Goal: Task Accomplishment & Management: Use online tool/utility

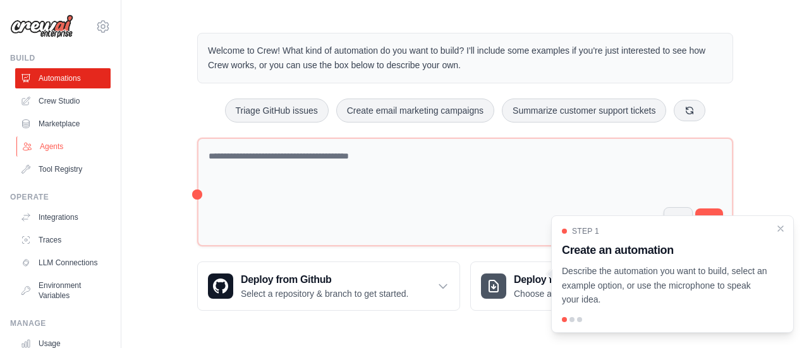
click at [53, 147] on link "Agents" at bounding box center [63, 146] width 95 height 20
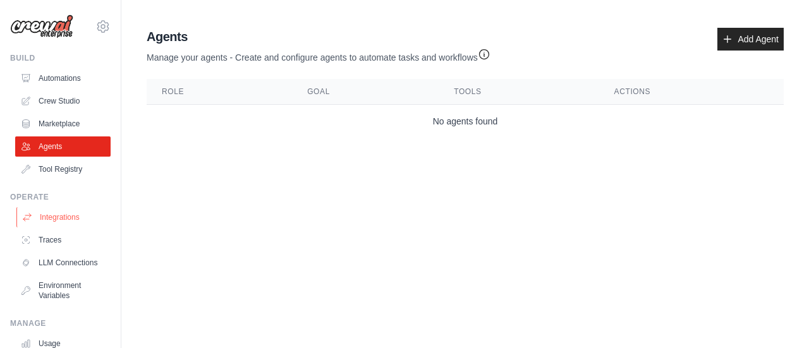
click at [48, 224] on link "Integrations" at bounding box center [63, 217] width 95 height 20
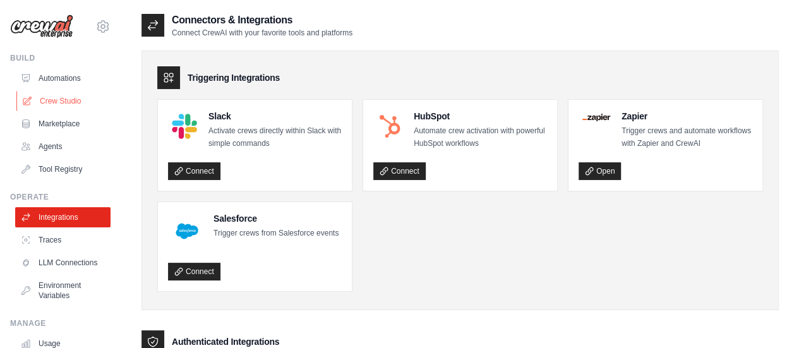
click at [71, 102] on link "Crew Studio" at bounding box center [63, 101] width 95 height 20
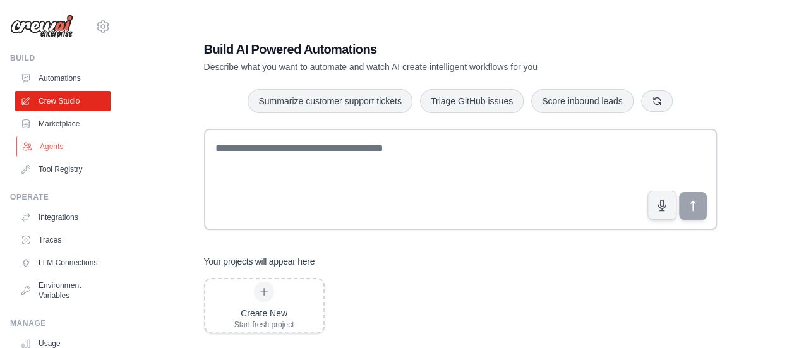
click at [48, 147] on link "Agents" at bounding box center [63, 146] width 95 height 20
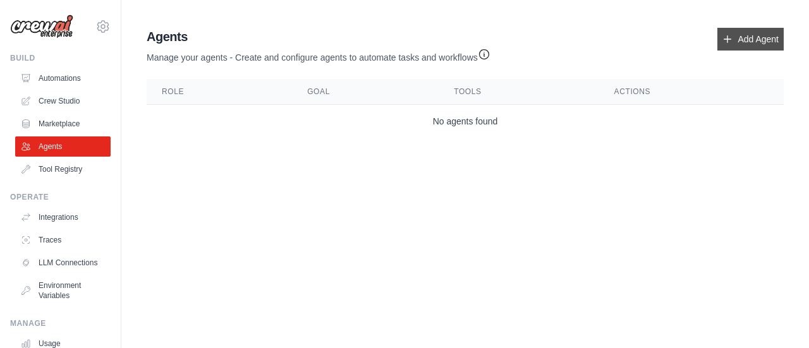
click at [754, 42] on link "Add Agent" at bounding box center [750, 39] width 66 height 23
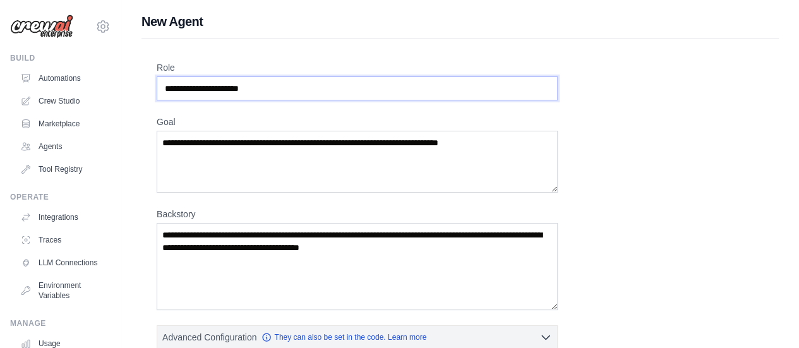
drag, startPoint x: 290, startPoint y: 88, endPoint x: 152, endPoint y: 94, distance: 138.5
click at [152, 94] on div "Role Goal Backstory Advanced Configuration They can also be set in the code. Le…" at bounding box center [460, 352] width 637 height 627
type input "**********"
click at [483, 169] on textarea "Goal" at bounding box center [357, 162] width 401 height 62
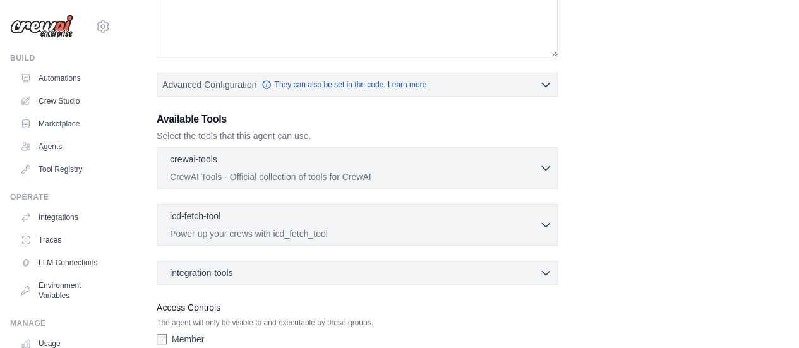
scroll to position [316, 0]
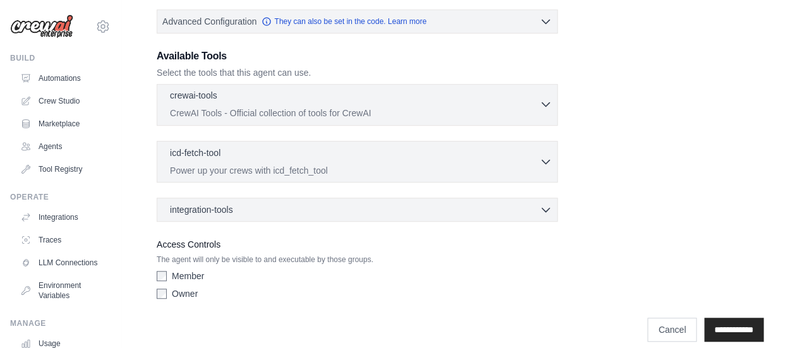
click at [545, 100] on icon "button" at bounding box center [546, 104] width 13 height 13
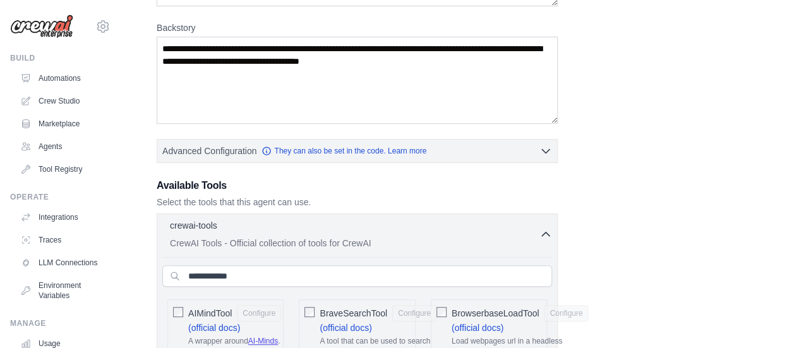
scroll to position [190, 0]
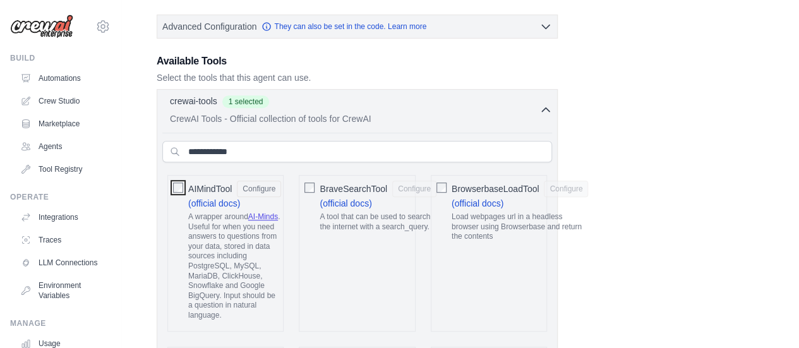
scroll to position [316, 0]
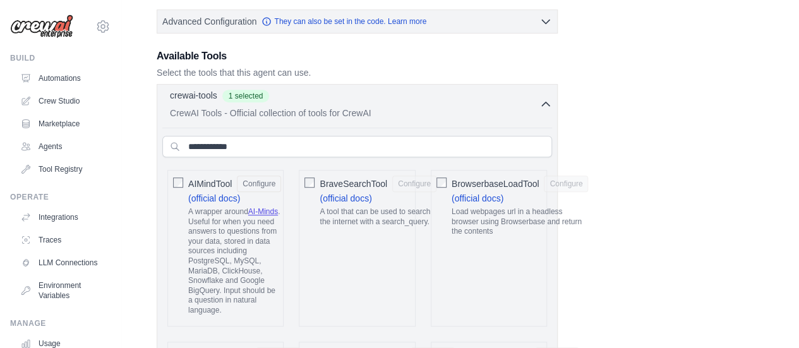
click at [548, 102] on icon "button" at bounding box center [546, 104] width 8 height 4
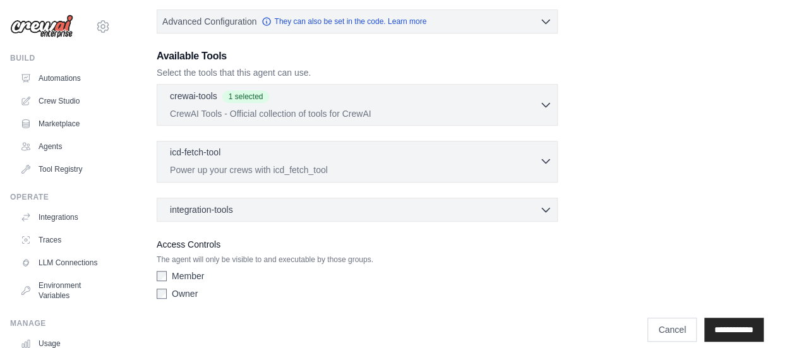
click at [547, 159] on icon "button" at bounding box center [546, 161] width 13 height 13
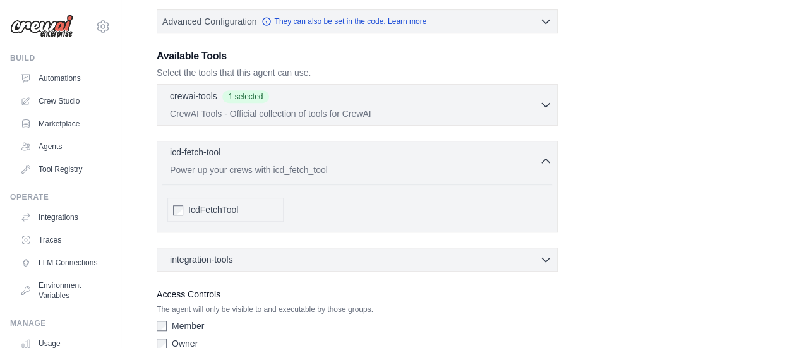
click at [547, 159] on icon "button" at bounding box center [546, 161] width 13 height 13
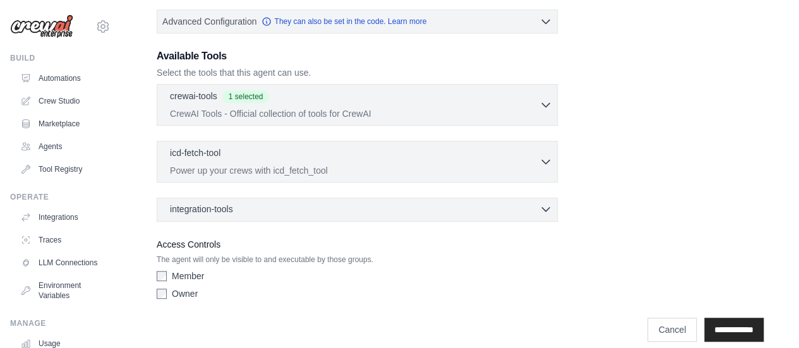
click at [545, 208] on icon "button" at bounding box center [546, 209] width 13 height 13
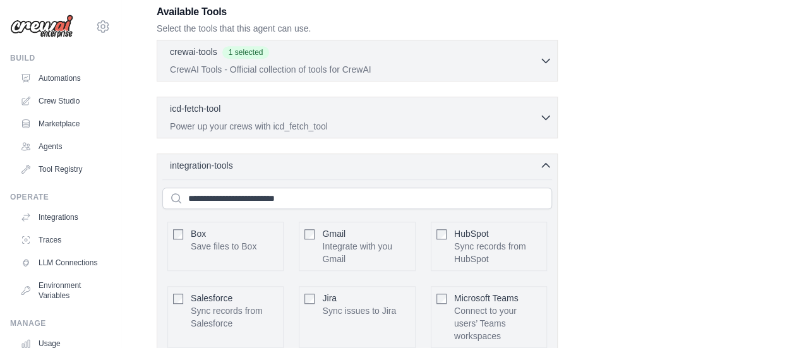
scroll to position [379, 0]
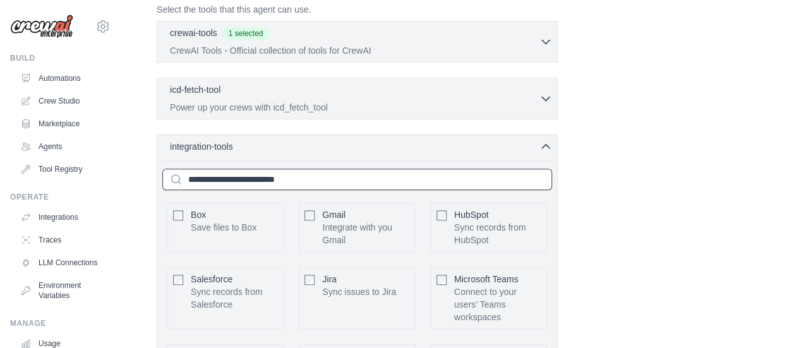
click at [278, 176] on input "text" at bounding box center [357, 179] width 390 height 21
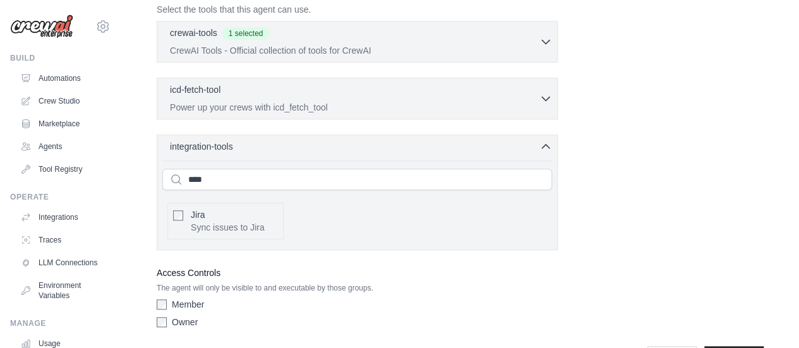
click at [176, 208] on div at bounding box center [178, 214] width 10 height 13
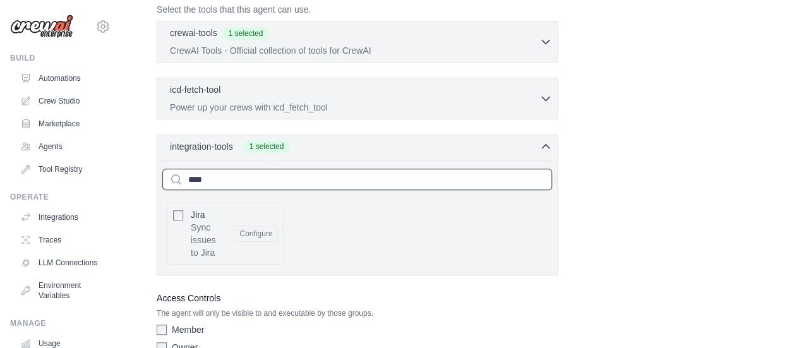
click at [277, 179] on input "****" at bounding box center [357, 179] width 390 height 21
type input "*"
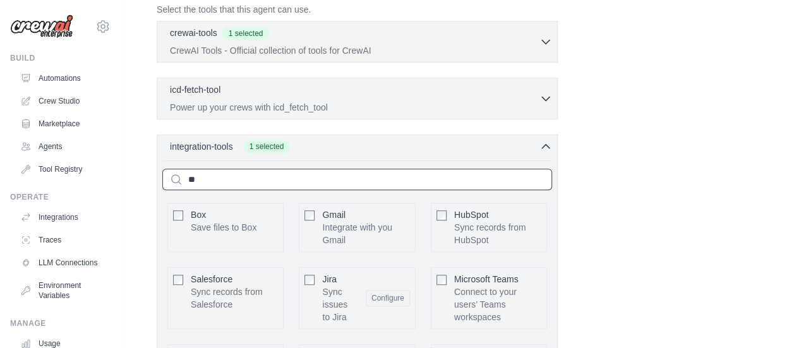
scroll to position [370, 0]
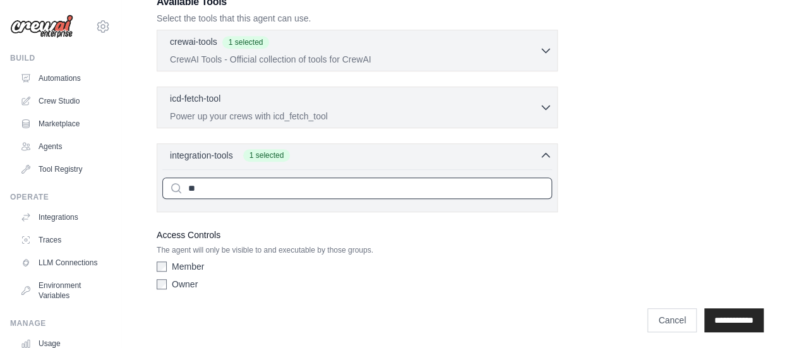
type input "*"
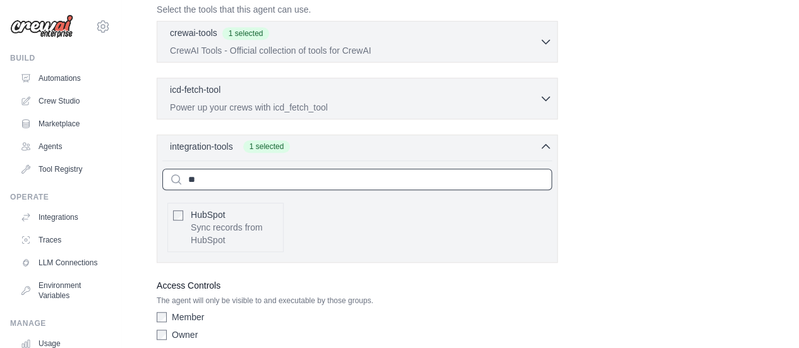
type input "*"
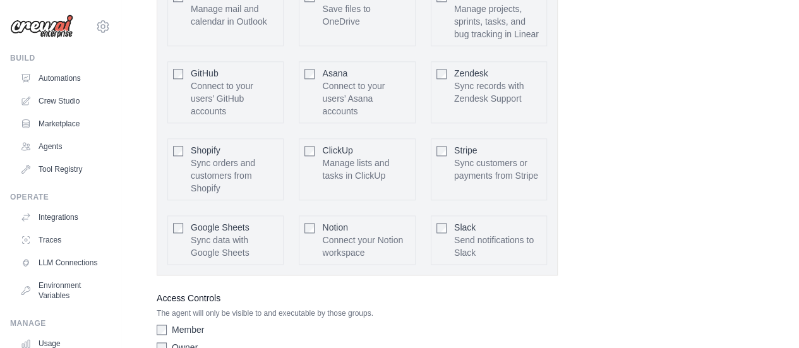
scroll to position [800, 0]
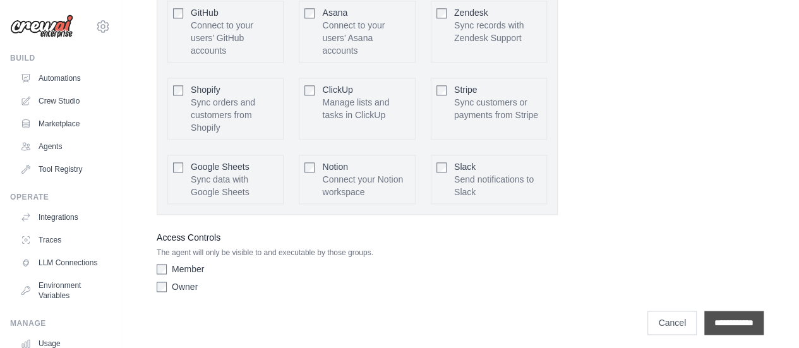
click at [718, 315] on input "**********" at bounding box center [733, 323] width 59 height 24
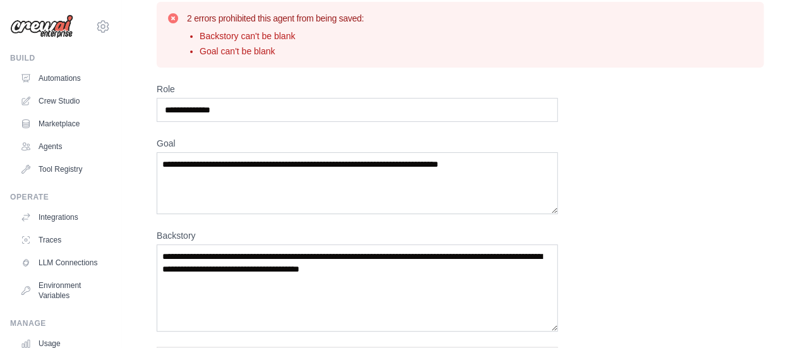
scroll to position [63, 0]
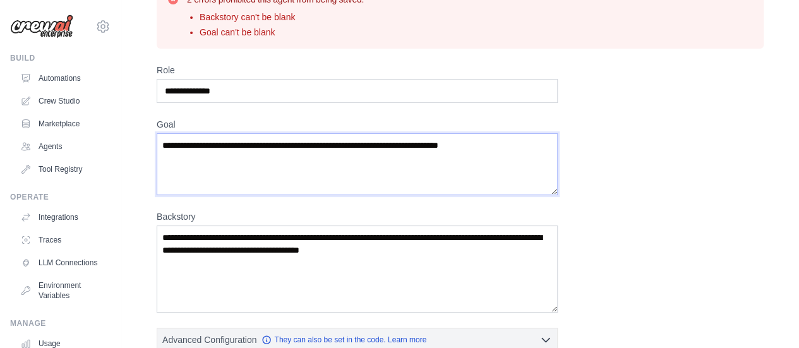
click at [222, 179] on textarea "Goal" at bounding box center [357, 164] width 401 height 62
paste textarea "**********"
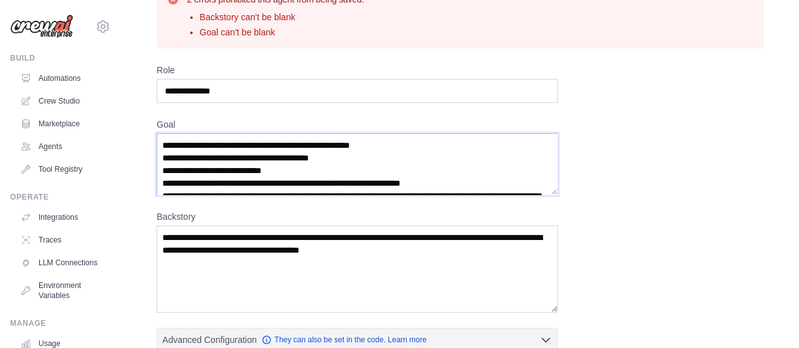
scroll to position [18, 0]
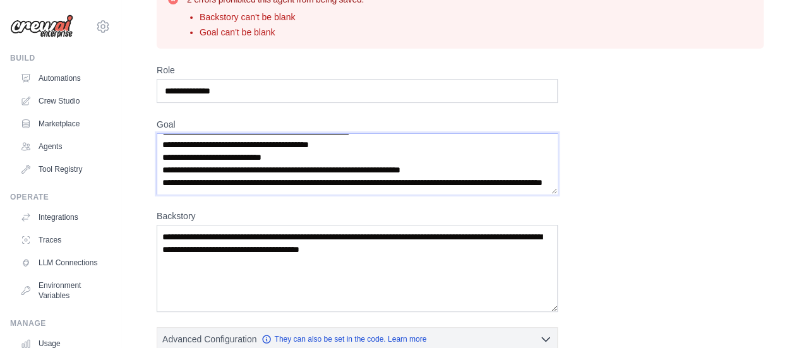
type textarea "**********"
click at [232, 272] on textarea "Backstory" at bounding box center [357, 268] width 401 height 87
paste textarea "**********"
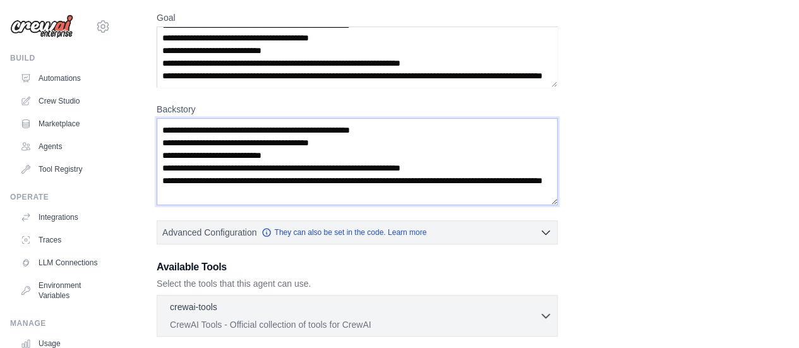
scroll to position [190, 0]
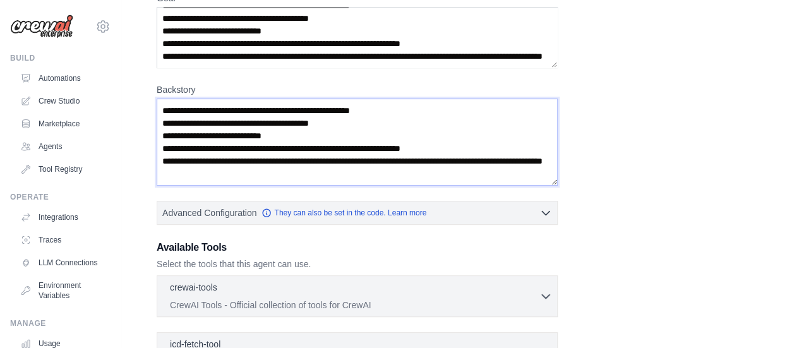
type textarea "**********"
click at [215, 62] on textarea "**********" at bounding box center [357, 37] width 401 height 61
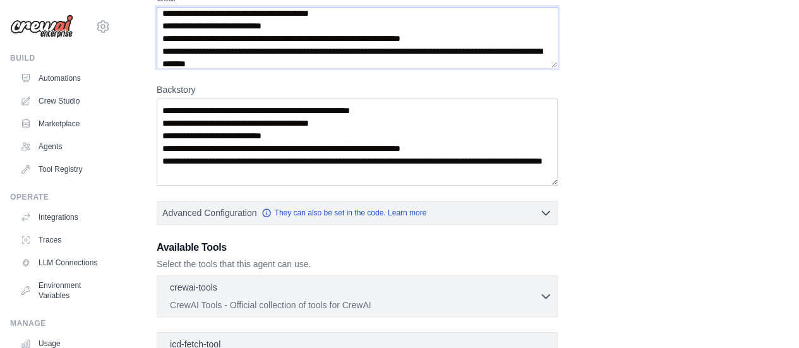
type textarea "**********"
click at [217, 176] on textarea "**********" at bounding box center [357, 142] width 401 height 87
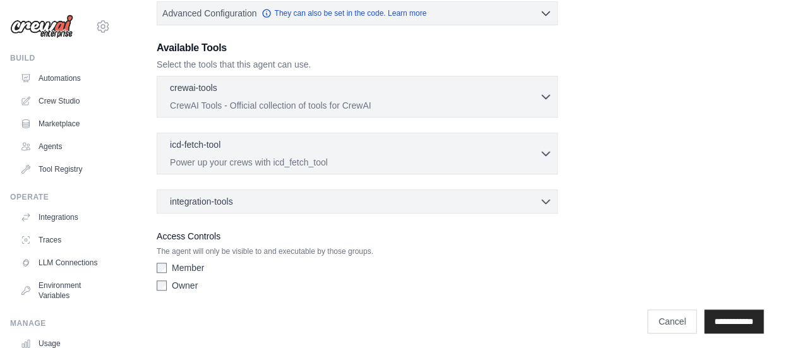
scroll to position [392, 0]
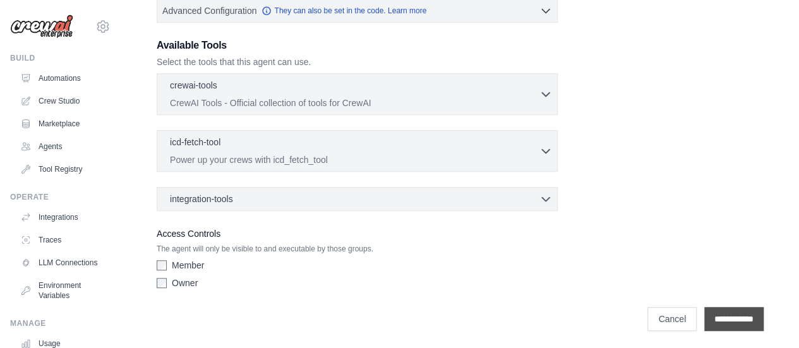
type textarea "**********"
click at [745, 321] on input "**********" at bounding box center [733, 319] width 59 height 24
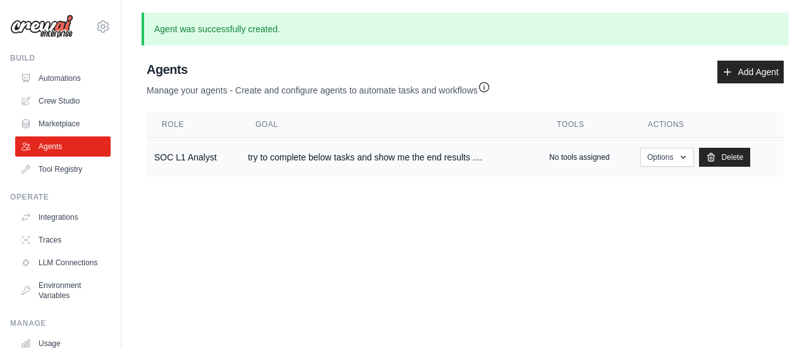
click at [171, 157] on td "SOC L1 Analyst" at bounding box center [194, 158] width 94 height 40
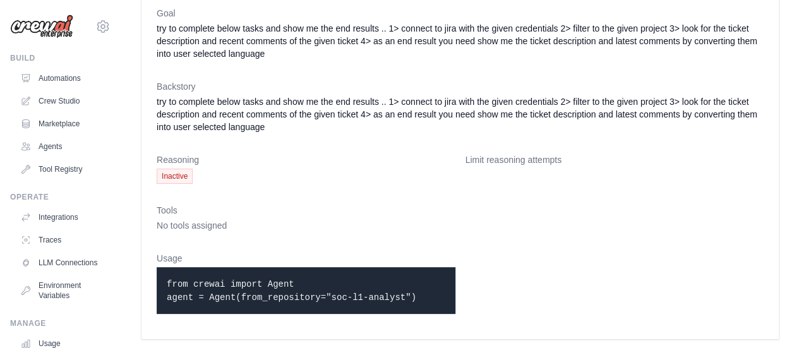
scroll to position [104, 0]
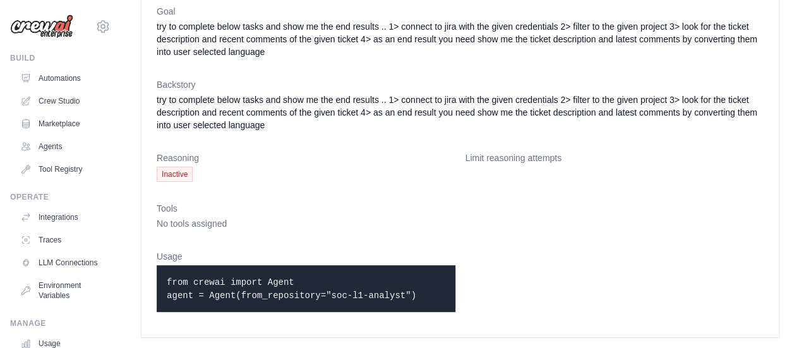
click at [176, 220] on span "No tools assigned" at bounding box center [192, 224] width 70 height 10
click at [47, 123] on link "Marketplace" at bounding box center [63, 124] width 95 height 20
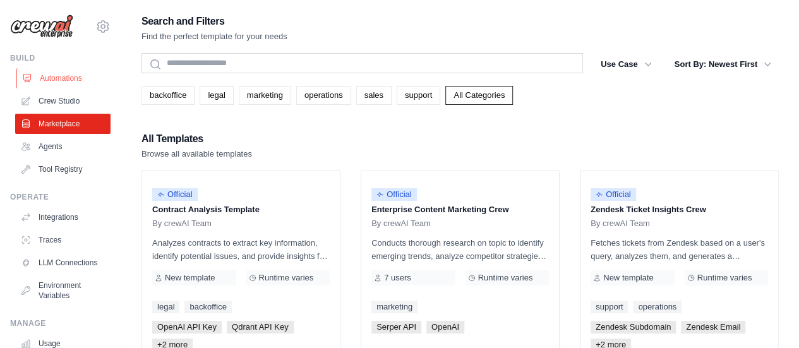
click at [61, 76] on link "Automations" at bounding box center [63, 78] width 95 height 20
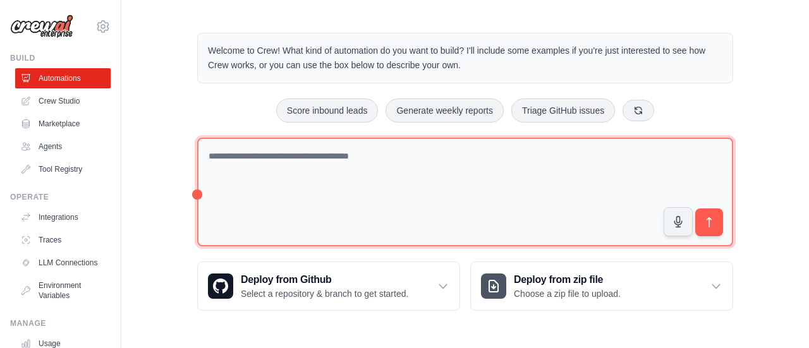
click at [323, 176] on textarea at bounding box center [465, 192] width 536 height 109
paste textarea "**********"
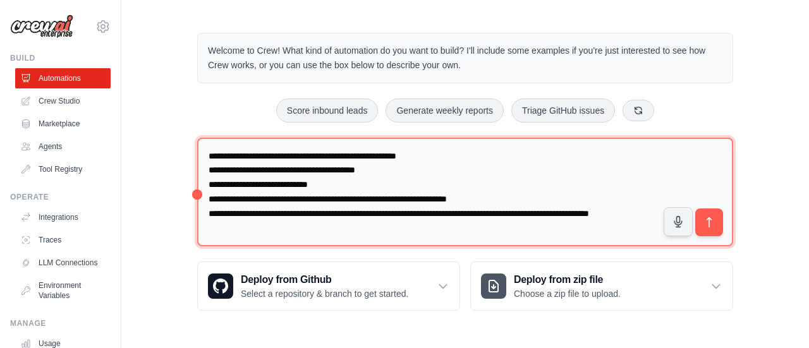
click at [632, 212] on textarea "**********" at bounding box center [465, 192] width 536 height 109
type textarea "**********"
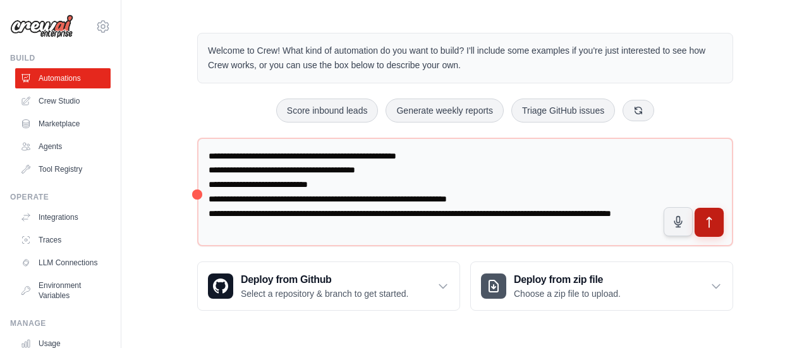
click at [709, 222] on icon "submit" at bounding box center [709, 222] width 4 height 10
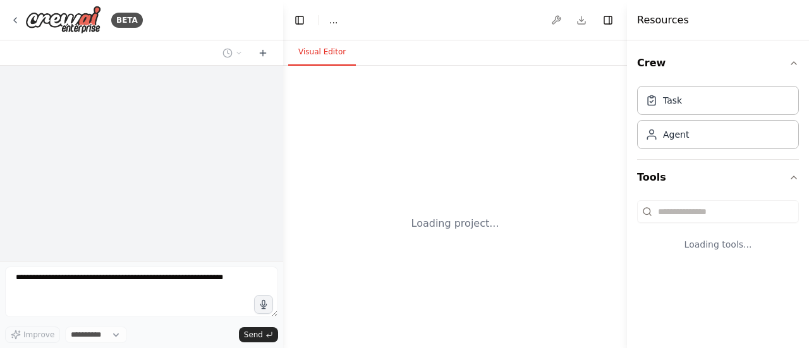
select select "****"
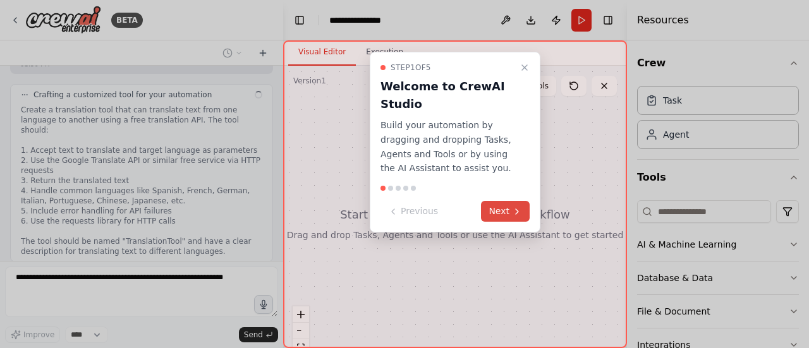
scroll to position [470, 0]
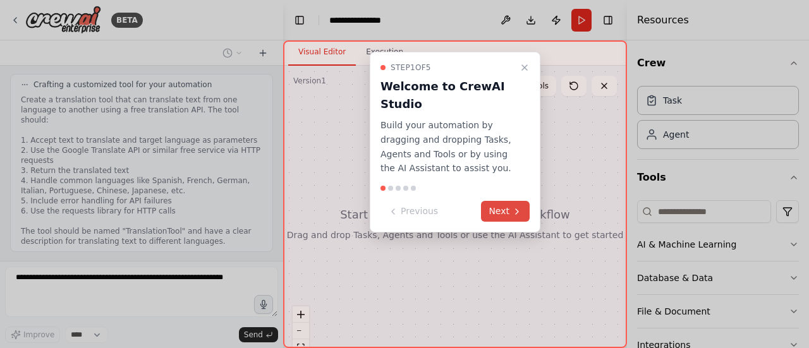
click at [509, 208] on button "Next" at bounding box center [505, 211] width 49 height 21
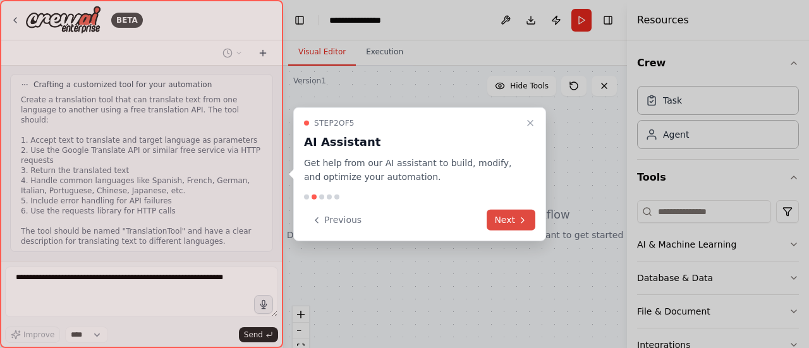
click at [512, 220] on button "Next" at bounding box center [510, 220] width 49 height 21
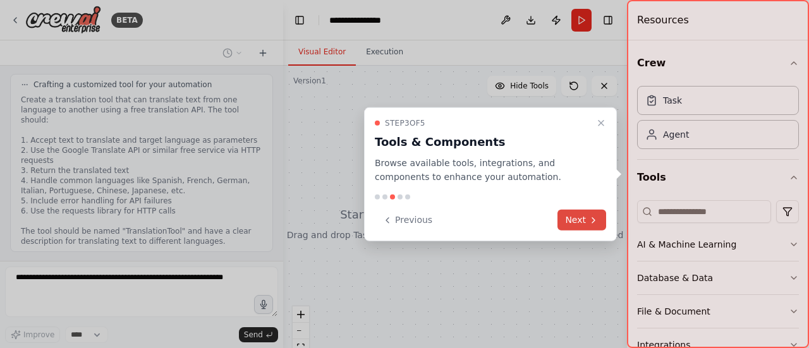
click at [572, 220] on button "Next" at bounding box center [581, 220] width 49 height 21
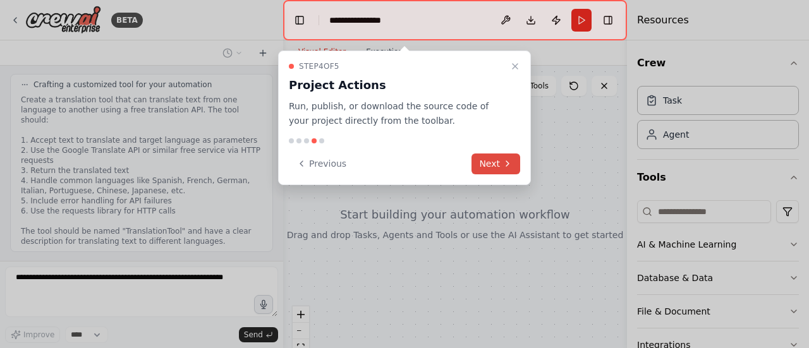
click at [502, 167] on button "Next" at bounding box center [495, 164] width 49 height 21
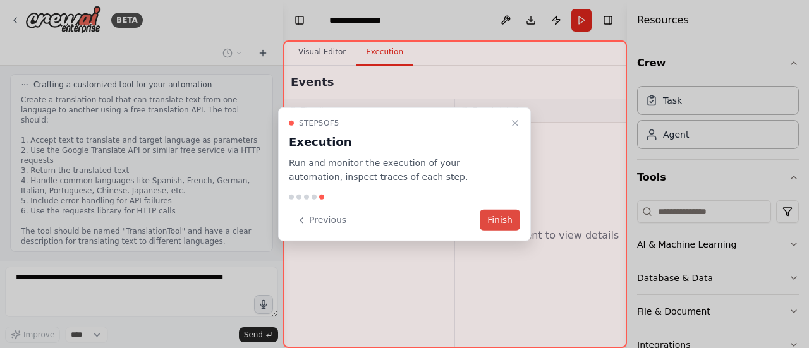
click at [500, 216] on button "Finish" at bounding box center [500, 220] width 40 height 21
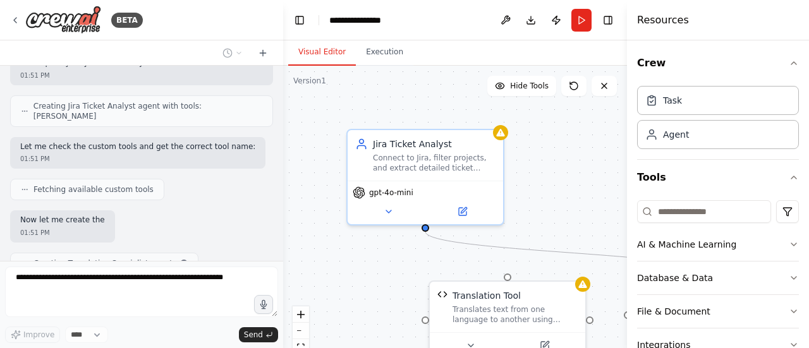
scroll to position [781, 0]
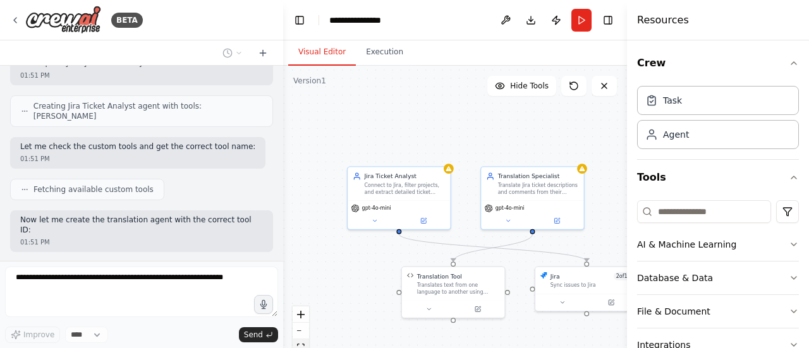
click at [300, 345] on icon "fit view" at bounding box center [301, 347] width 8 height 7
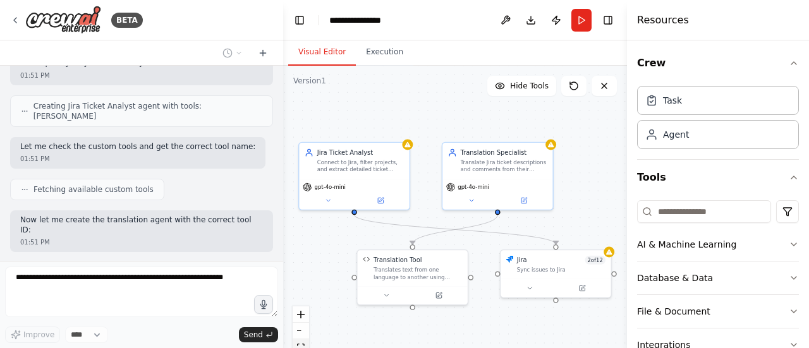
scroll to position [854, 0]
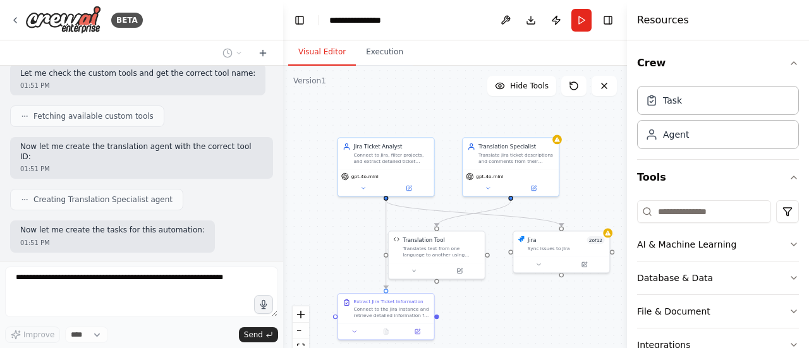
click at [523, 57] on div "Visual Editor Execution" at bounding box center [455, 52] width 344 height 25
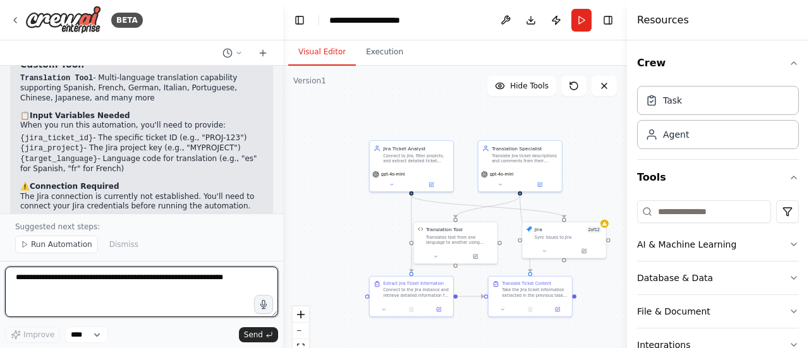
scroll to position [1591, 0]
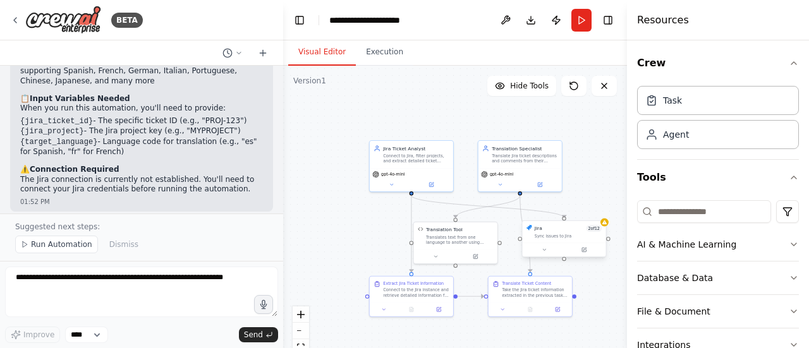
click at [577, 232] on div "Jira 2 of 12 Sync issues to Jira" at bounding box center [568, 231] width 67 height 13
click at [585, 253] on button at bounding box center [584, 250] width 39 height 8
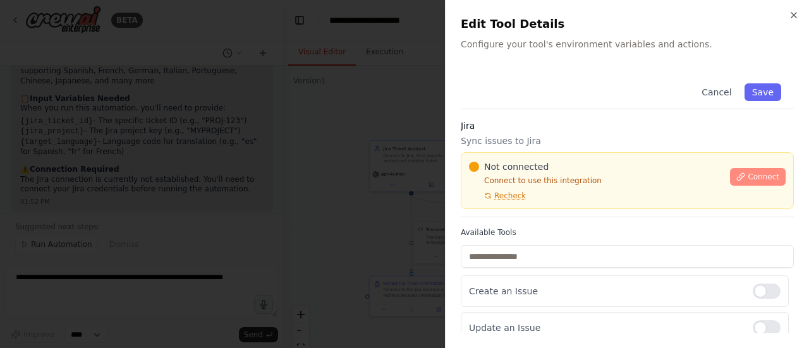
click at [751, 176] on span "Connect" at bounding box center [763, 177] width 32 height 10
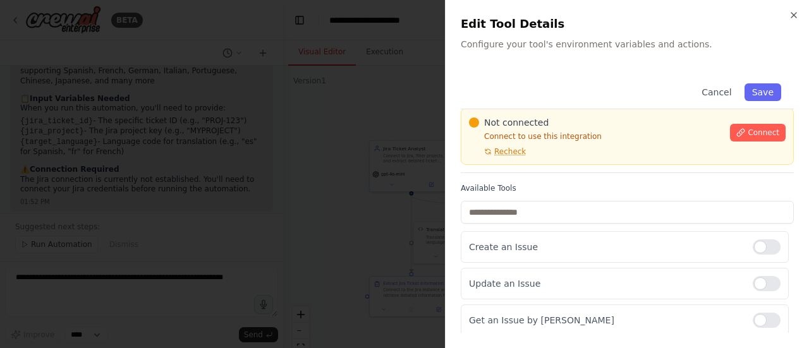
scroll to position [63, 0]
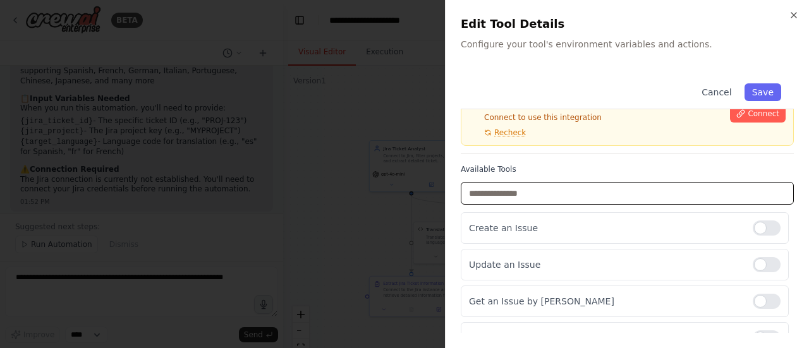
click at [553, 193] on input "text" at bounding box center [627, 193] width 333 height 23
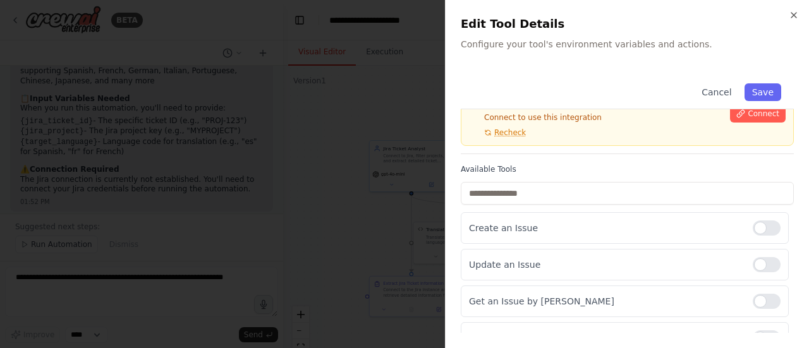
click at [553, 71] on div "Cancel Save" at bounding box center [627, 90] width 333 height 39
click at [558, 66] on div "Close Edit Tool Details Configure your tool's environment variables and actions…" at bounding box center [627, 174] width 364 height 348
click at [622, 44] on p "Configure your tool's environment variables and actions." at bounding box center [627, 44] width 333 height 13
click at [322, 121] on div at bounding box center [404, 174] width 809 height 348
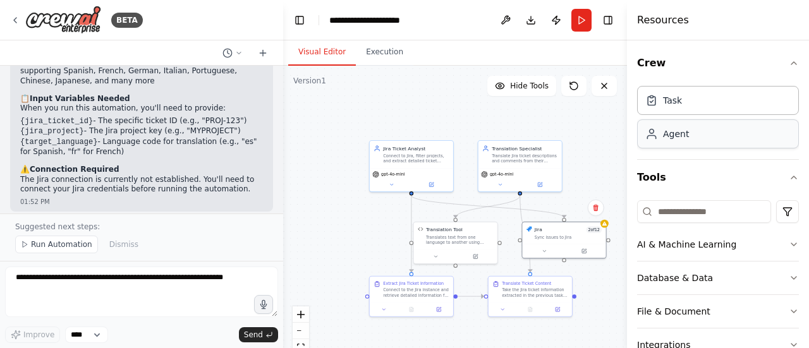
click at [730, 141] on div "Agent" at bounding box center [718, 133] width 162 height 29
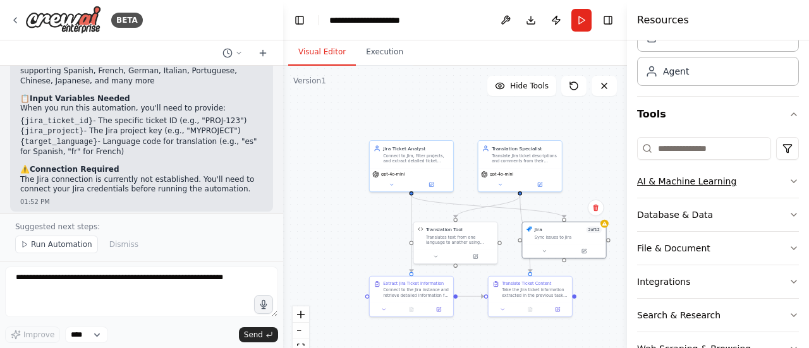
scroll to position [99, 0]
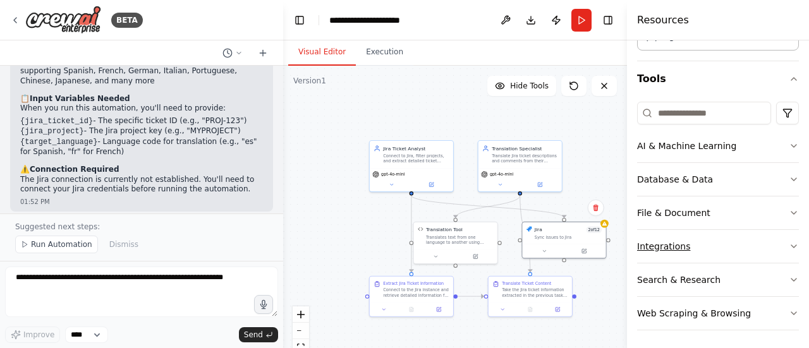
click at [788, 243] on icon "button" at bounding box center [793, 246] width 10 height 10
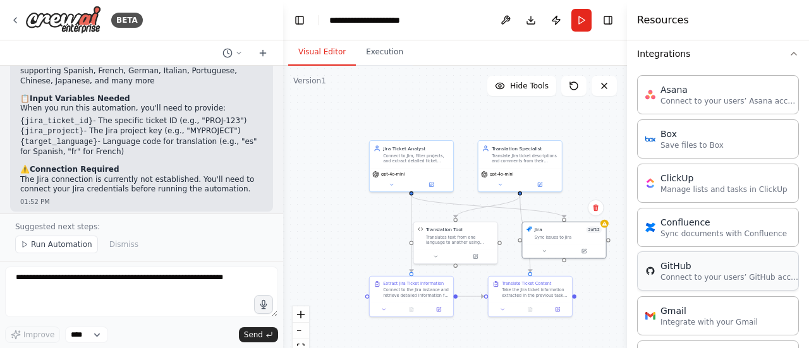
scroll to position [225, 0]
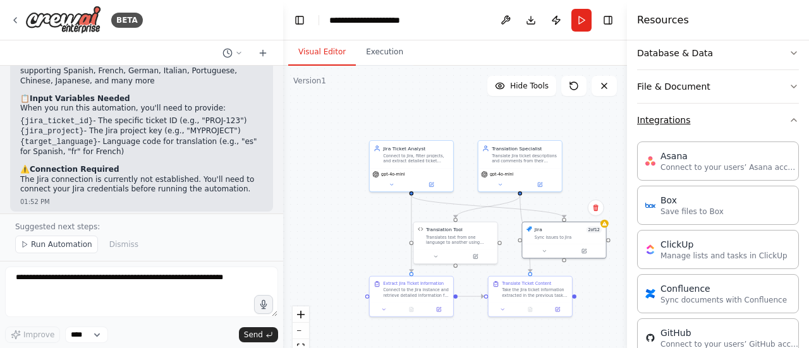
click at [788, 121] on icon "button" at bounding box center [793, 120] width 10 height 10
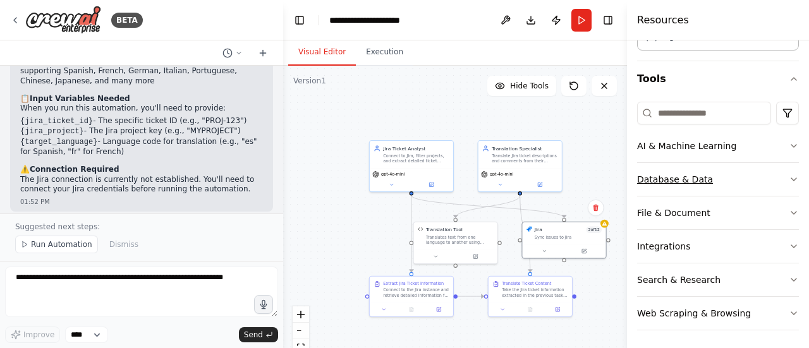
click at [761, 174] on button "Database & Data" at bounding box center [718, 179] width 162 height 33
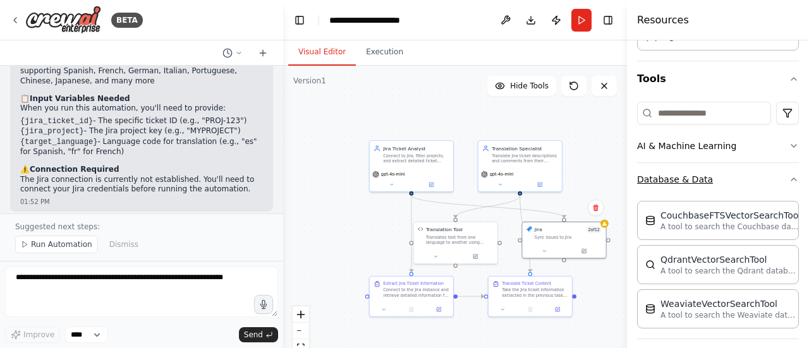
click at [761, 180] on button "Database & Data" at bounding box center [718, 179] width 162 height 33
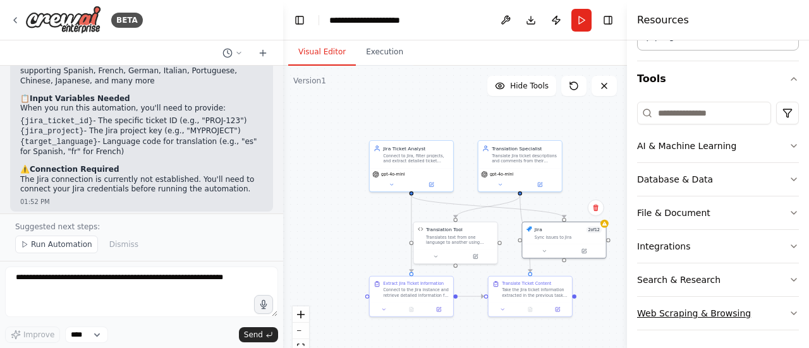
click at [769, 312] on button "Web Scraping & Browsing" at bounding box center [718, 313] width 162 height 33
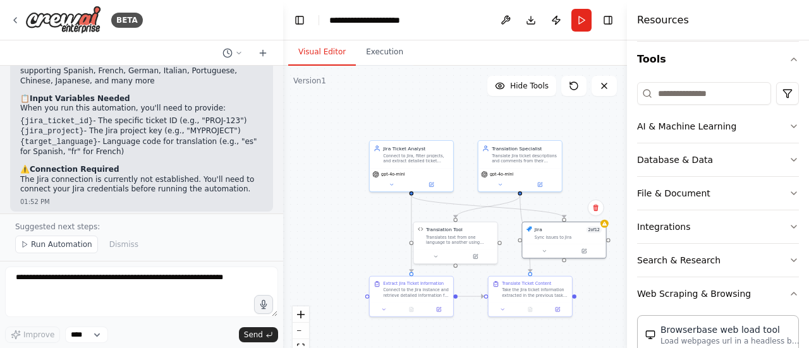
scroll to position [126, 0]
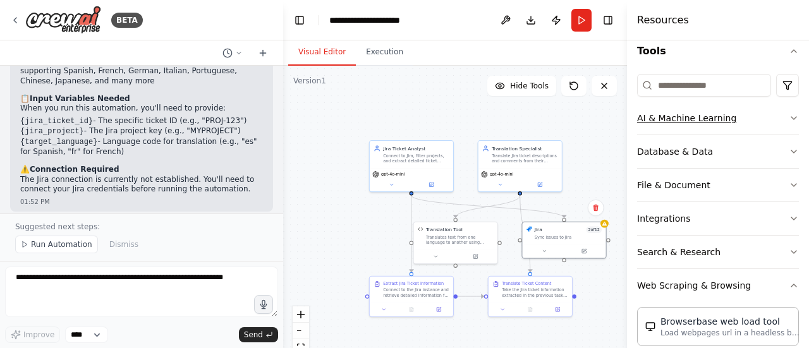
click at [749, 119] on button "AI & Machine Learning" at bounding box center [718, 118] width 162 height 33
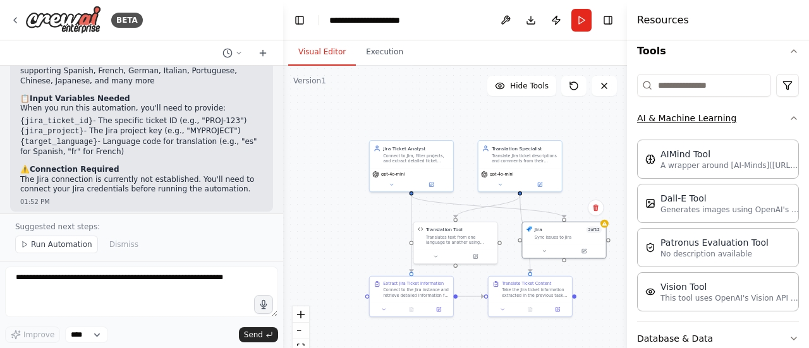
click at [788, 117] on icon "button" at bounding box center [793, 118] width 10 height 10
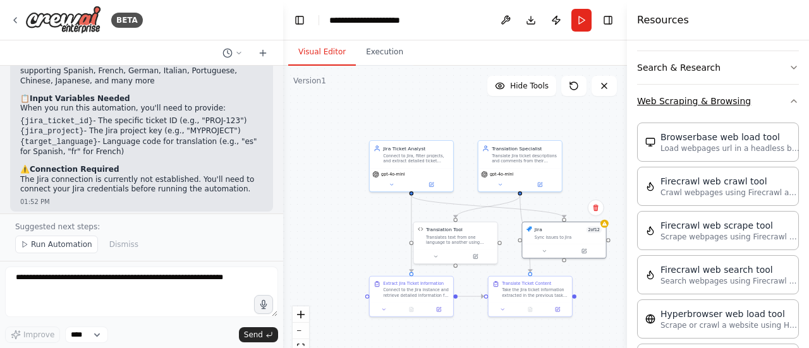
scroll to position [253, 0]
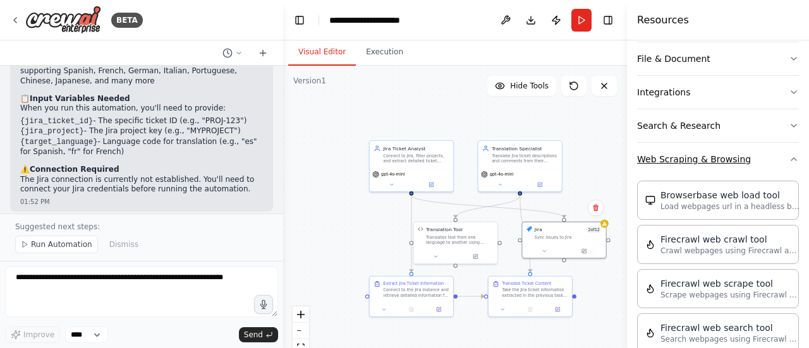
click at [788, 155] on icon "button" at bounding box center [793, 159] width 10 height 10
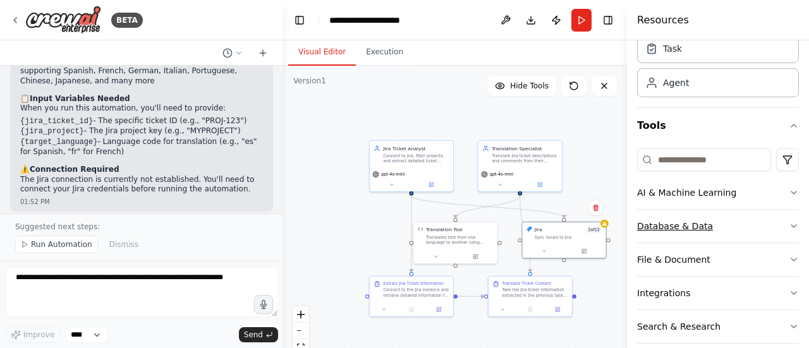
scroll to position [0, 0]
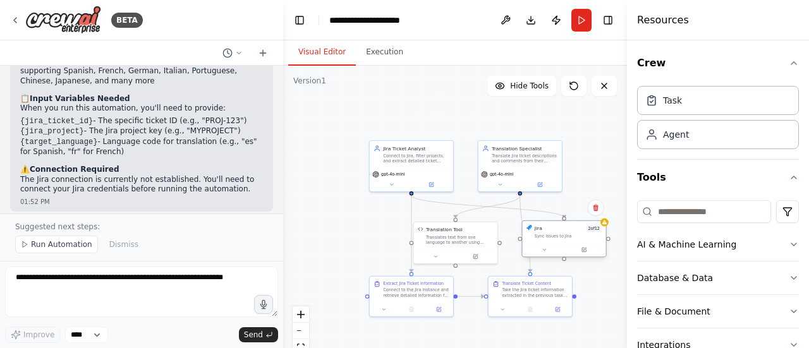
click at [550, 254] on div at bounding box center [563, 250] width 83 height 14
click at [545, 255] on div at bounding box center [563, 250] width 83 height 14
click at [588, 253] on button at bounding box center [584, 250] width 39 height 8
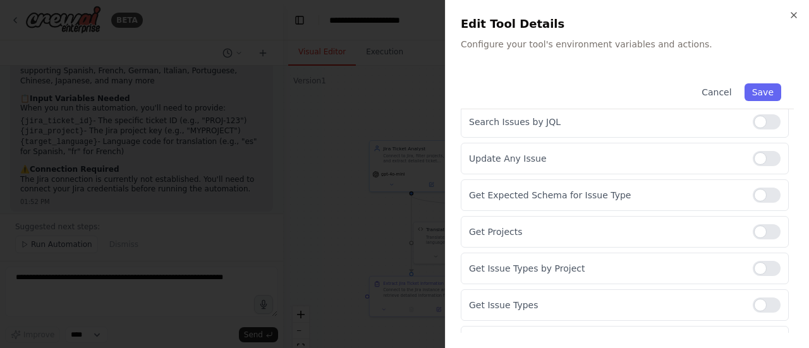
scroll to position [371, 0]
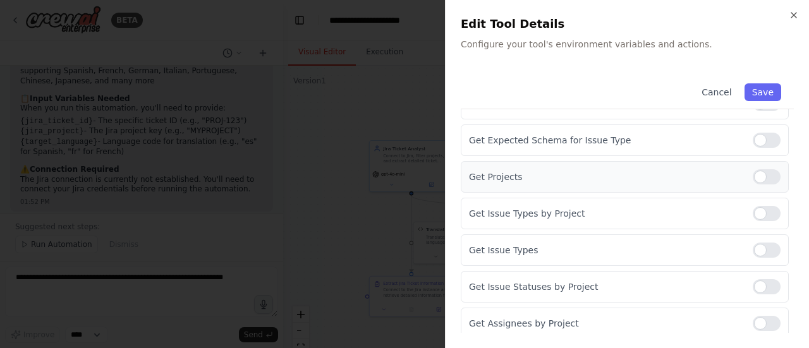
click at [761, 172] on div at bounding box center [766, 176] width 28 height 15
click at [762, 281] on div at bounding box center [766, 286] width 28 height 15
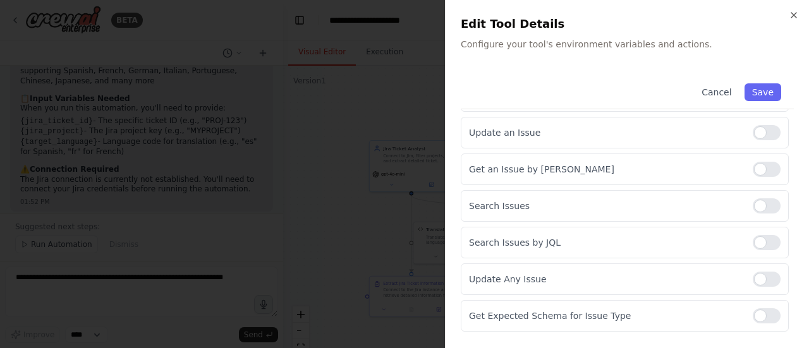
scroll to position [181, 0]
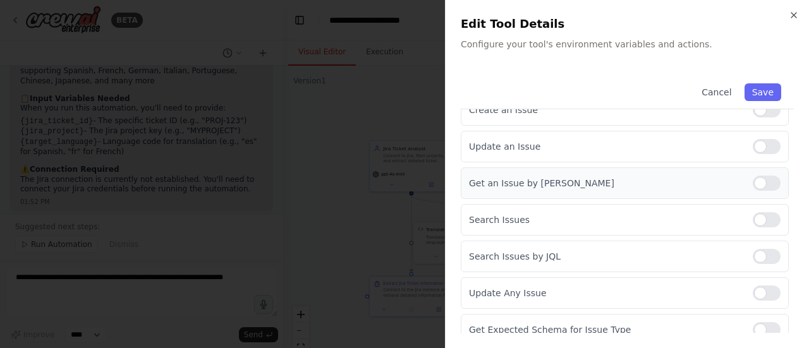
click at [763, 180] on div at bounding box center [766, 183] width 28 height 15
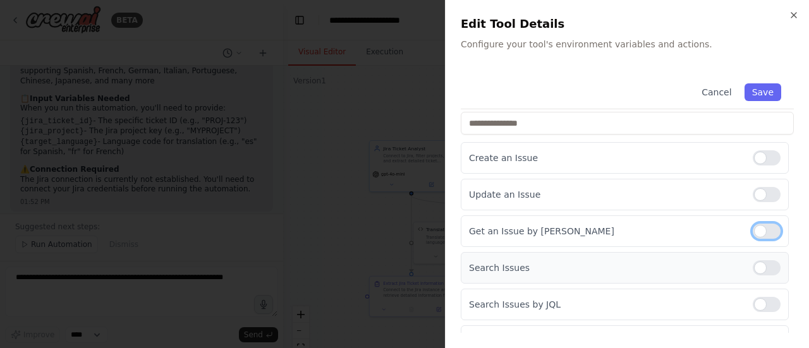
scroll to position [118, 0]
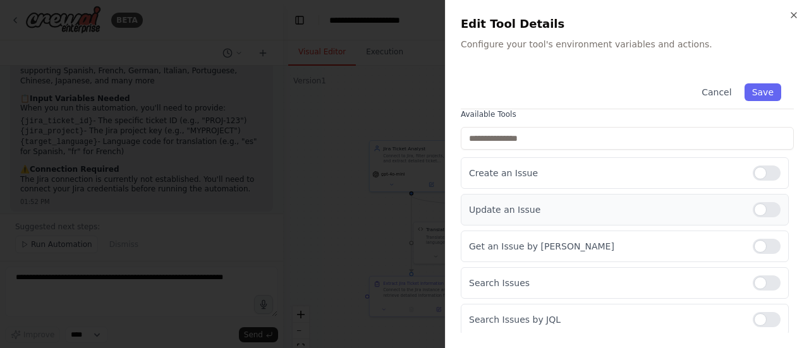
click at [761, 208] on div at bounding box center [766, 209] width 28 height 15
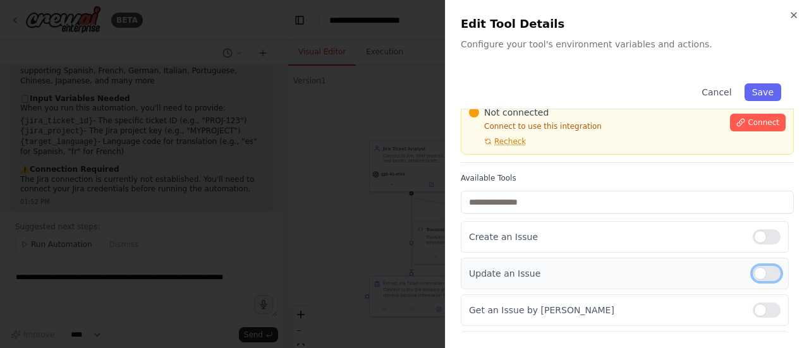
scroll to position [0, 0]
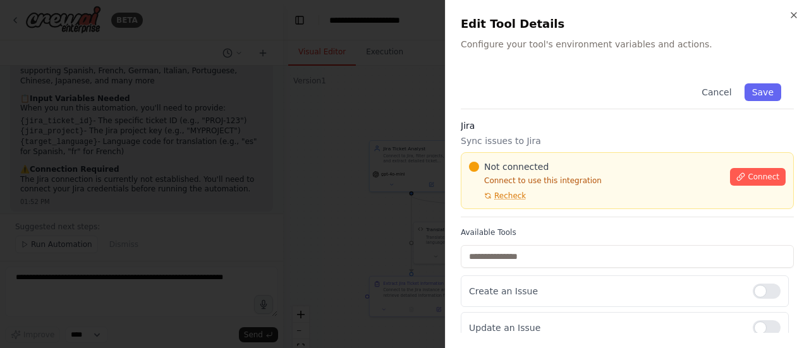
click at [488, 133] on div "Jira Sync issues to Jira Not connected Connect to use this integration Recheck …" at bounding box center [627, 168] width 333 height 98
click at [589, 94] on div "Cancel Save" at bounding box center [627, 90] width 333 height 39
click at [509, 195] on span "Recheck" at bounding box center [510, 196] width 32 height 10
click at [751, 172] on span "Connect" at bounding box center [763, 177] width 32 height 10
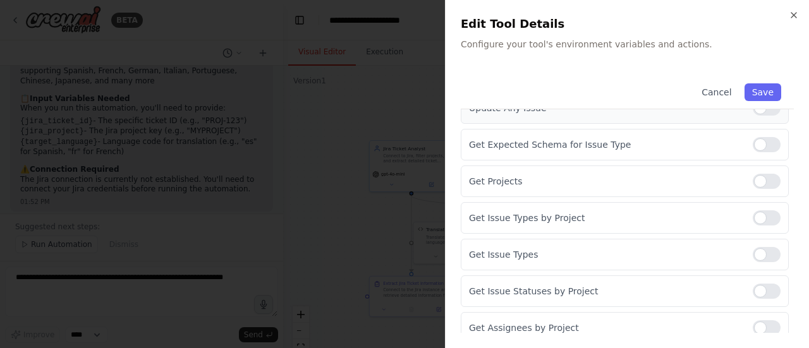
scroll to position [371, 0]
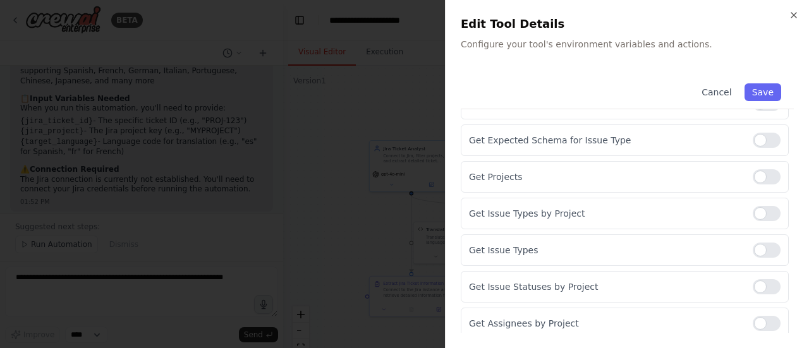
click at [310, 125] on div at bounding box center [404, 174] width 809 height 348
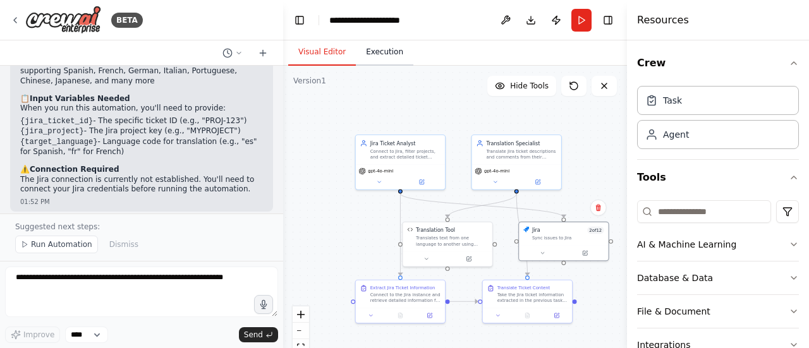
click at [378, 49] on button "Execution" at bounding box center [384, 52] width 57 height 27
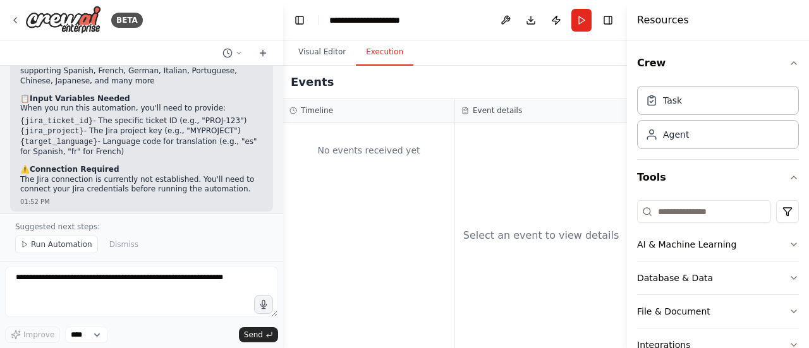
click at [344, 138] on div "No events received yet" at bounding box center [368, 150] width 159 height 43
click at [514, 150] on div "Select an event to view details" at bounding box center [541, 236] width 172 height 226
click at [325, 50] on button "Visual Editor" at bounding box center [322, 52] width 68 height 27
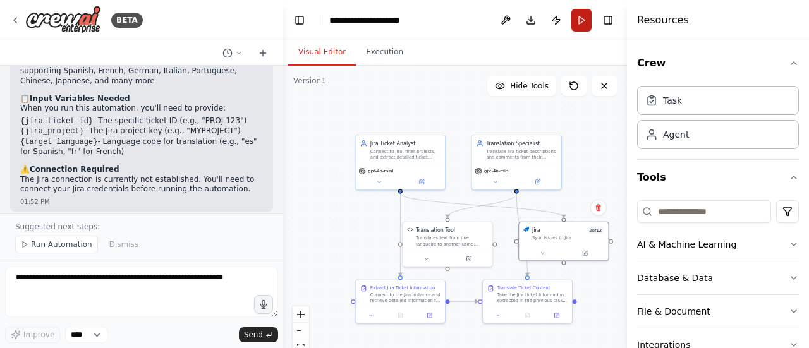
click at [581, 18] on button "Run" at bounding box center [581, 20] width 20 height 23
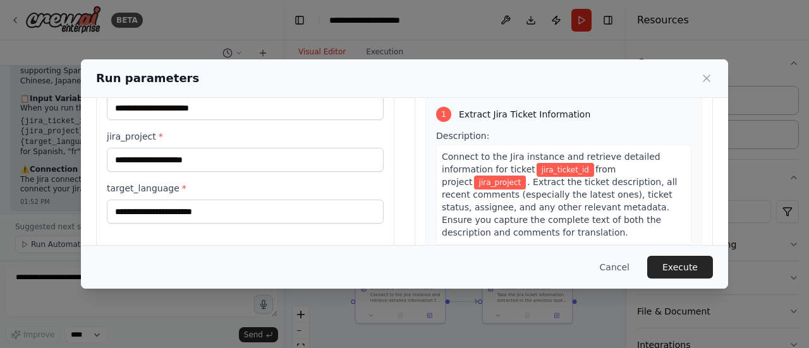
scroll to position [0, 0]
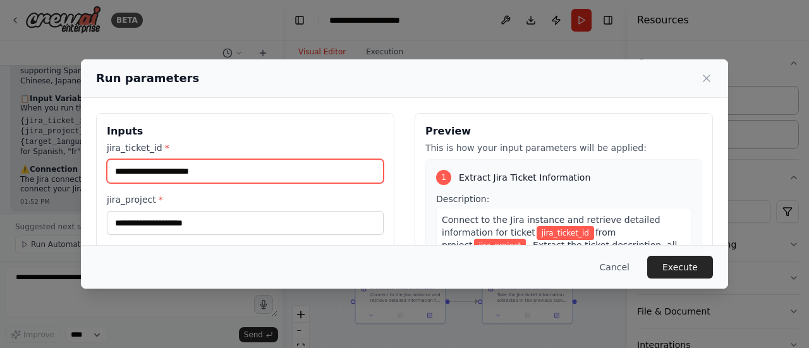
click at [193, 168] on input "jira_ticket_id *" at bounding box center [245, 171] width 277 height 24
paste input "**********"
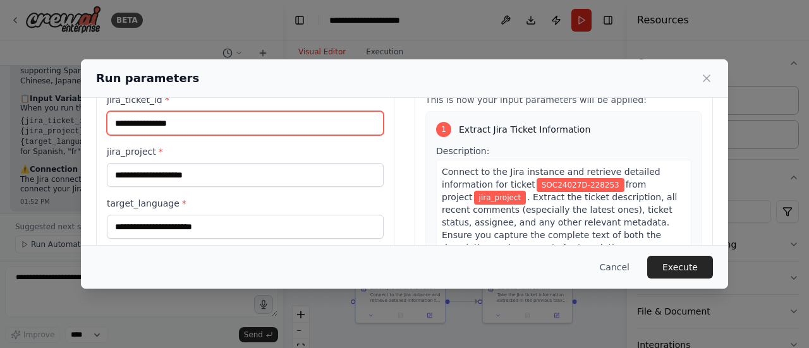
scroll to position [63, 0]
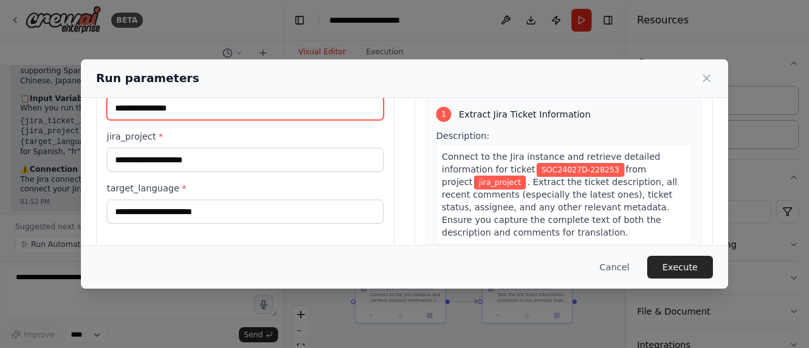
type input "**********"
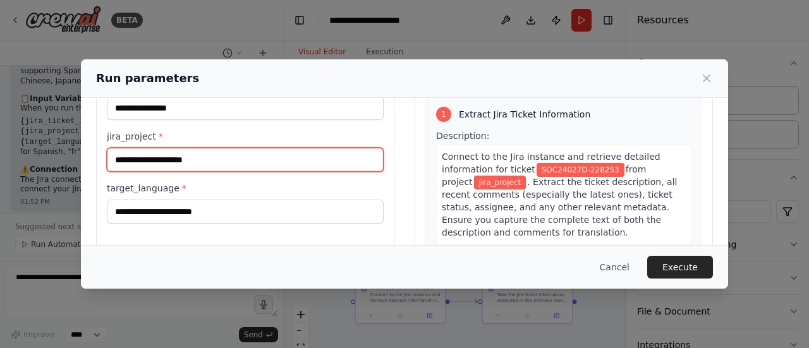
click at [181, 160] on input "jira_project *" at bounding box center [245, 160] width 277 height 24
paste input "**********"
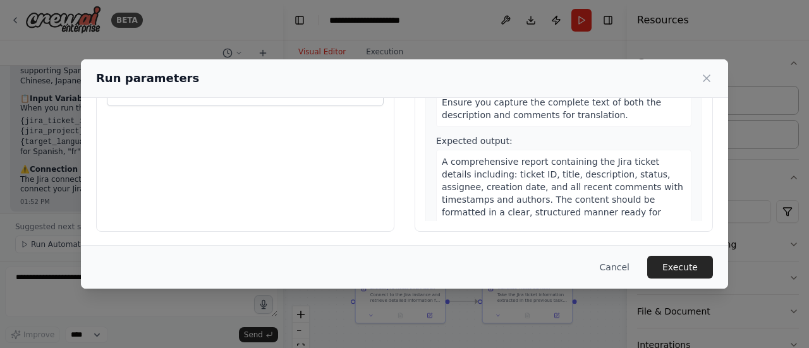
scroll to position [118, 0]
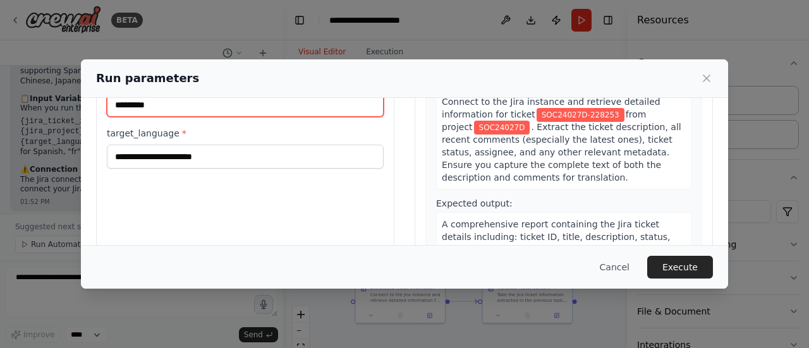
type input "*********"
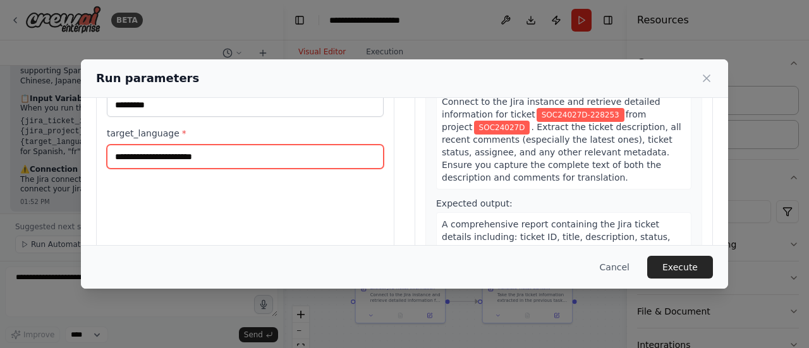
click at [265, 160] on input "target_language *" at bounding box center [245, 157] width 277 height 24
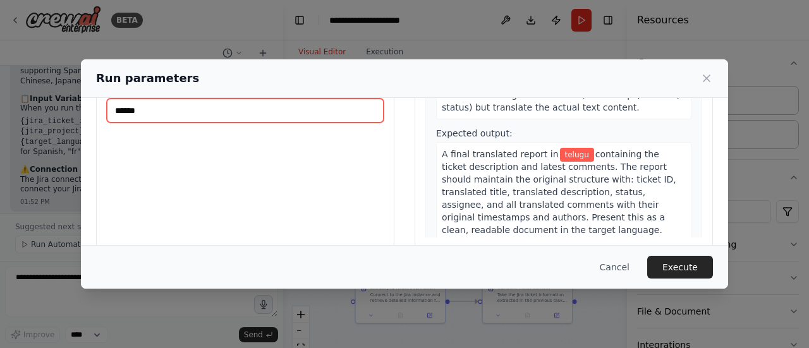
scroll to position [181, 0]
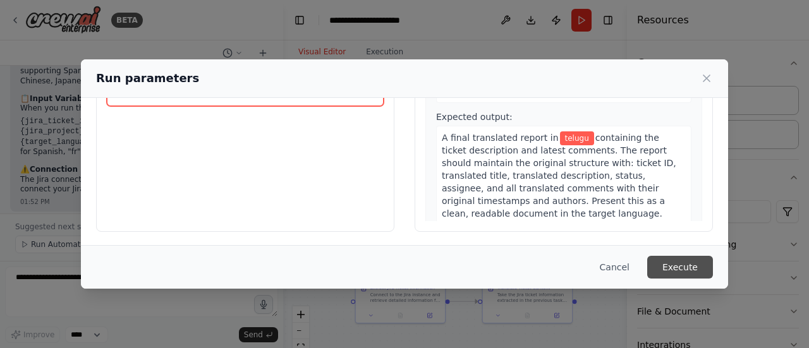
type input "******"
click at [686, 262] on button "Execute" at bounding box center [680, 267] width 66 height 23
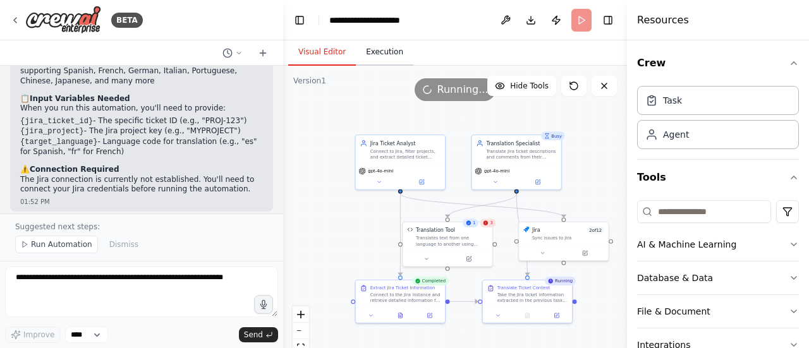
click at [380, 49] on button "Execution" at bounding box center [384, 52] width 57 height 27
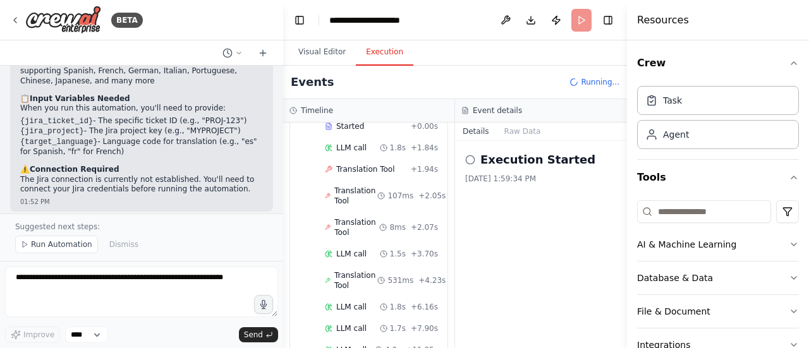
scroll to position [913, 0]
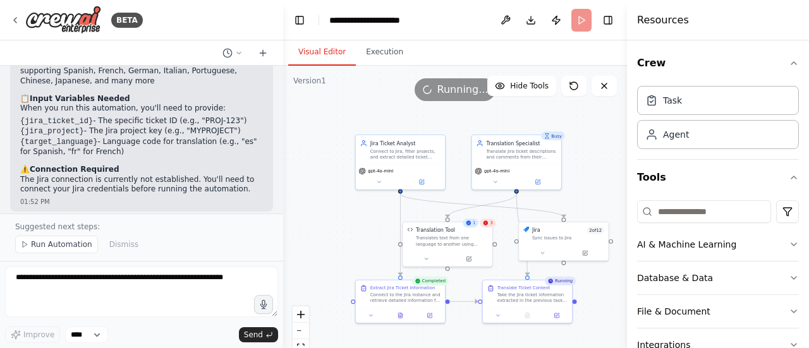
click at [326, 51] on button "Visual Editor" at bounding box center [322, 52] width 68 height 27
click at [487, 227] on div "Translation Tool" at bounding box center [452, 229] width 72 height 7
click at [472, 245] on div "Translates text from one language to another using MyMemory free translation AP…" at bounding box center [452, 239] width 72 height 11
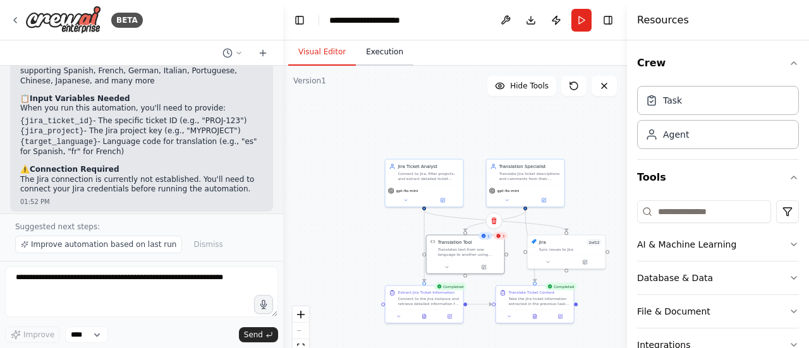
click at [379, 54] on button "Execution" at bounding box center [384, 52] width 57 height 27
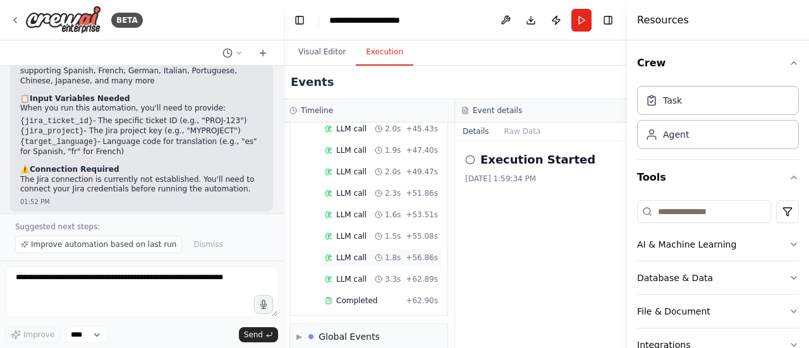
scroll to position [1001, 0]
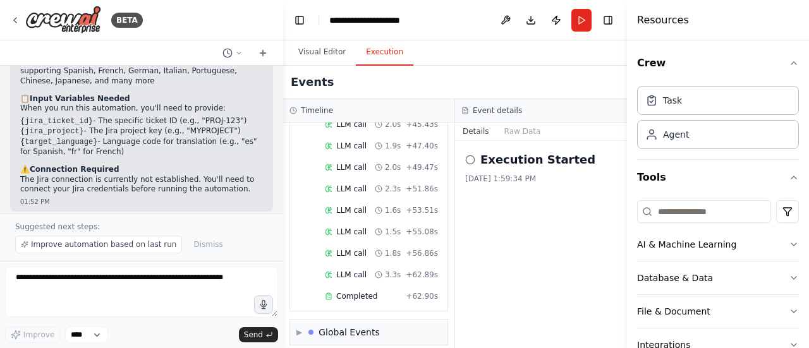
click at [525, 206] on div "Execution Started 8/28/2025, 1:59:34 PM" at bounding box center [541, 244] width 172 height 207
click at [468, 162] on icon at bounding box center [470, 160] width 10 height 10
click at [471, 157] on icon at bounding box center [470, 160] width 10 height 10
click at [518, 130] on button "Raw Data" at bounding box center [523, 132] width 52 height 18
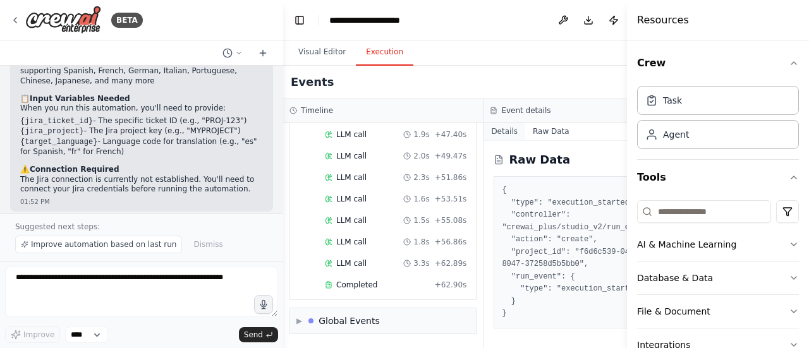
click at [488, 135] on button "Details" at bounding box center [504, 132] width 42 height 18
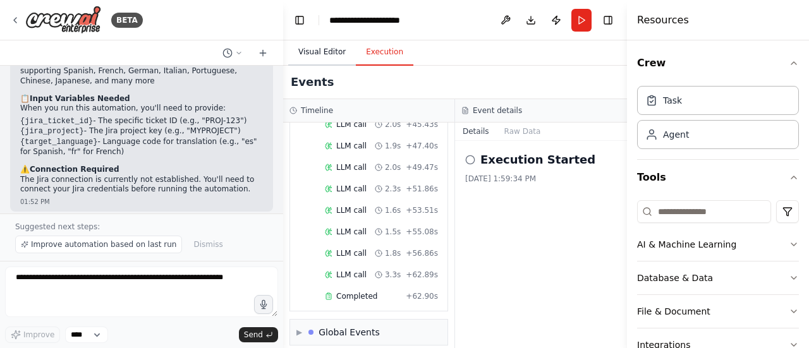
click at [320, 54] on button "Visual Editor" at bounding box center [322, 52] width 68 height 27
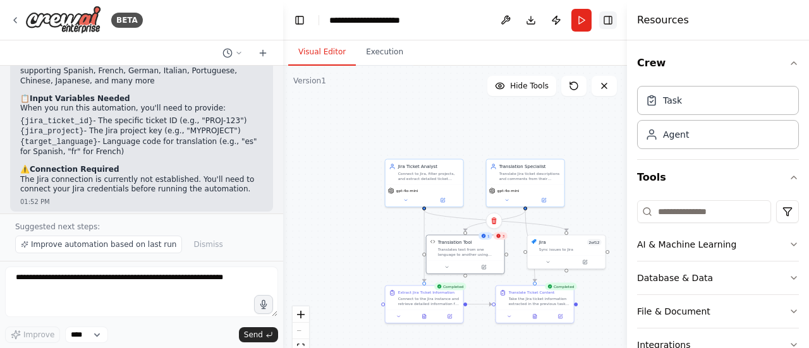
click at [605, 18] on button "Toggle Right Sidebar" at bounding box center [608, 20] width 18 height 18
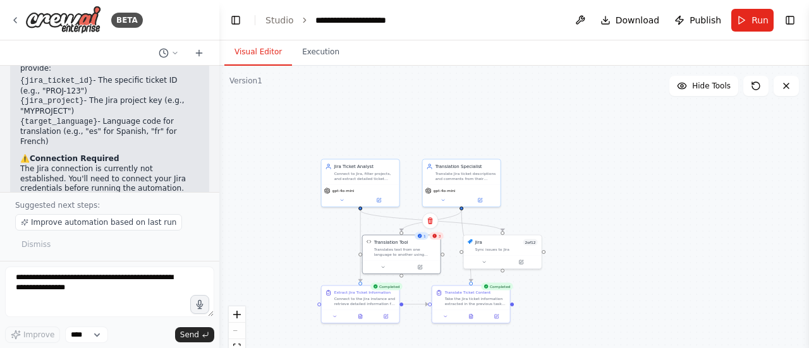
scroll to position [1959, 0]
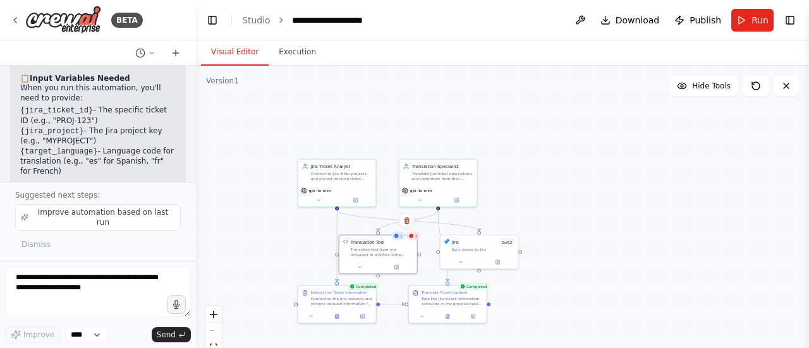
drag, startPoint x: 282, startPoint y: 170, endPoint x: 196, endPoint y: 167, distance: 86.0
click at [196, 167] on div "BETA try to complete below tasks and show me the end results .. 1> connect to j…" at bounding box center [404, 174] width 809 height 348
click at [445, 299] on div "Take the Jira ticket information extracted in the previous task and translate a…" at bounding box center [451, 300] width 61 height 10
click at [450, 320] on div at bounding box center [448, 315] width 78 height 13
click at [447, 318] on button at bounding box center [450, 315] width 27 height 8
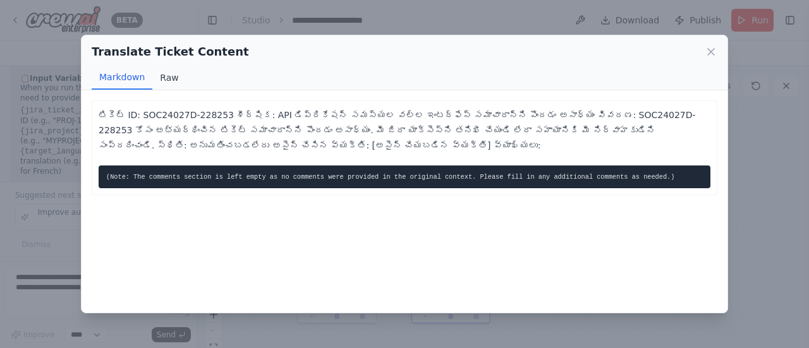
click at [164, 82] on button "Raw" at bounding box center [168, 78] width 33 height 24
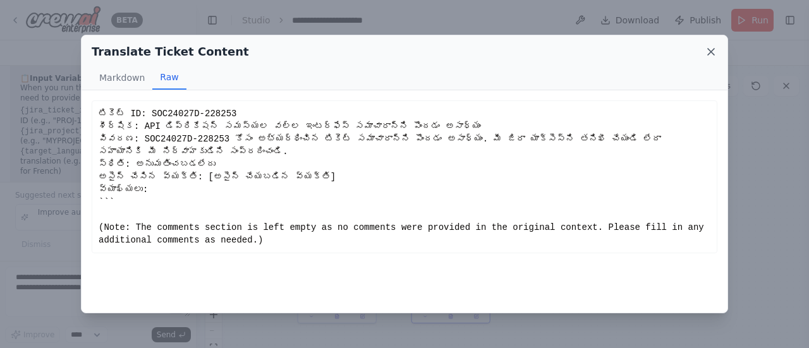
click at [709, 54] on icon at bounding box center [711, 52] width 6 height 6
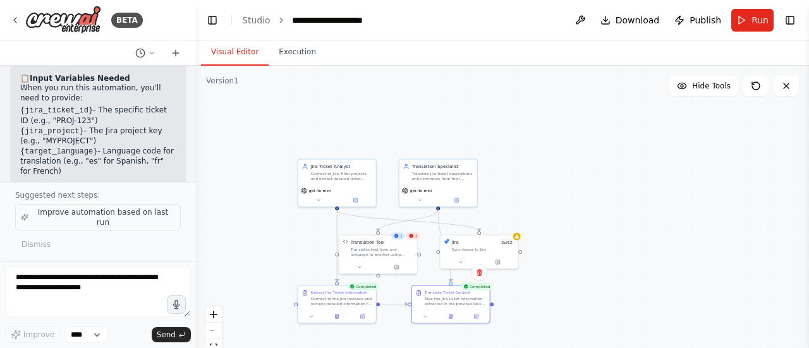
click at [94, 224] on span "Improve automation based on last run" at bounding box center [103, 217] width 144 height 20
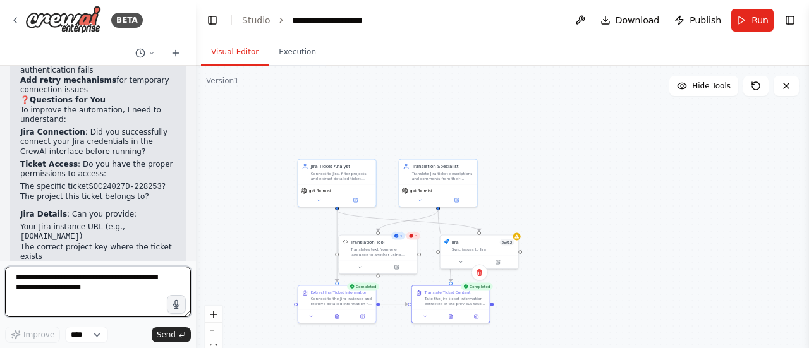
scroll to position [2625, 0]
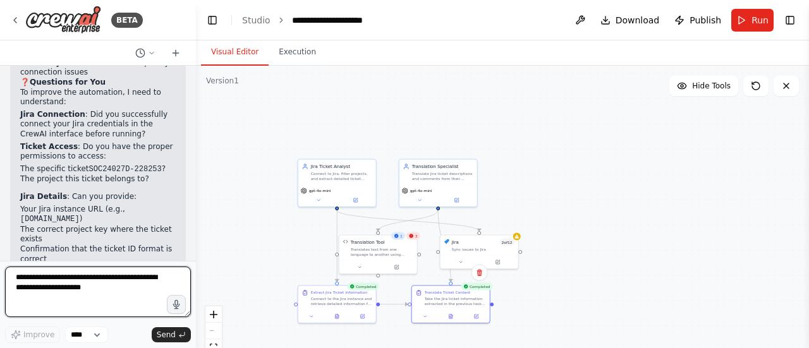
click at [87, 286] on textarea at bounding box center [98, 292] width 186 height 51
paste textarea "**********"
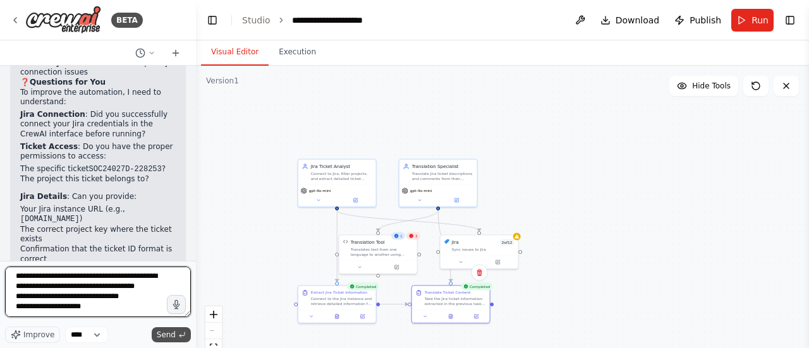
type textarea "**********"
click at [172, 335] on span "Send" at bounding box center [166, 335] width 19 height 10
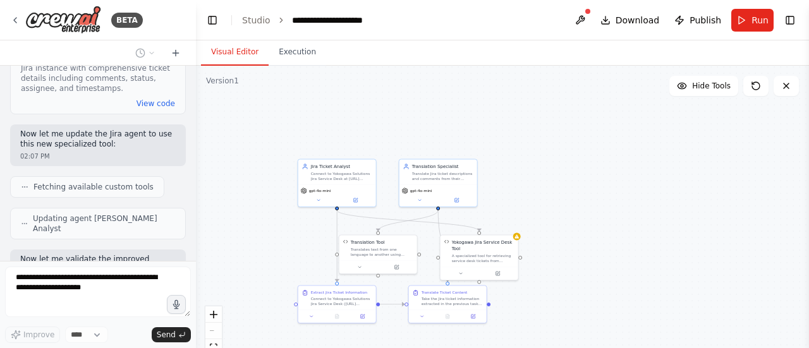
scroll to position [3973, 0]
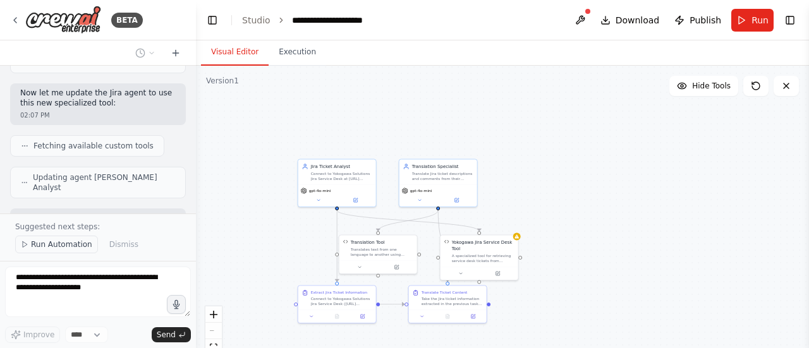
click at [51, 245] on span "Run Automation" at bounding box center [61, 244] width 61 height 10
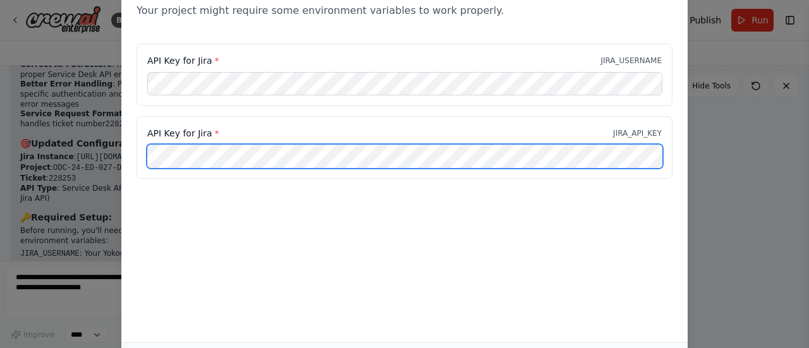
scroll to position [0, 191]
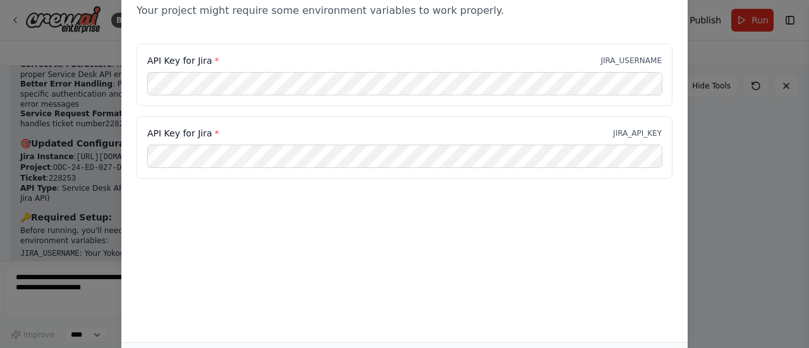
click at [622, 210] on div "Environment configuration Your project might require some environment variables…" at bounding box center [404, 153] width 566 height 380
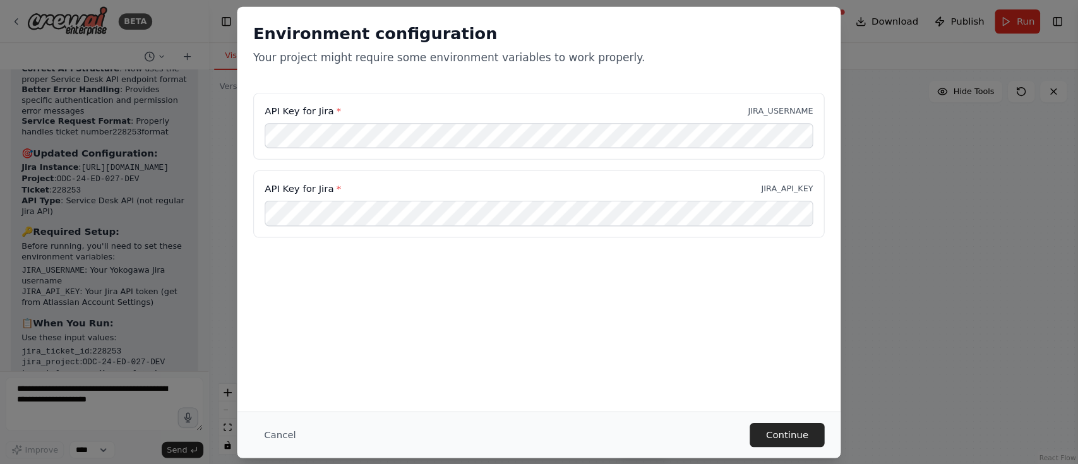
scroll to position [4388, 0]
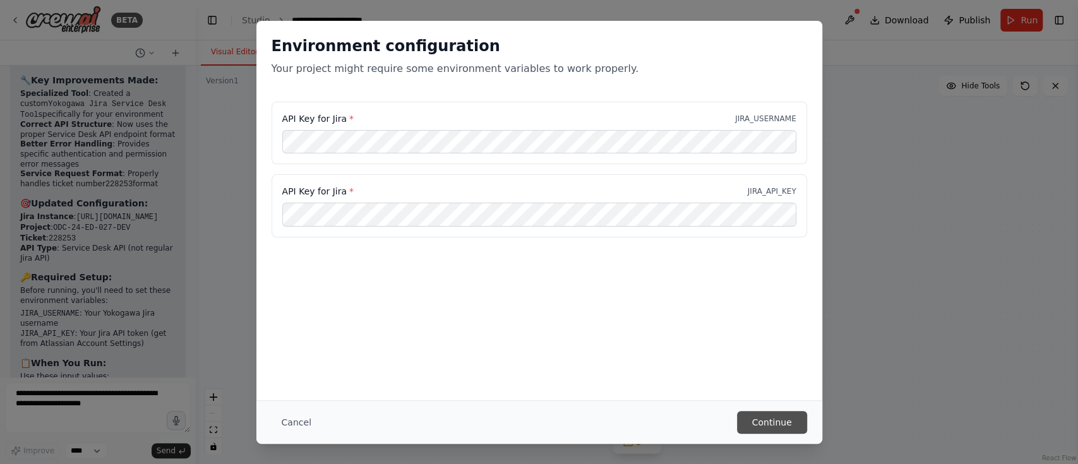
click at [773, 347] on button "Continue" at bounding box center [772, 422] width 70 height 23
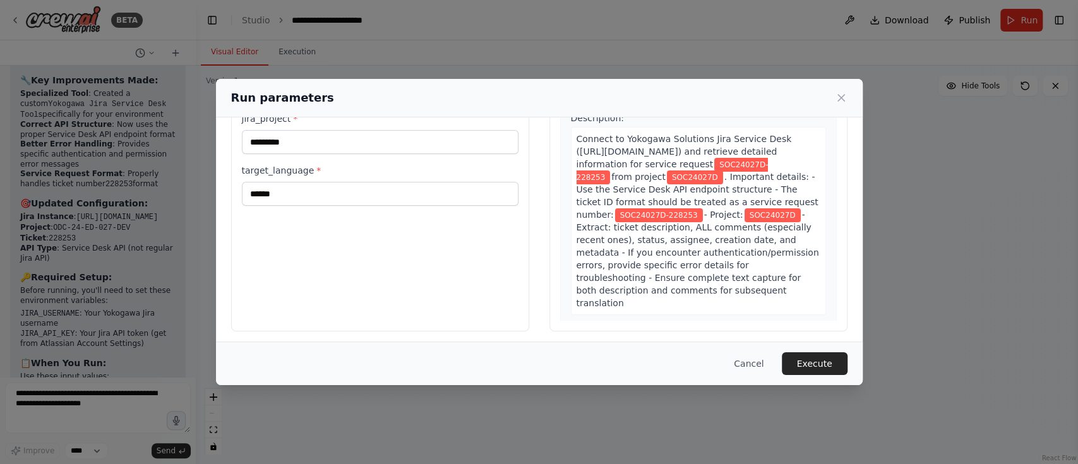
scroll to position [105, 0]
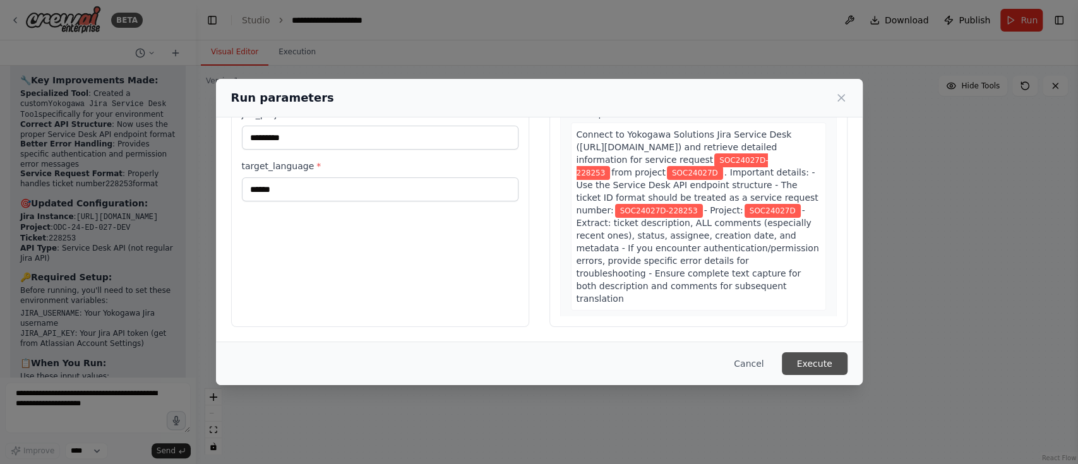
click at [808, 347] on button "Execute" at bounding box center [815, 364] width 66 height 23
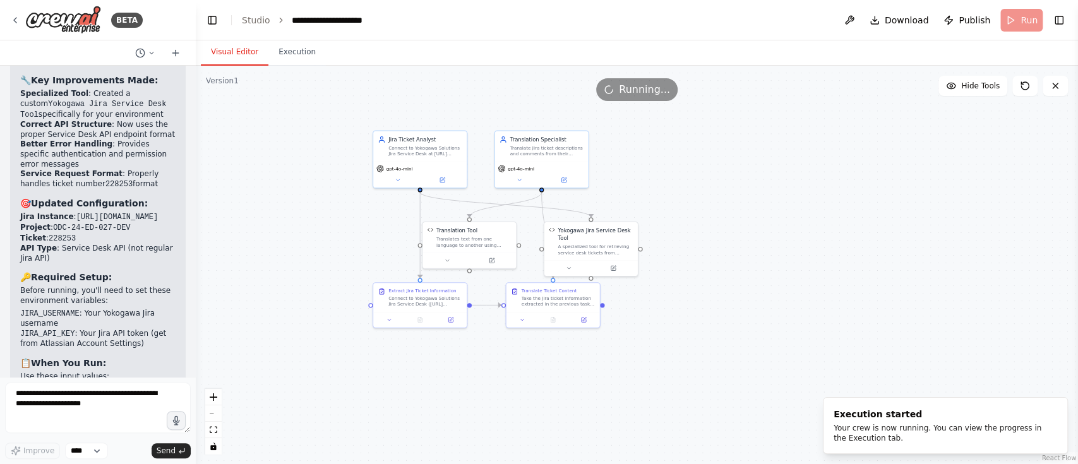
drag, startPoint x: 488, startPoint y: 366, endPoint x: 645, endPoint y: 361, distance: 157.4
click at [645, 347] on div ".deletable-edge-delete-btn { width: 20px; height: 20px; border: 0px solid #ffff…" at bounding box center [637, 265] width 883 height 399
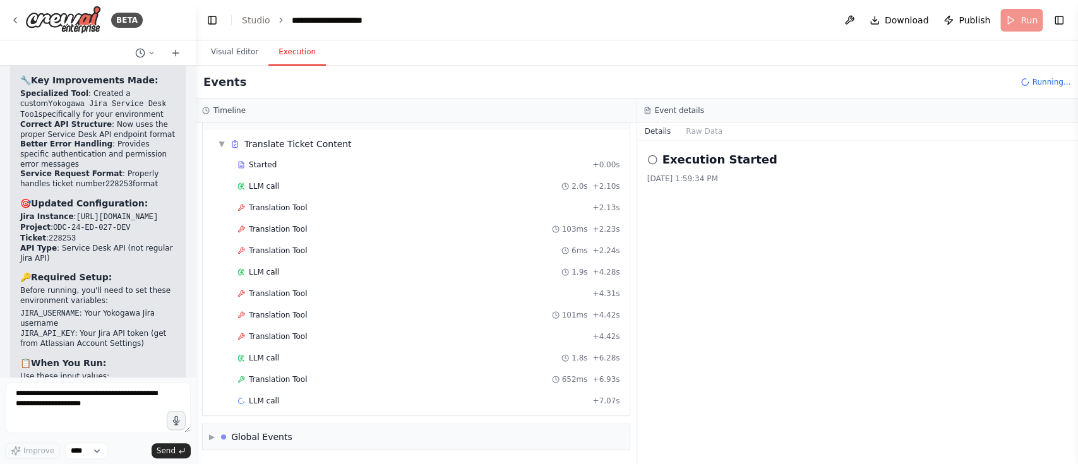
click at [288, 58] on button "Execution" at bounding box center [297, 52] width 57 height 27
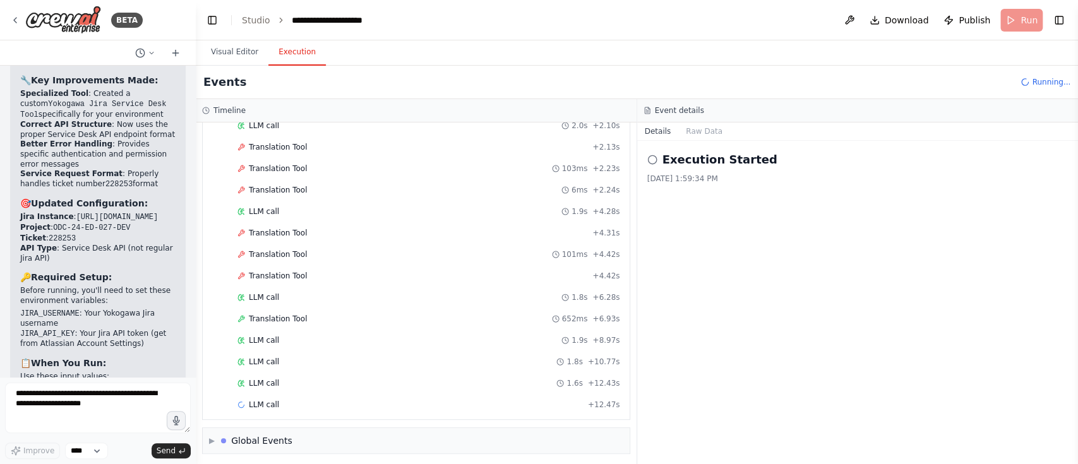
scroll to position [296, 0]
click at [219, 52] on button "Visual Editor" at bounding box center [235, 52] width 68 height 27
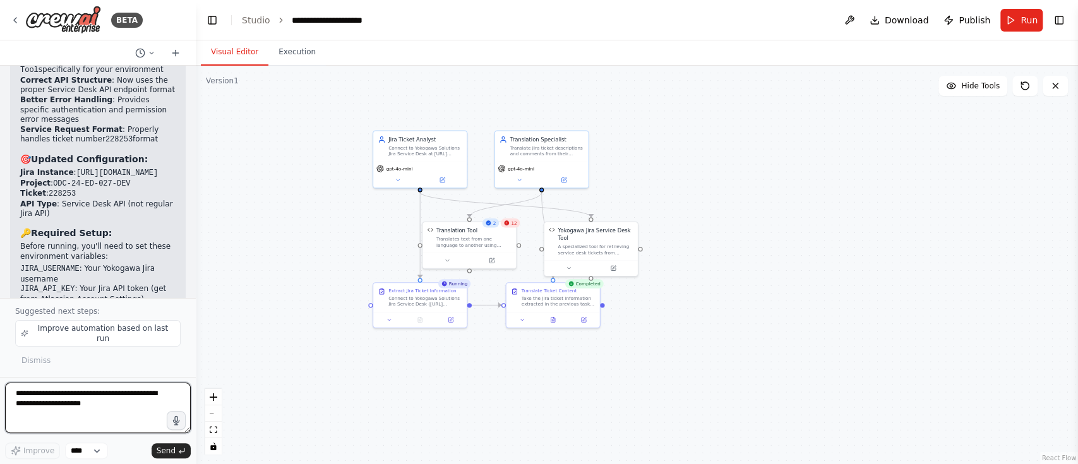
scroll to position [5289, 0]
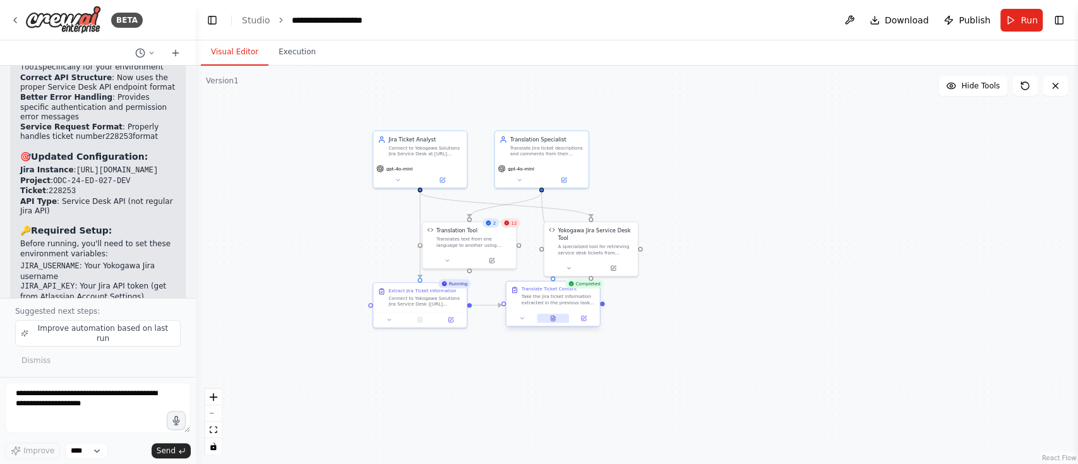
click at [556, 322] on button at bounding box center [553, 318] width 32 height 9
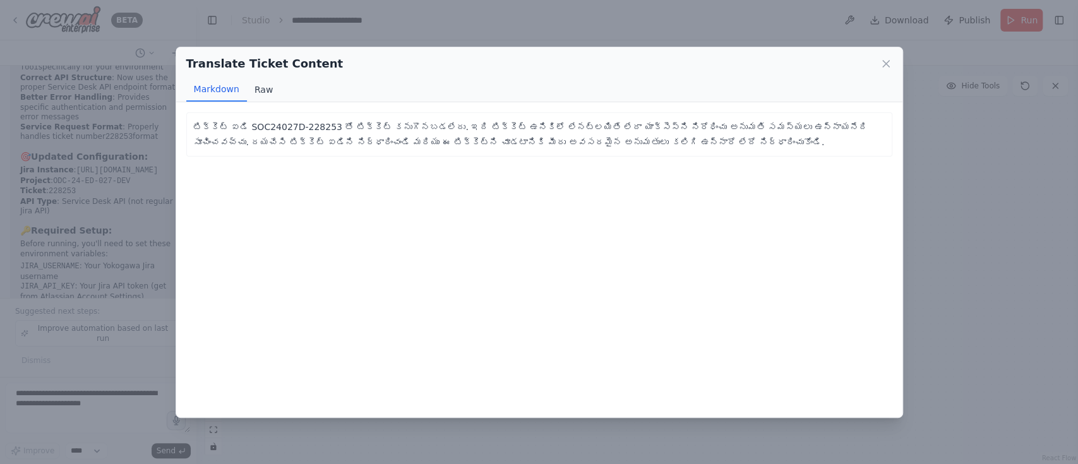
click at [268, 93] on button "Raw" at bounding box center [263, 90] width 33 height 24
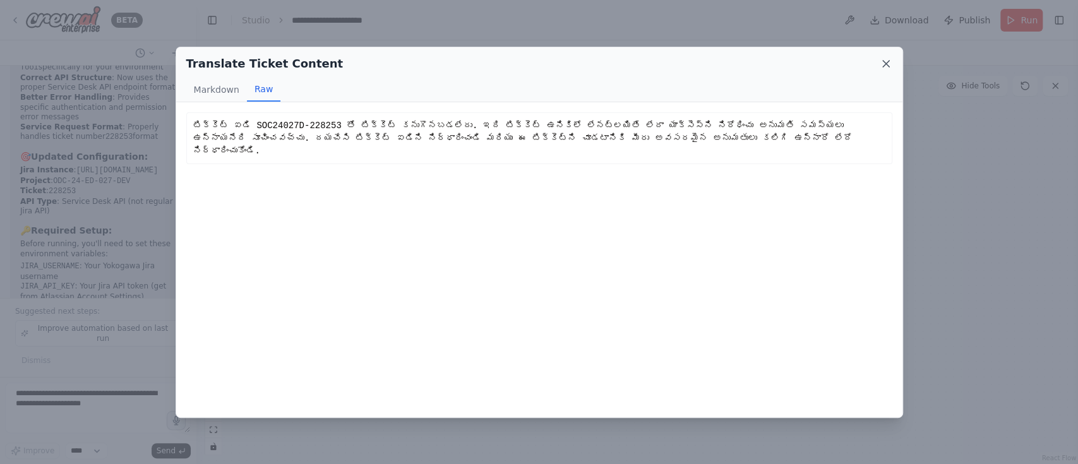
click at [808, 66] on icon at bounding box center [886, 63] width 13 height 13
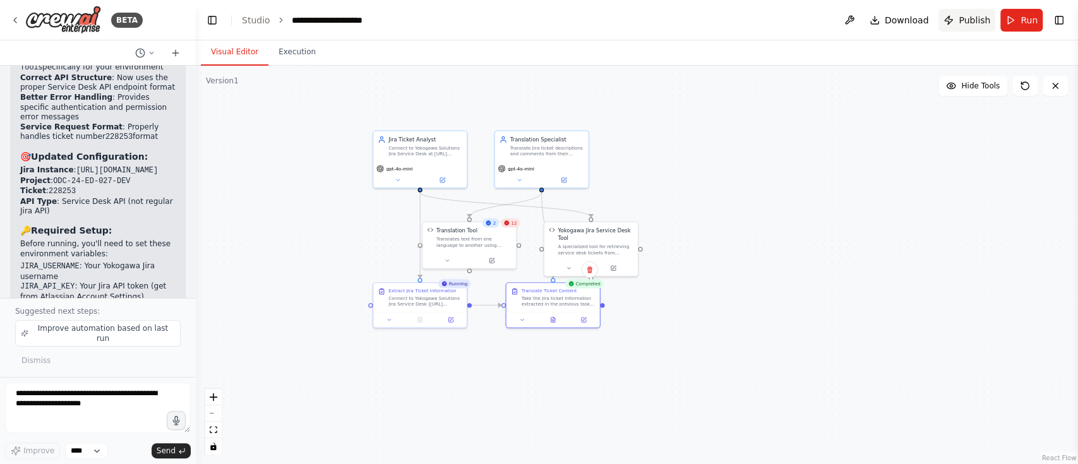
click at [808, 18] on span "Publish" at bounding box center [975, 20] width 32 height 13
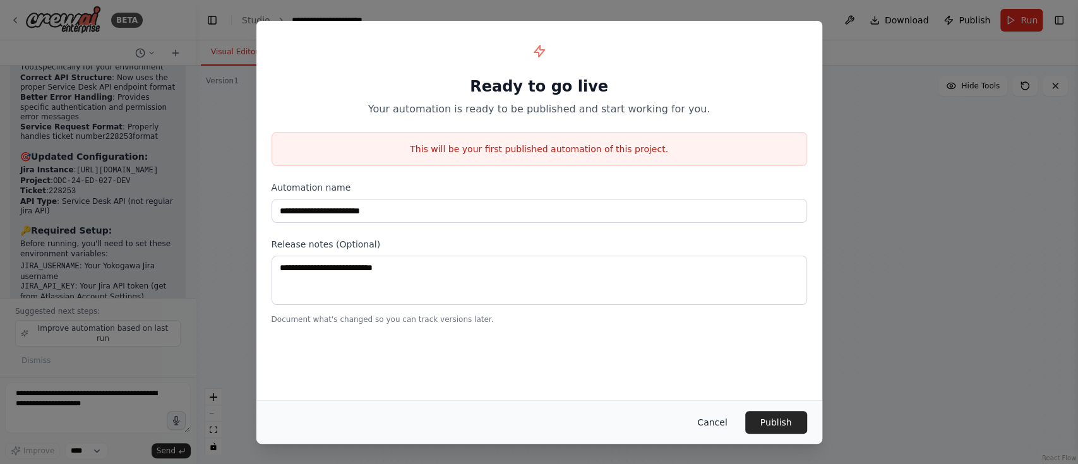
click at [723, 347] on button "Cancel" at bounding box center [712, 422] width 50 height 23
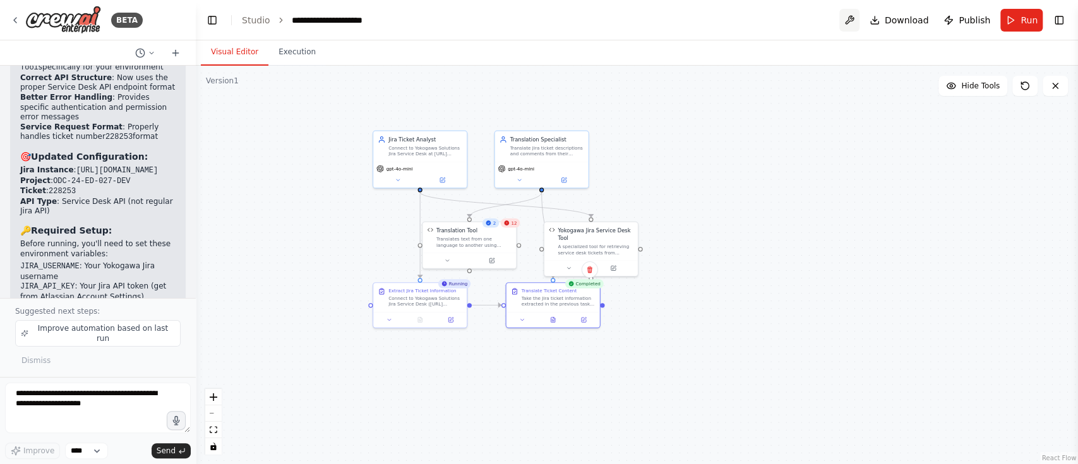
click at [808, 17] on button at bounding box center [850, 20] width 20 height 23
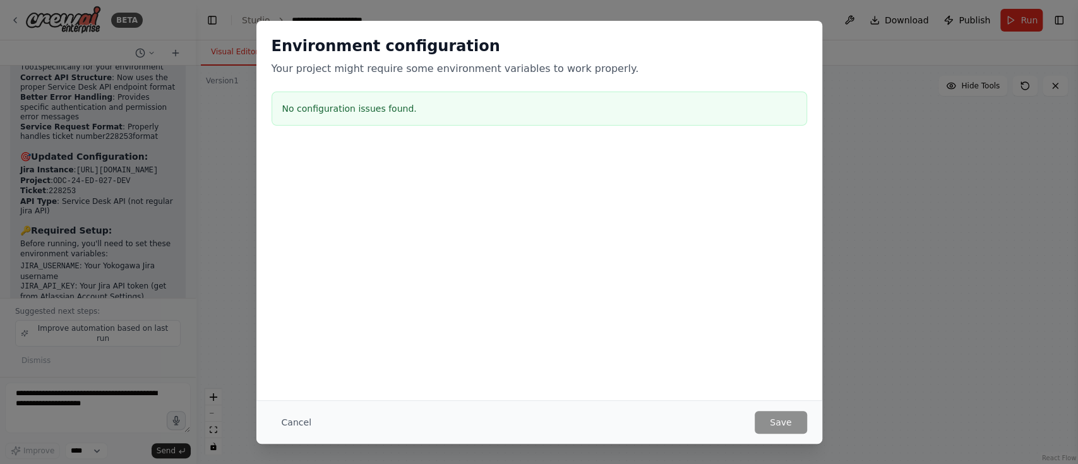
click at [808, 347] on div "Environment configuration Your project might require some environment variables…" at bounding box center [539, 232] width 1078 height 464
click at [289, 347] on button "Cancel" at bounding box center [297, 422] width 50 height 23
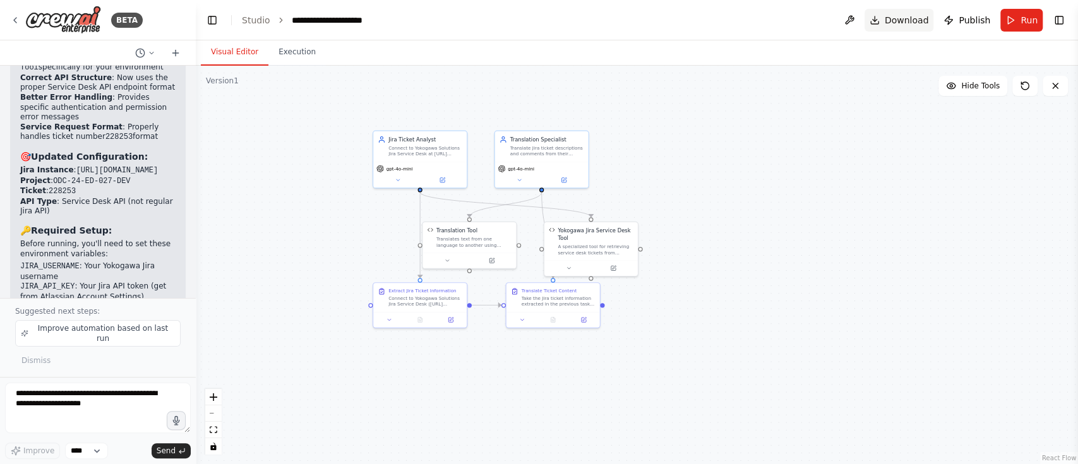
click at [808, 14] on span "Download" at bounding box center [907, 20] width 44 height 13
click at [305, 60] on button "Execution" at bounding box center [297, 52] width 57 height 27
click at [243, 53] on button "Visual Editor" at bounding box center [235, 52] width 68 height 27
click at [808, 18] on span "Run" at bounding box center [1029, 20] width 17 height 13
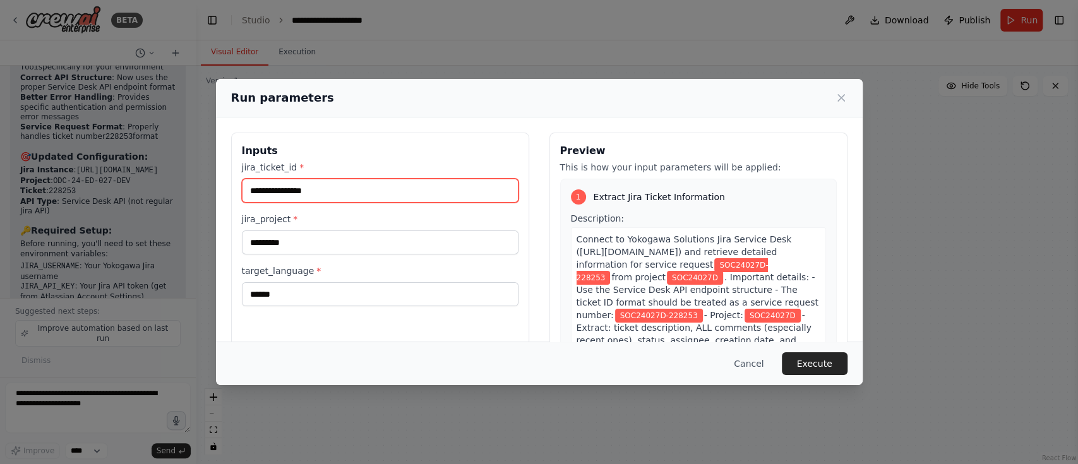
drag, startPoint x: 335, startPoint y: 192, endPoint x: 248, endPoint y: 191, distance: 87.2
click at [248, 191] on input "**********" at bounding box center [380, 191] width 277 height 24
paste input "text"
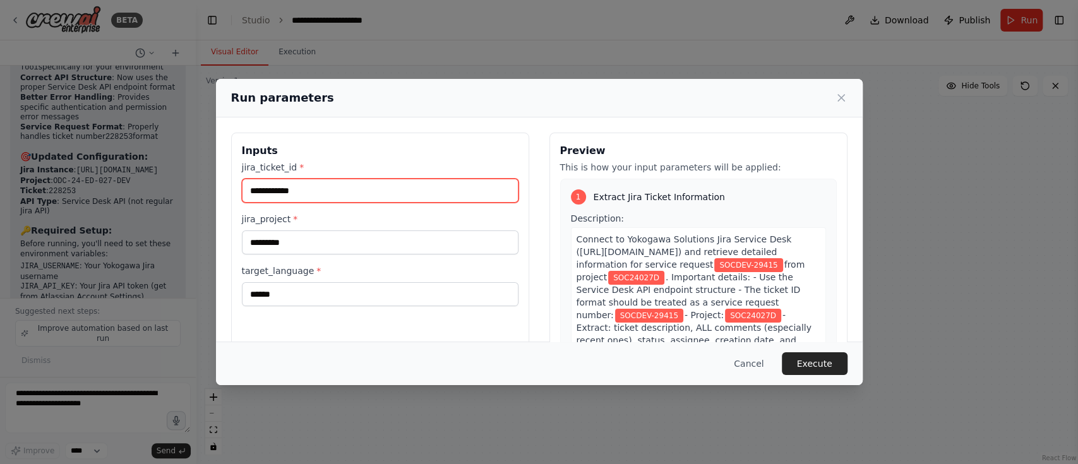
type input "**********"
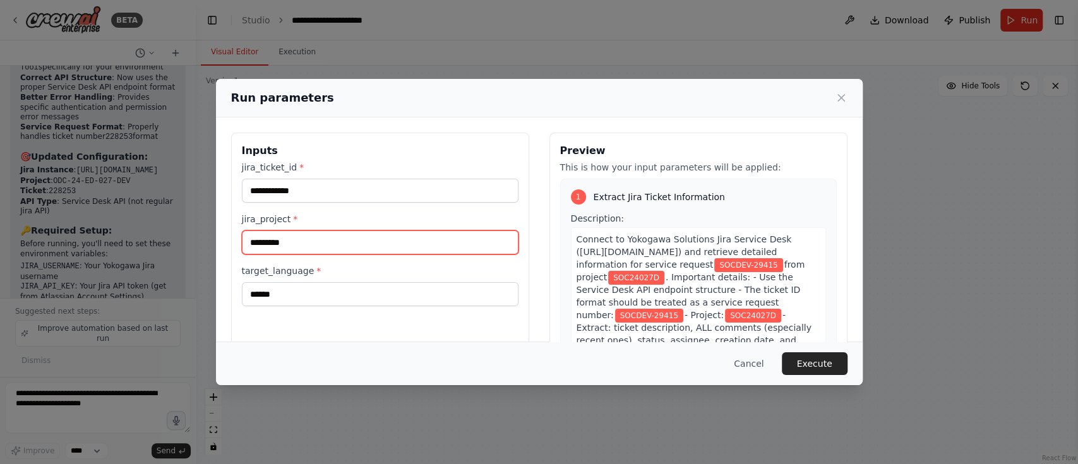
drag, startPoint x: 315, startPoint y: 241, endPoint x: 233, endPoint y: 243, distance: 81.5
click at [233, 243] on div "**********" at bounding box center [380, 282] width 298 height 299
paste input "****"
type input "**********"
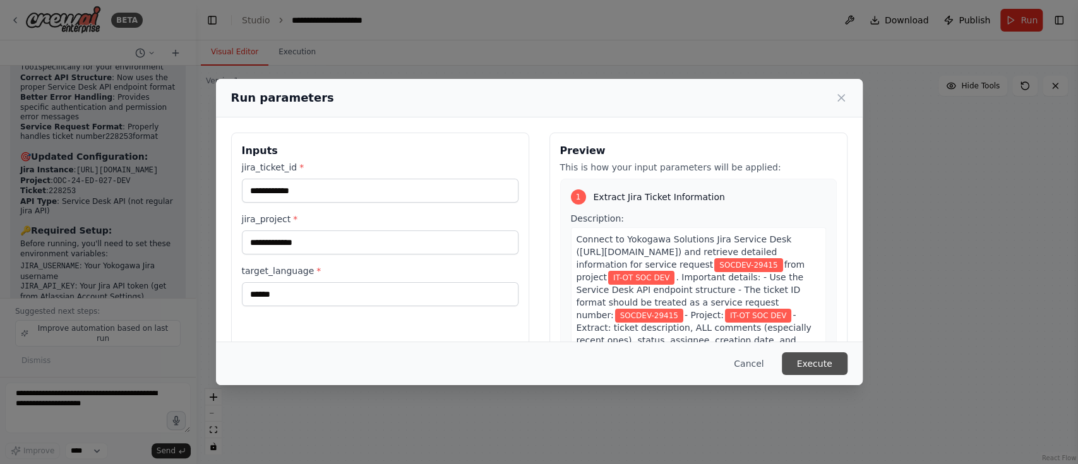
click at [808, 347] on button "Execute" at bounding box center [815, 364] width 66 height 23
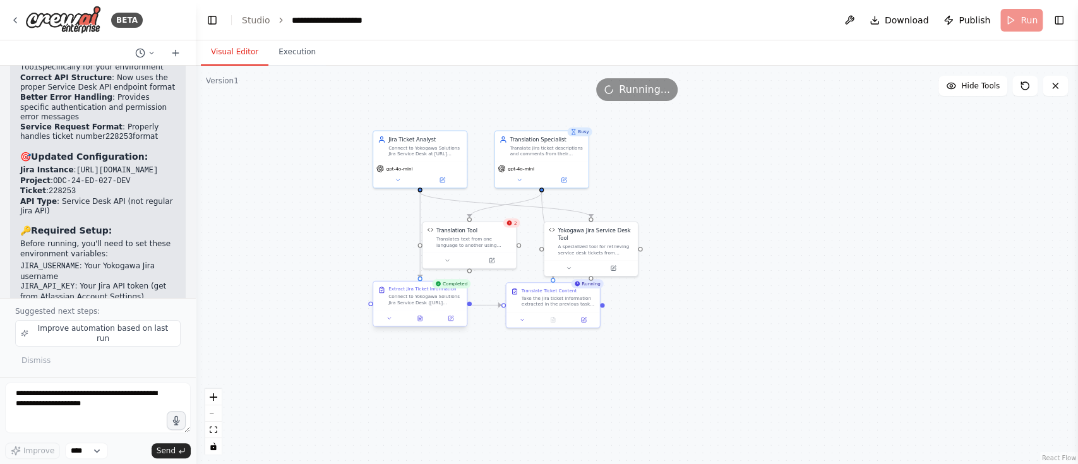
click at [421, 325] on div at bounding box center [420, 319] width 94 height 16
click at [425, 325] on div at bounding box center [420, 319] width 94 height 16
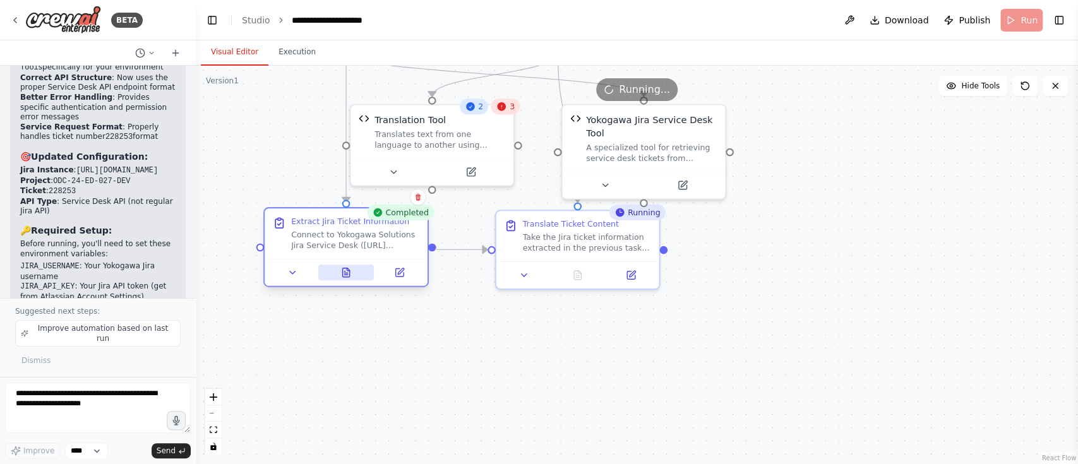
click at [347, 274] on icon at bounding box center [345, 273] width 7 height 9
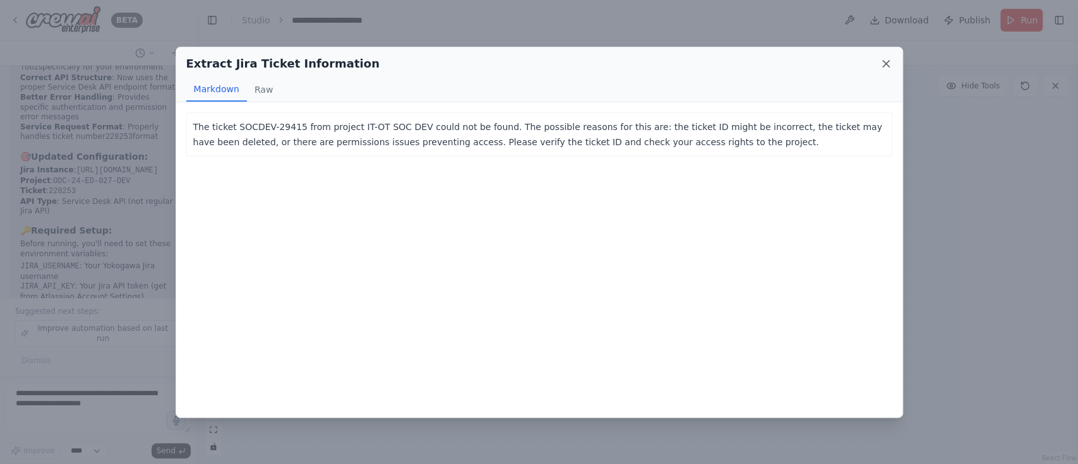
click at [808, 64] on icon at bounding box center [886, 63] width 13 height 13
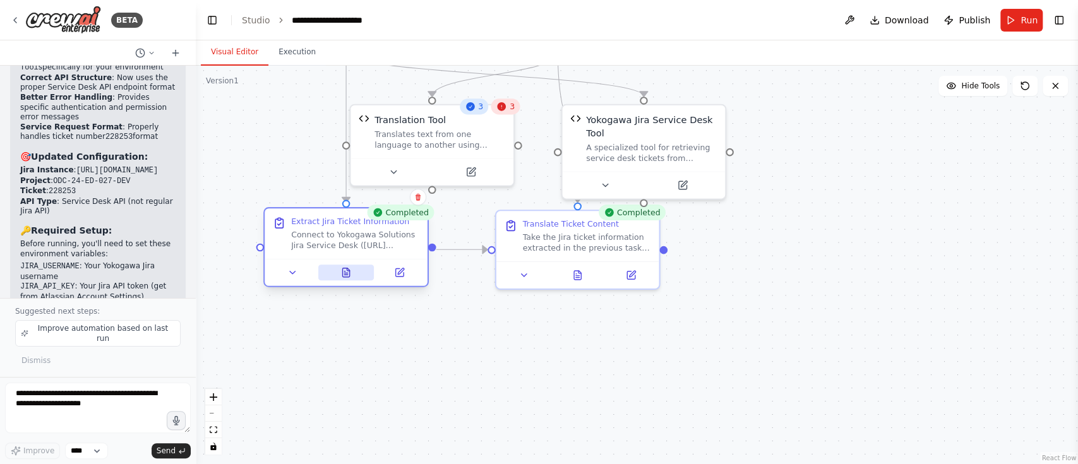
click at [342, 276] on icon at bounding box center [345, 273] width 7 height 9
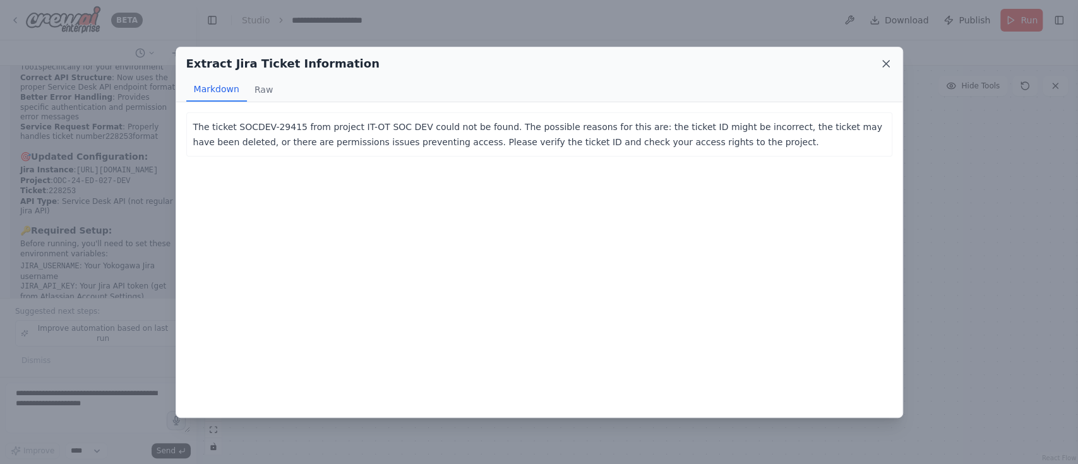
click at [808, 63] on icon at bounding box center [886, 63] width 13 height 13
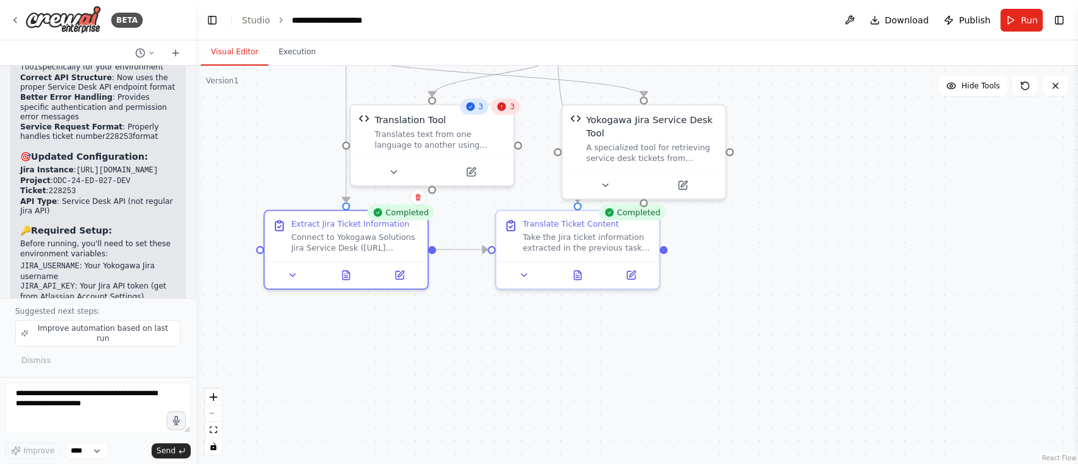
click at [511, 113] on div "3" at bounding box center [506, 107] width 29 height 16
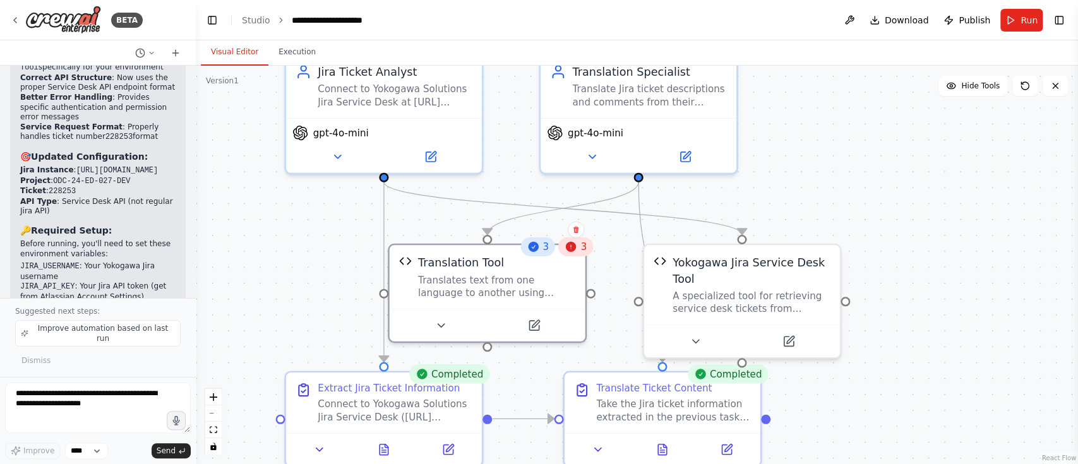
drag, startPoint x: 823, startPoint y: 147, endPoint x: 976, endPoint y: 288, distance: 208.3
click at [808, 288] on div ".deletable-edge-delete-btn { width: 20px; height: 20px; border: 0px solid #ffff…" at bounding box center [637, 265] width 883 height 399
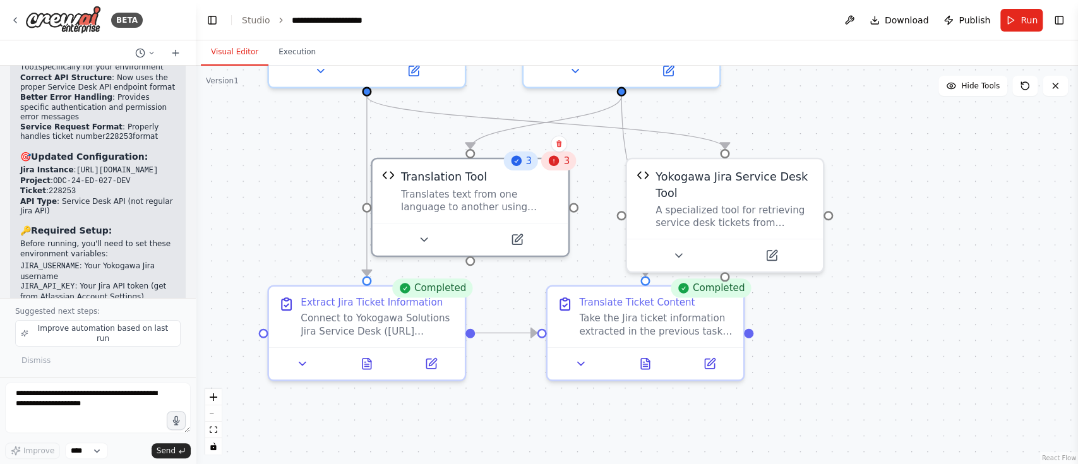
drag, startPoint x: 917, startPoint y: 270, endPoint x: 900, endPoint y: 184, distance: 87.6
click at [808, 184] on div ".deletable-edge-delete-btn { width: 20px; height: 20px; border: 0px solid #ffff…" at bounding box center [637, 265] width 883 height 399
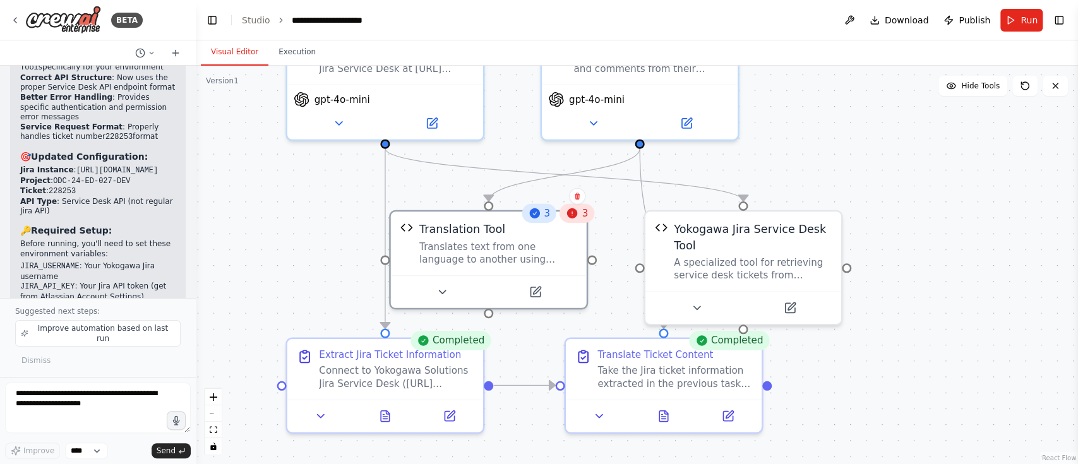
drag, startPoint x: 883, startPoint y: 134, endPoint x: 902, endPoint y: 186, distance: 55.5
click at [808, 186] on div ".deletable-edge-delete-btn { width: 20px; height: 20px; border: 0px solid #ffff…" at bounding box center [637, 265] width 883 height 399
click at [752, 237] on div "Yokogawa Jira Service Desk Tool" at bounding box center [752, 234] width 157 height 32
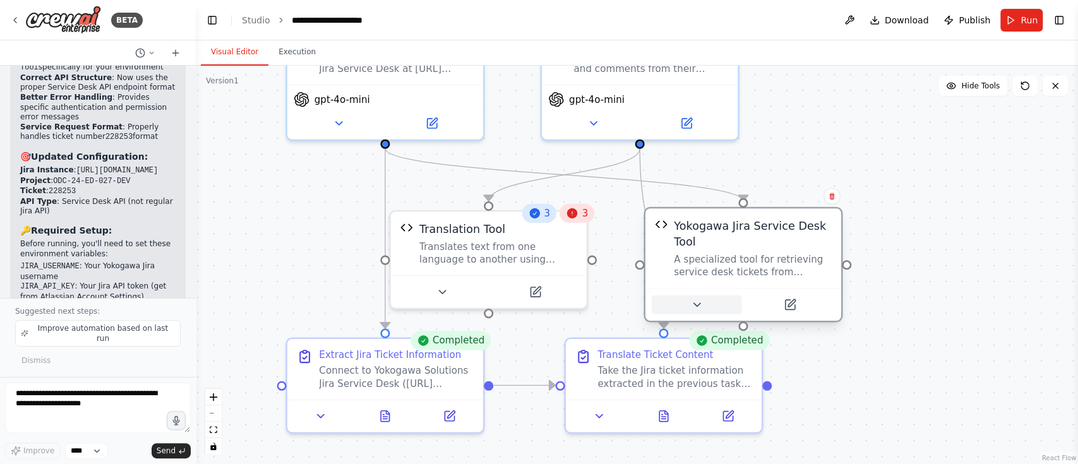
click at [698, 301] on icon at bounding box center [697, 305] width 13 height 13
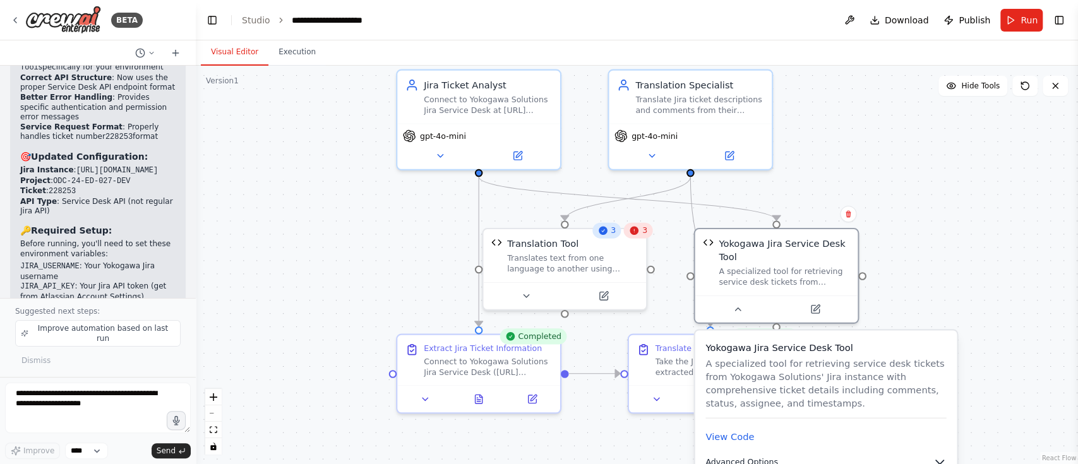
click at [808, 347] on icon "button" at bounding box center [940, 463] width 8 height 4
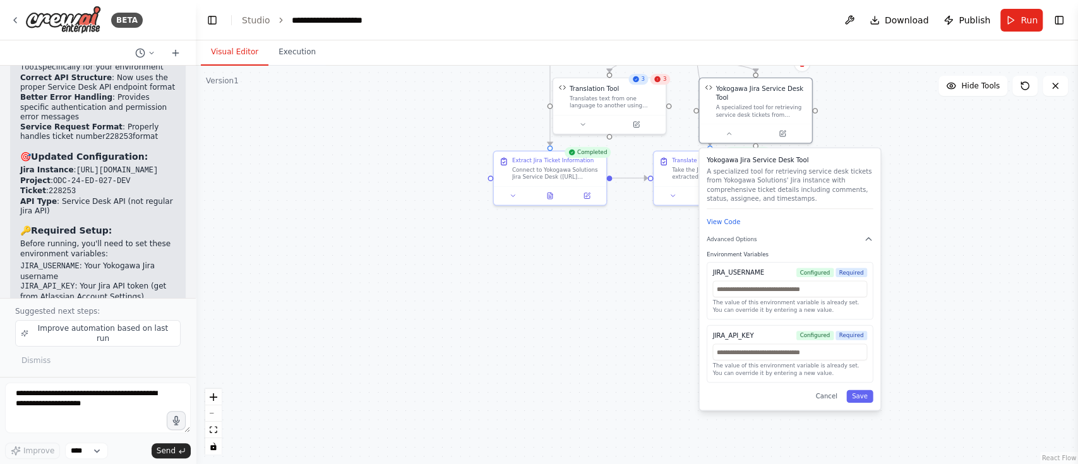
drag, startPoint x: 965, startPoint y: 299, endPoint x: 898, endPoint y: 95, distance: 214.8
click at [808, 95] on div ".deletable-edge-delete-btn { width: 20px; height: 20px; border: 0px solid #ffff…" at bounding box center [637, 265] width 883 height 399
click at [634, 245] on div ".deletable-edge-delete-btn { width: 20px; height: 20px; border: 0px solid #ffff…" at bounding box center [637, 265] width 883 height 399
click at [676, 202] on div at bounding box center [710, 193] width 112 height 19
click at [680, 196] on button at bounding box center [674, 193] width 32 height 11
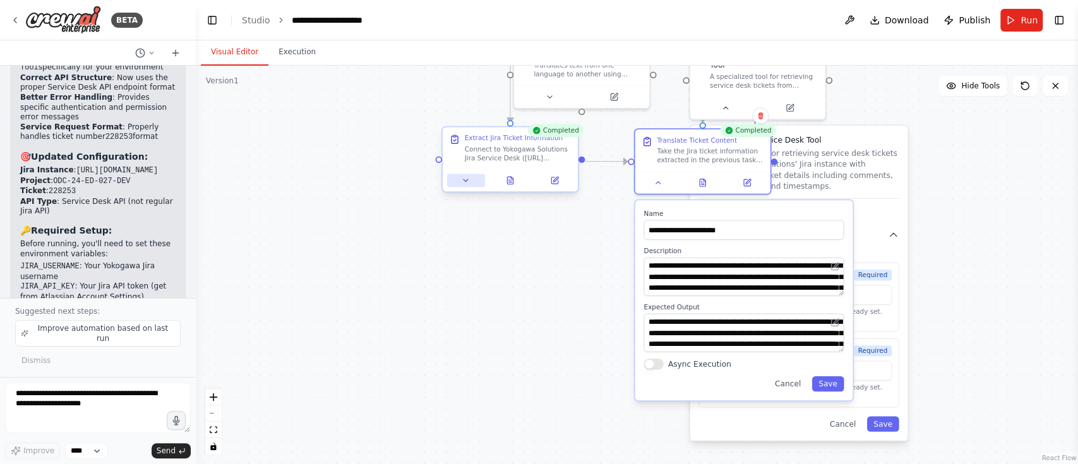
click at [470, 184] on button at bounding box center [466, 180] width 38 height 13
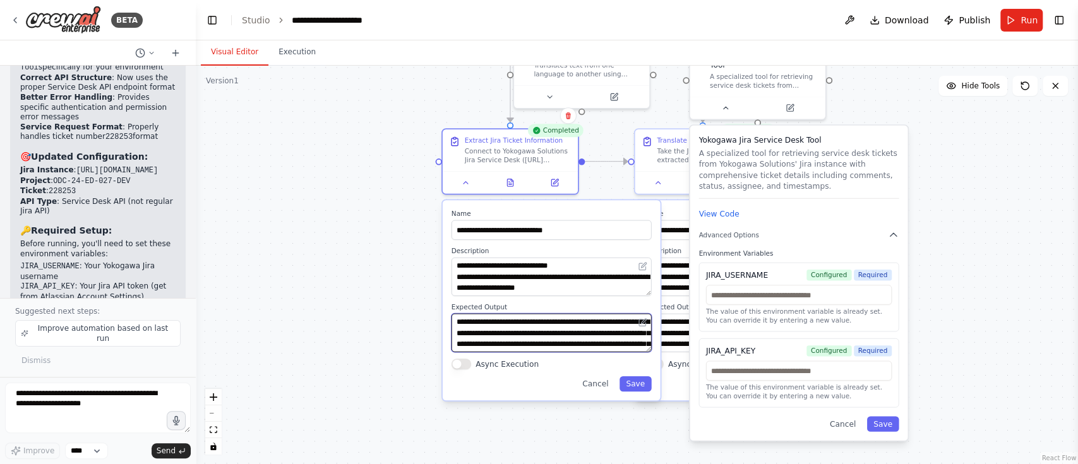
scroll to position [33, 0]
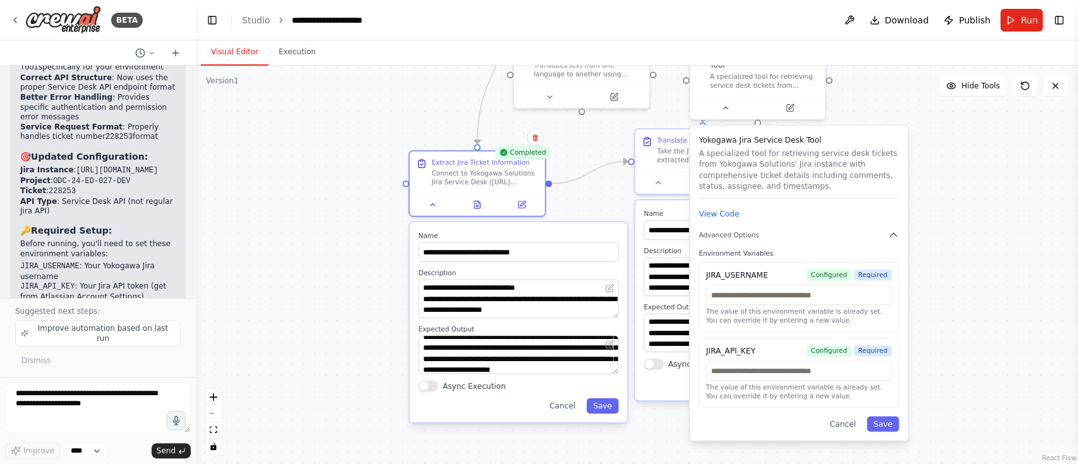
drag, startPoint x: 651, startPoint y: 356, endPoint x: 622, endPoint y: 374, distance: 34.4
click at [622, 347] on div "**********" at bounding box center [519, 322] width 218 height 200
click at [436, 347] on div "**********" at bounding box center [519, 322] width 218 height 200
click at [435, 347] on button "Async Execution" at bounding box center [428, 385] width 20 height 11
click at [674, 347] on div "Cancel Save" at bounding box center [744, 383] width 200 height 15
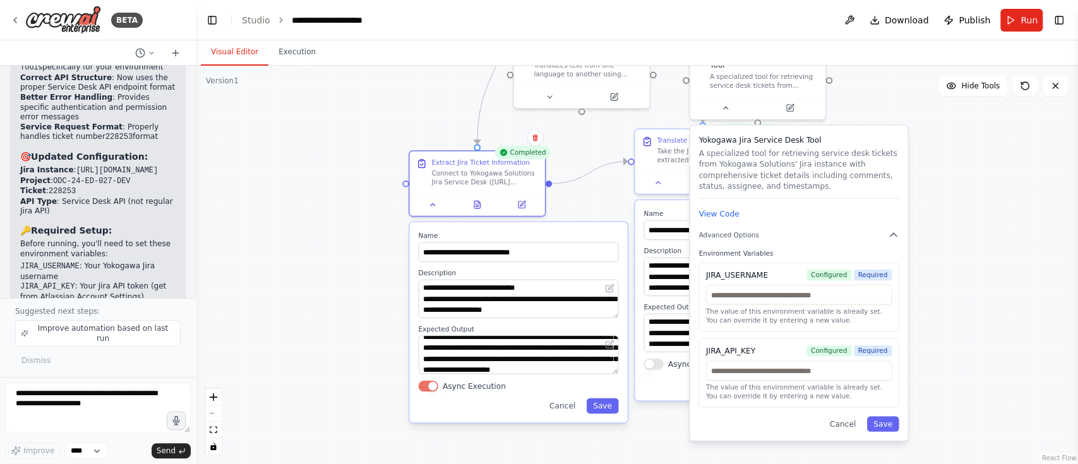
click at [659, 347] on div "**********" at bounding box center [744, 300] width 218 height 200
click at [659, 347] on button "Async Execution" at bounding box center [654, 364] width 20 height 11
click at [808, 347] on button "Save" at bounding box center [883, 423] width 32 height 15
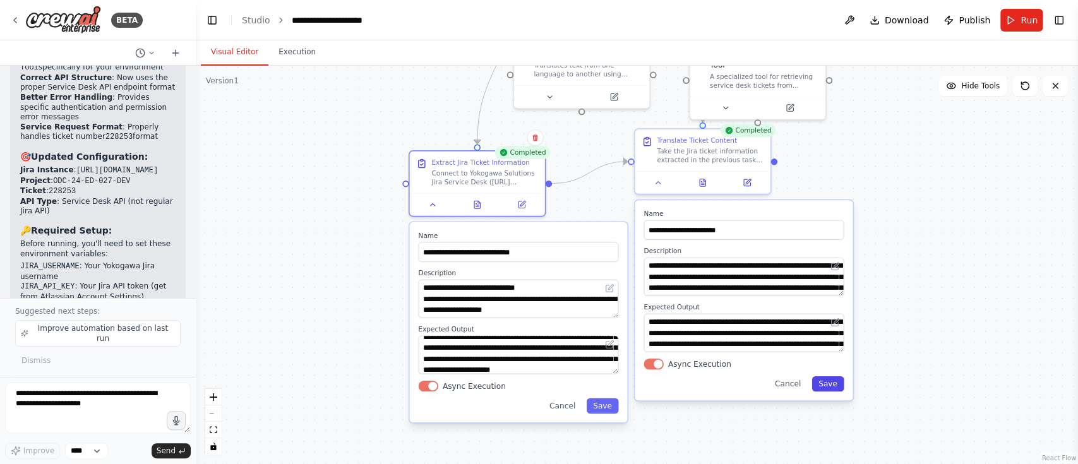
click at [808, 347] on button "Save" at bounding box center [828, 383] width 32 height 15
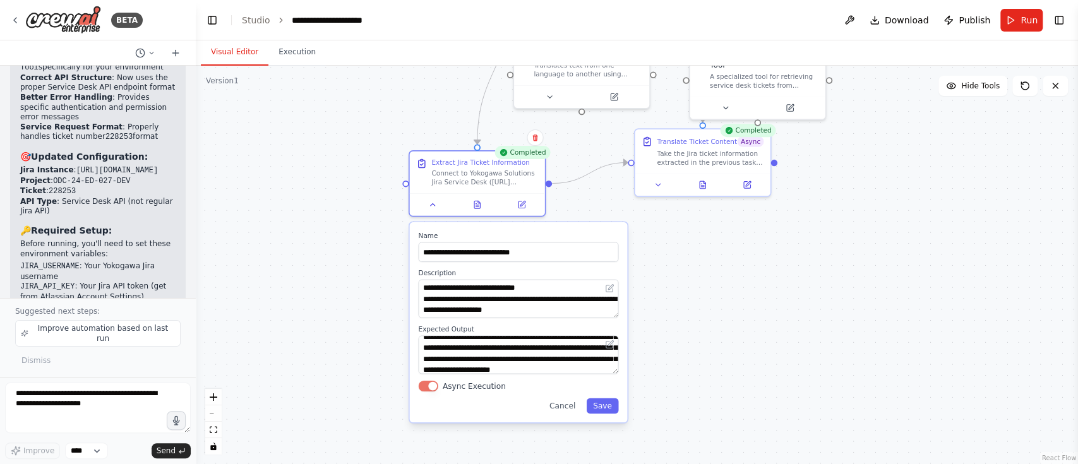
click at [606, 347] on div "**********" at bounding box center [519, 322] width 218 height 200
click at [610, 347] on button "Save" at bounding box center [603, 405] width 32 height 15
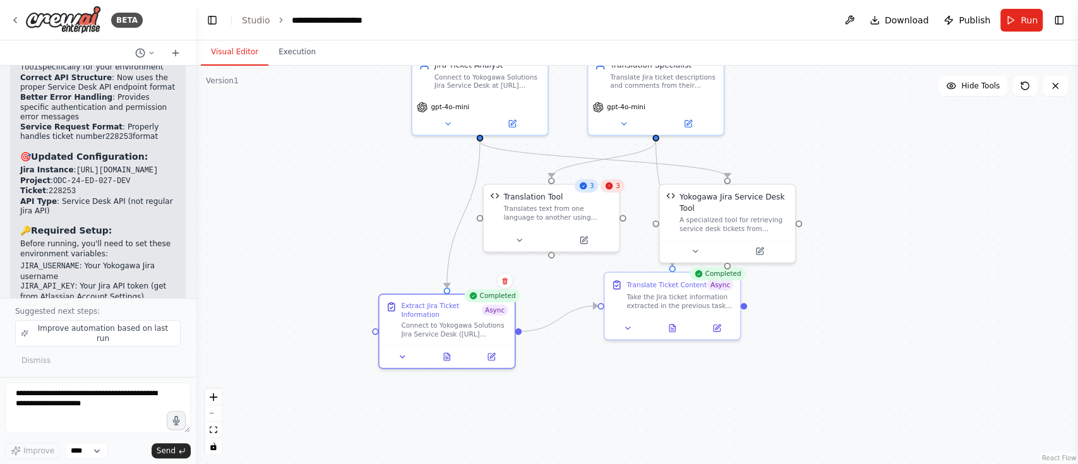
drag, startPoint x: 900, startPoint y: 205, endPoint x: 869, endPoint y: 349, distance: 146.6
click at [808, 347] on div ".deletable-edge-delete-btn { width: 20px; height: 20px; border: 0px solid #ffff…" at bounding box center [637, 265] width 883 height 399
click at [521, 241] on icon at bounding box center [519, 238] width 9 height 9
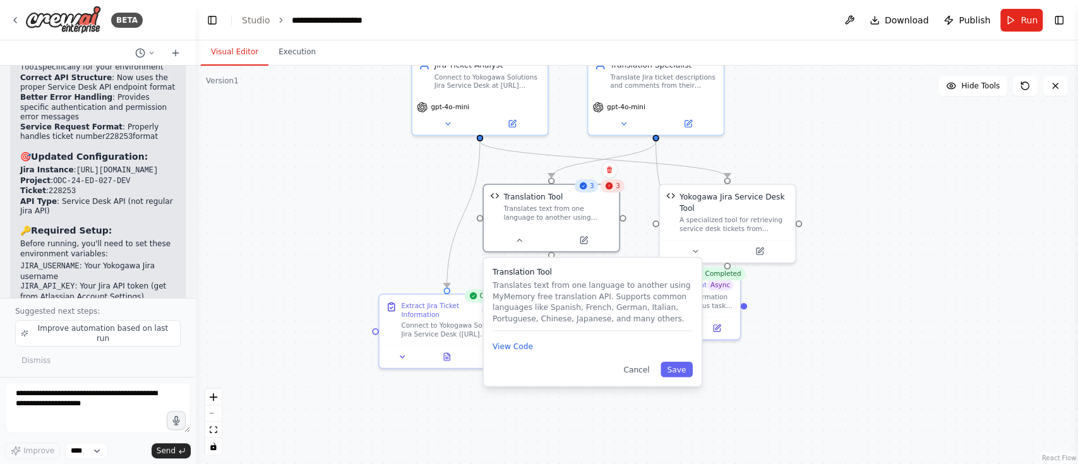
click at [808, 318] on div ".deletable-edge-delete-btn { width: 20px; height: 20px; border: 0px solid #ffff…" at bounding box center [637, 265] width 883 height 399
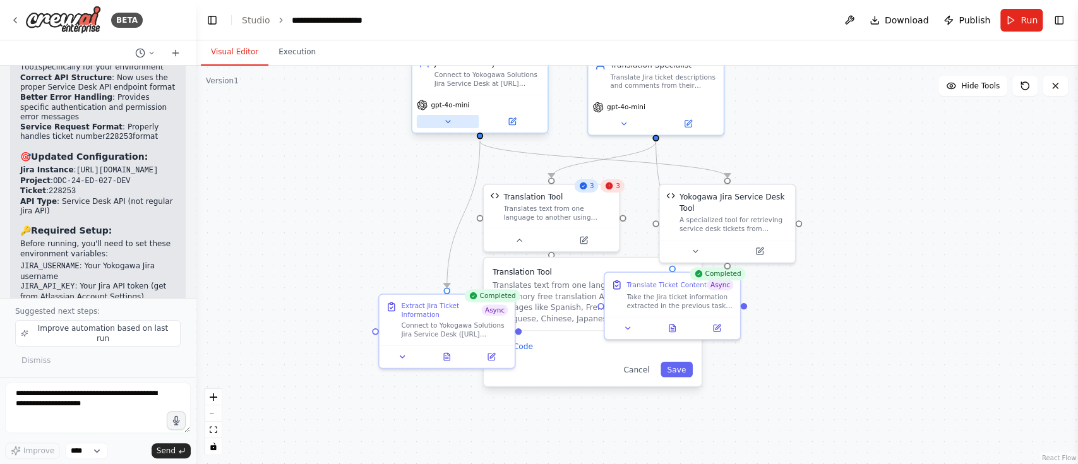
click at [459, 121] on button at bounding box center [448, 121] width 62 height 13
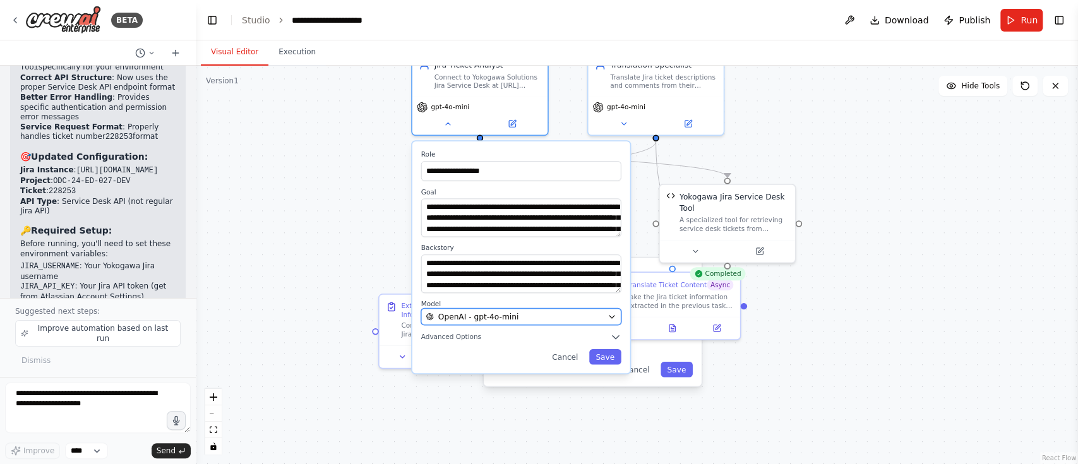
click at [614, 316] on icon "button" at bounding box center [612, 316] width 9 height 9
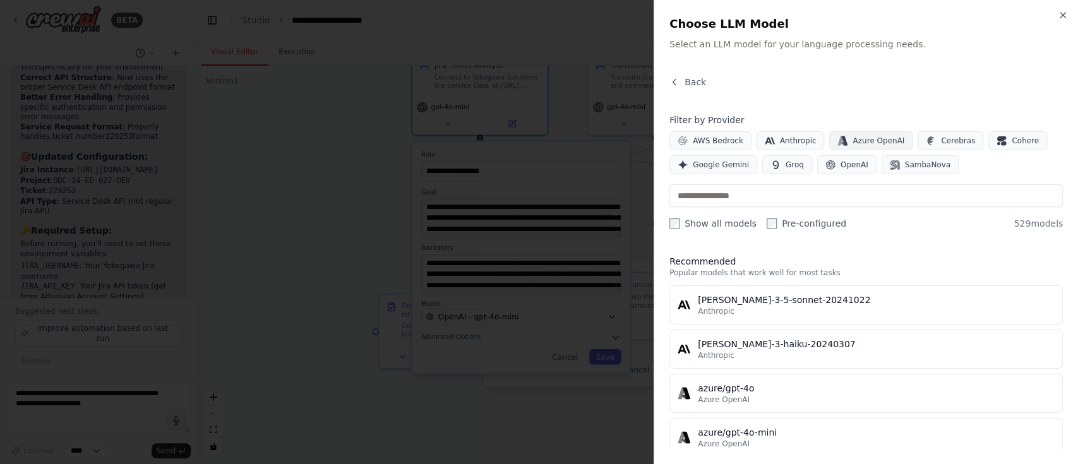
click at [808, 144] on span "Azure OpenAI" at bounding box center [879, 141] width 52 height 10
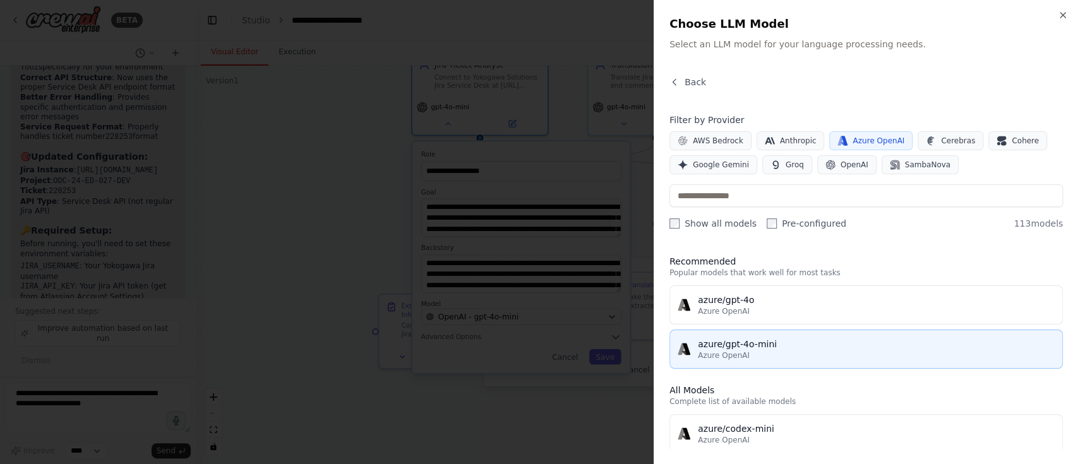
click at [745, 346] on div "azure/gpt-4o-mini" at bounding box center [876, 344] width 357 height 13
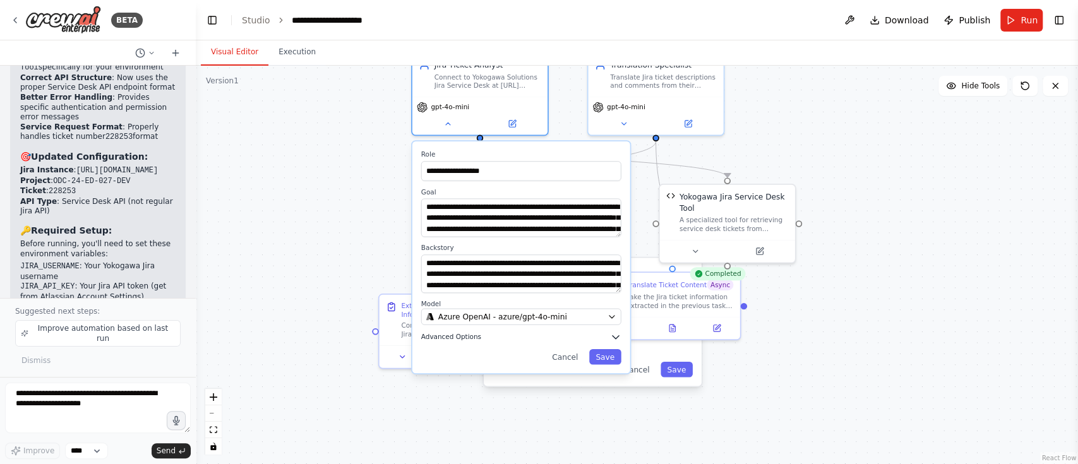
click at [617, 336] on icon "button" at bounding box center [616, 336] width 6 height 3
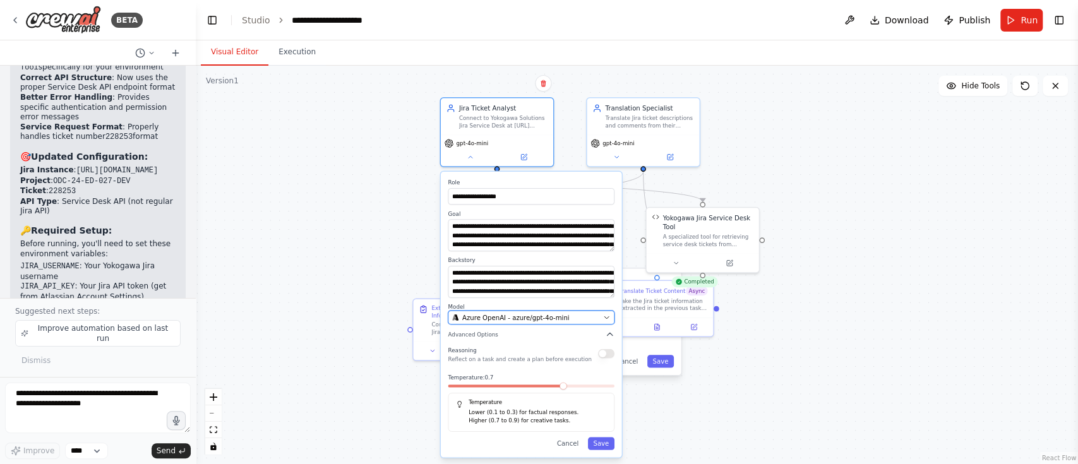
click at [607, 312] on button "Azure OpenAI - azure/gpt-4o-mini" at bounding box center [531, 318] width 166 height 14
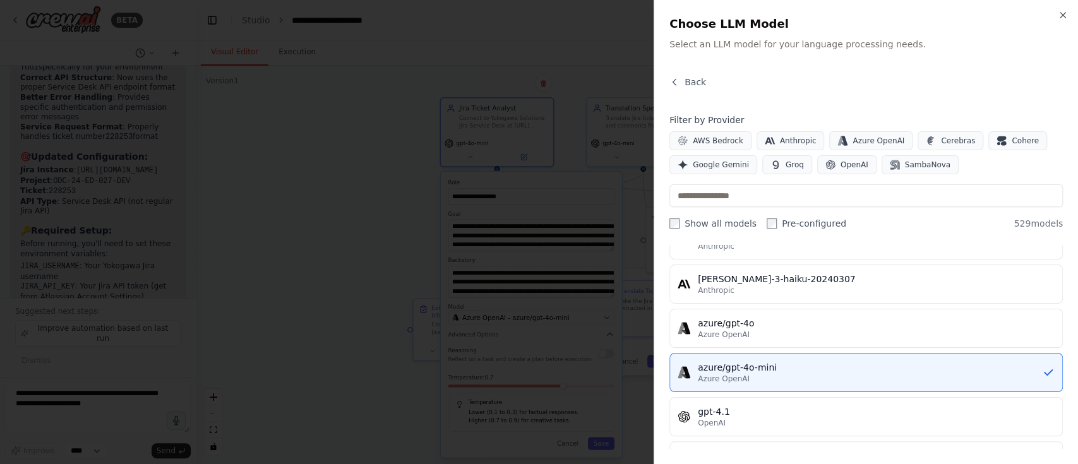
scroll to position [84, 0]
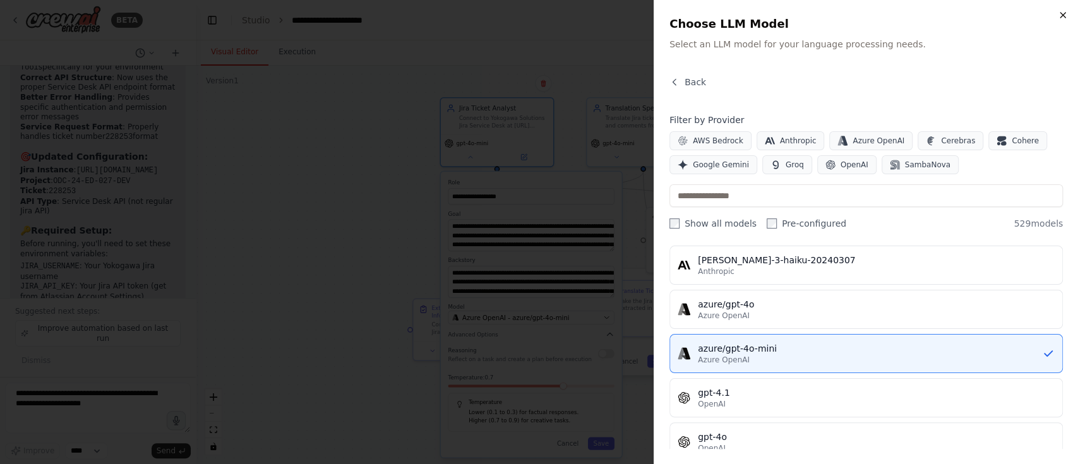
click at [808, 18] on icon "button" at bounding box center [1063, 15] width 5 height 5
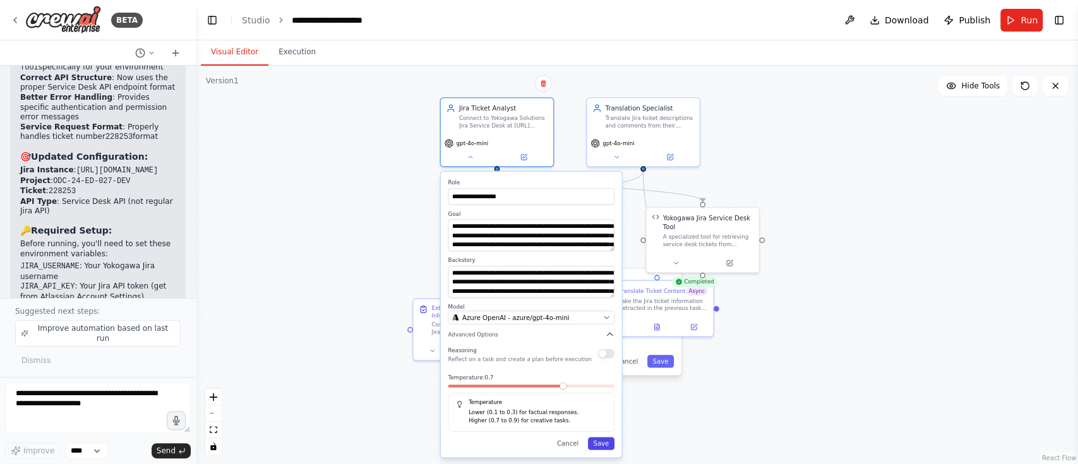
click at [607, 347] on button "Save" at bounding box center [601, 443] width 27 height 13
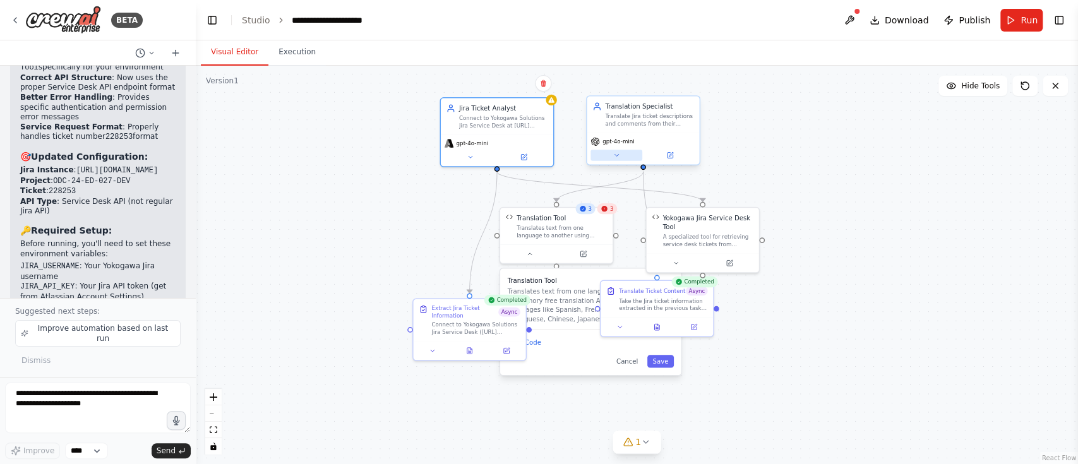
click at [618, 156] on icon at bounding box center [617, 156] width 8 height 8
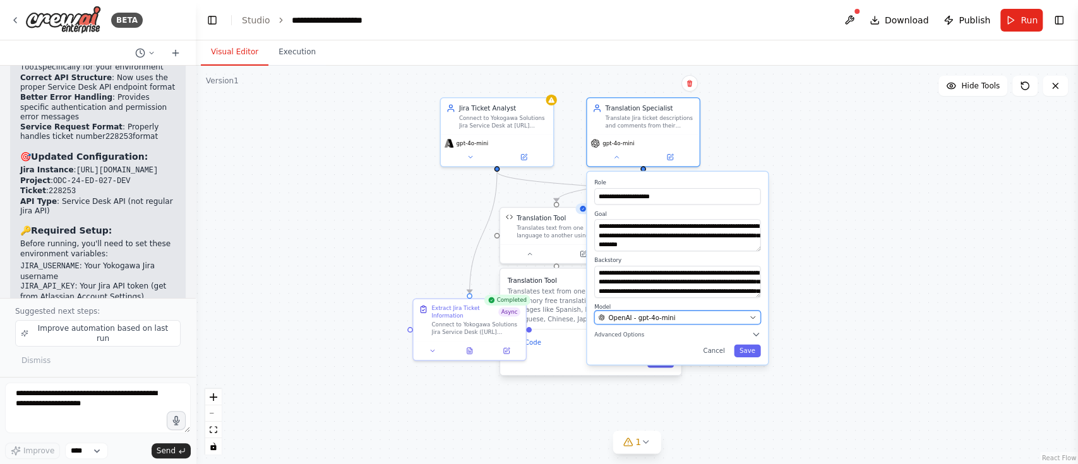
click at [716, 315] on div "OpenAI - gpt-4o-mini" at bounding box center [672, 317] width 147 height 9
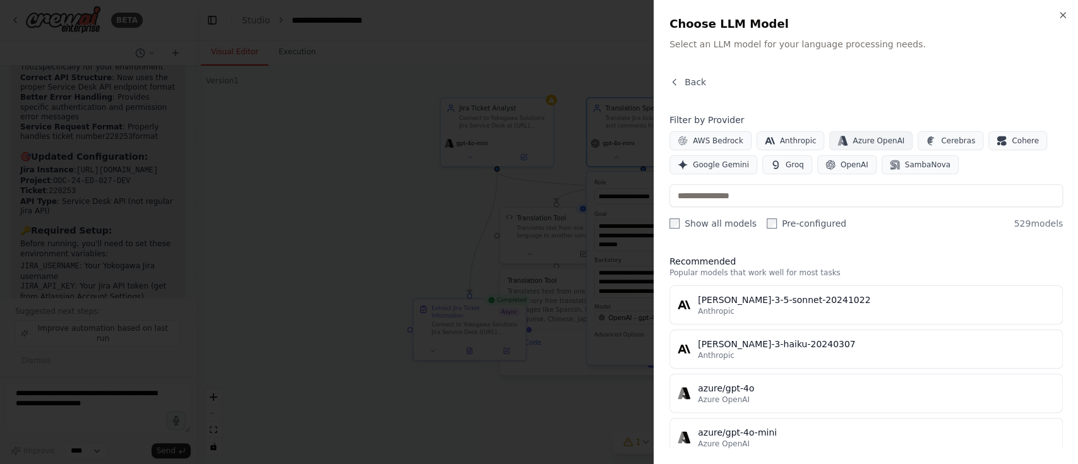
click at [808, 139] on span "Azure OpenAI" at bounding box center [879, 141] width 52 height 10
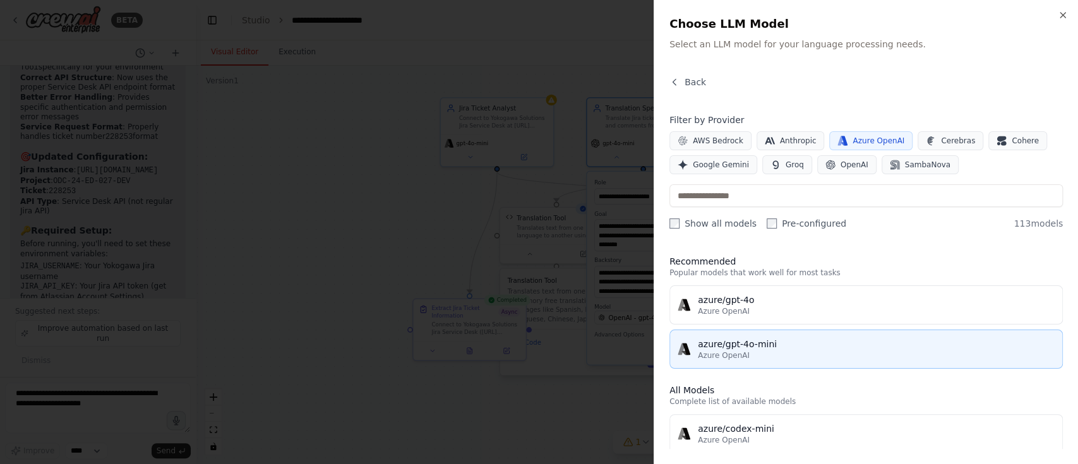
click at [808, 346] on div "azure/gpt-4o-mini" at bounding box center [876, 344] width 357 height 13
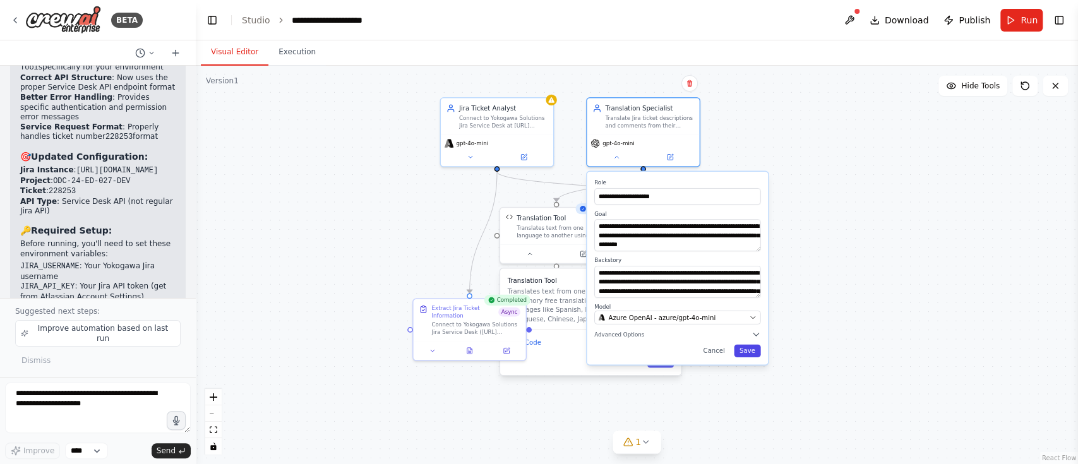
click at [758, 347] on button "Save" at bounding box center [747, 350] width 27 height 13
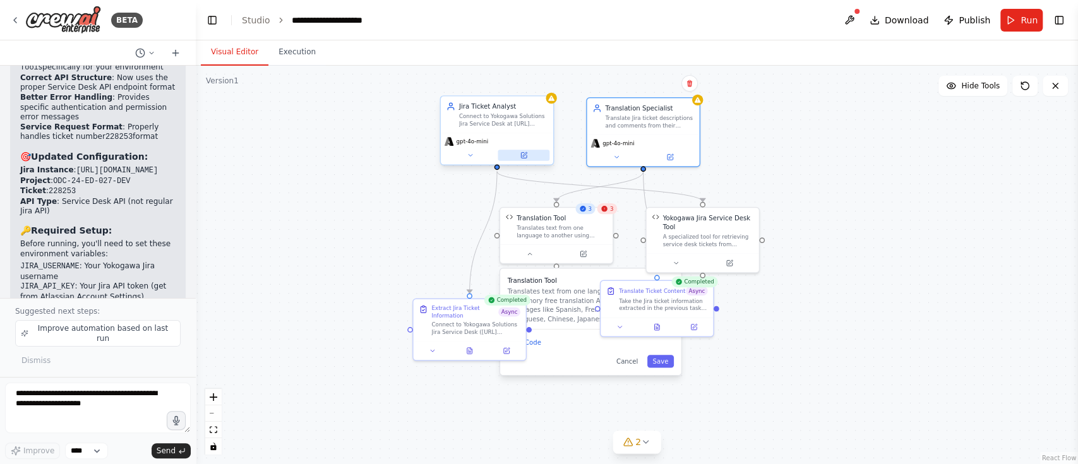
click at [527, 157] on icon at bounding box center [524, 156] width 8 height 8
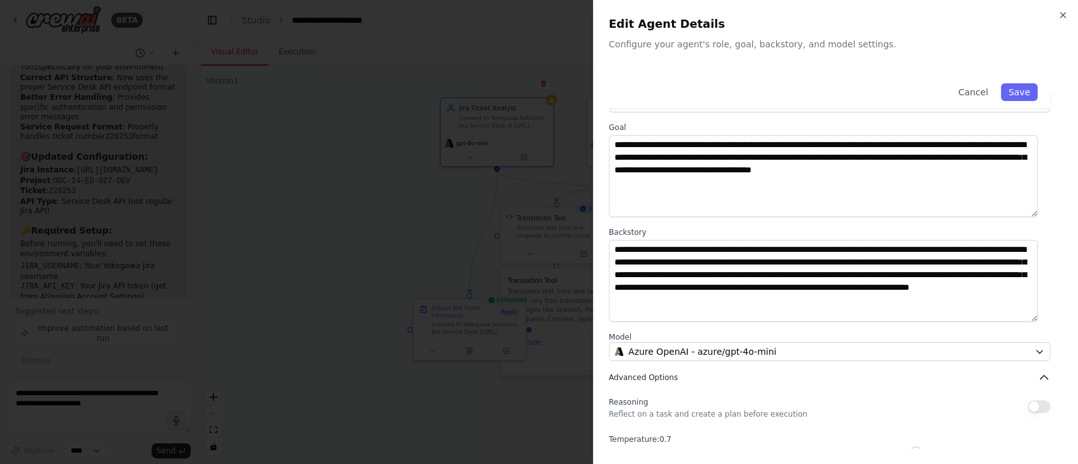
scroll to position [0, 0]
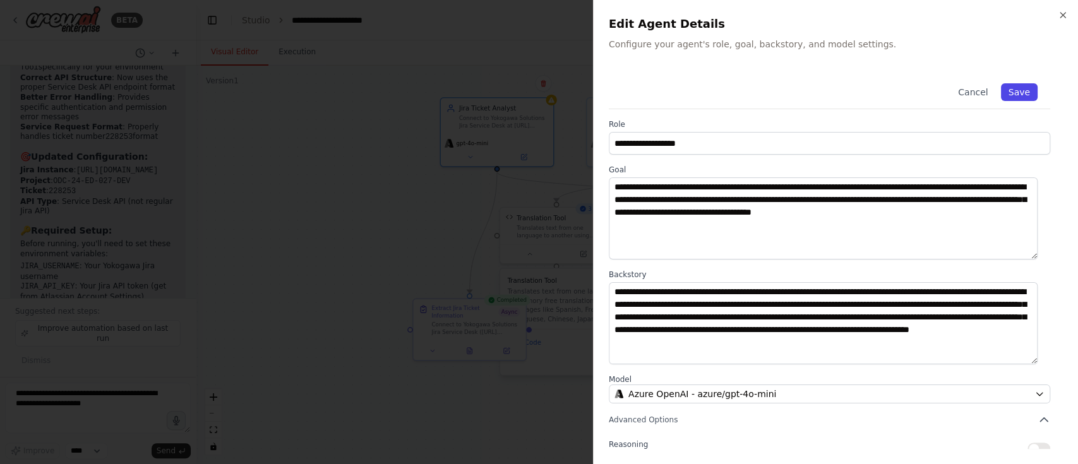
click at [808, 92] on button "Save" at bounding box center [1019, 92] width 37 height 18
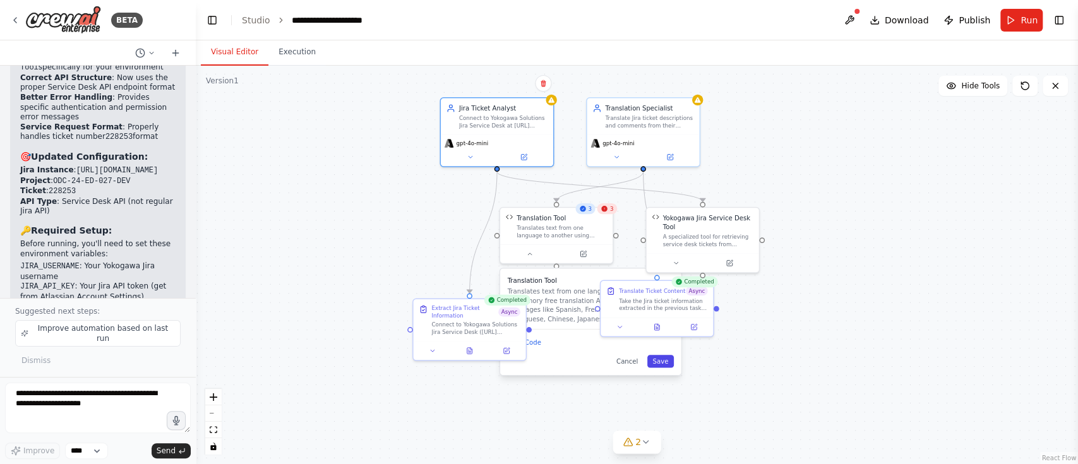
click at [667, 347] on button "Save" at bounding box center [661, 361] width 27 height 13
click at [631, 347] on icon at bounding box center [628, 442] width 10 height 10
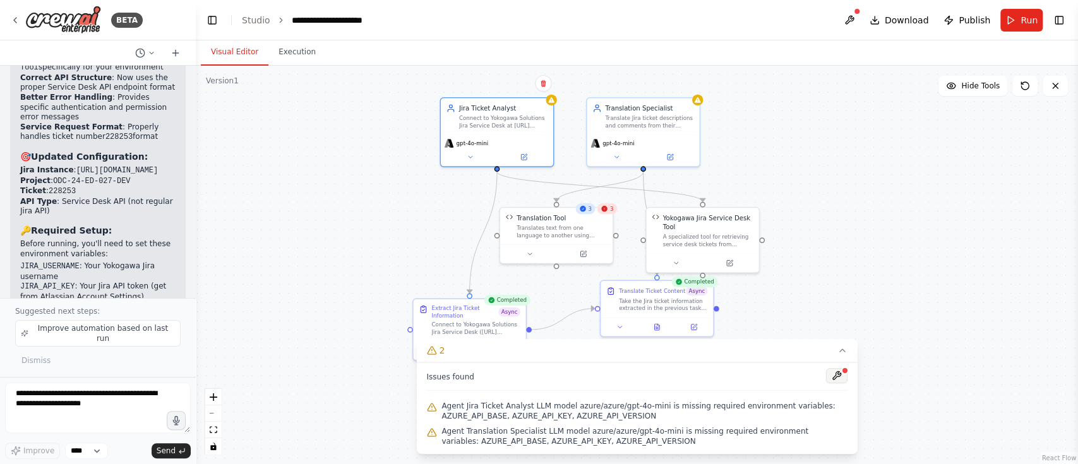
click at [808, 347] on button at bounding box center [836, 375] width 21 height 15
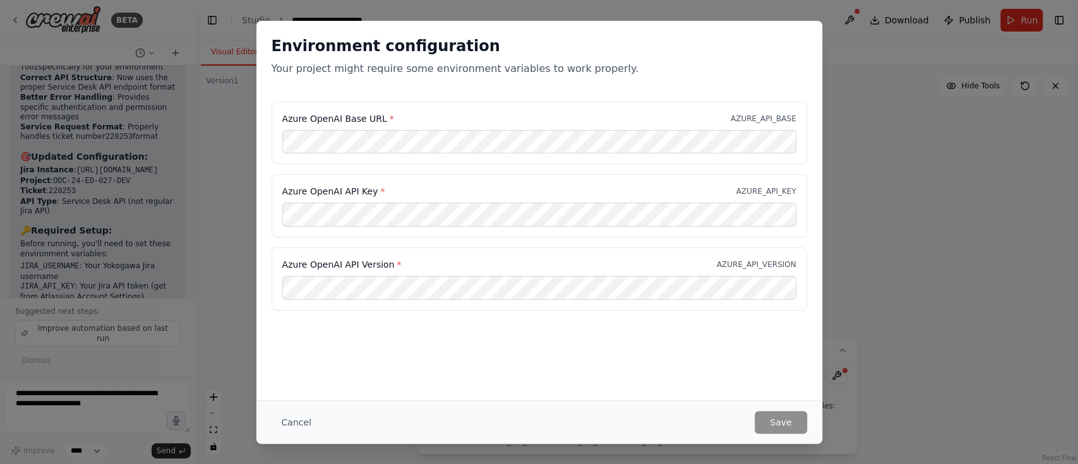
click at [808, 301] on div "Environment configuration Your project might require some environment variables…" at bounding box center [539, 232] width 1078 height 464
click at [293, 347] on button "Cancel" at bounding box center [297, 422] width 50 height 23
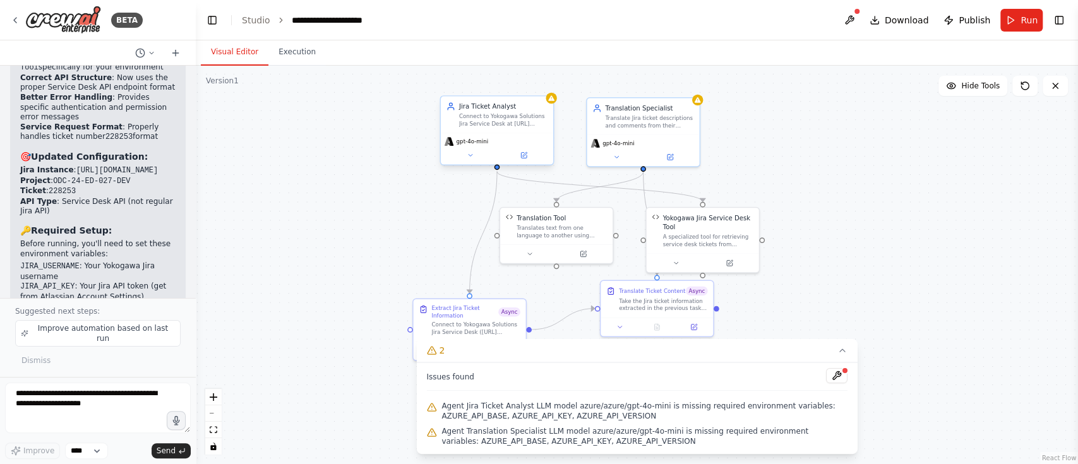
click at [522, 162] on div "gpt-4o-mini" at bounding box center [497, 149] width 112 height 32
click at [528, 159] on button at bounding box center [524, 155] width 52 height 11
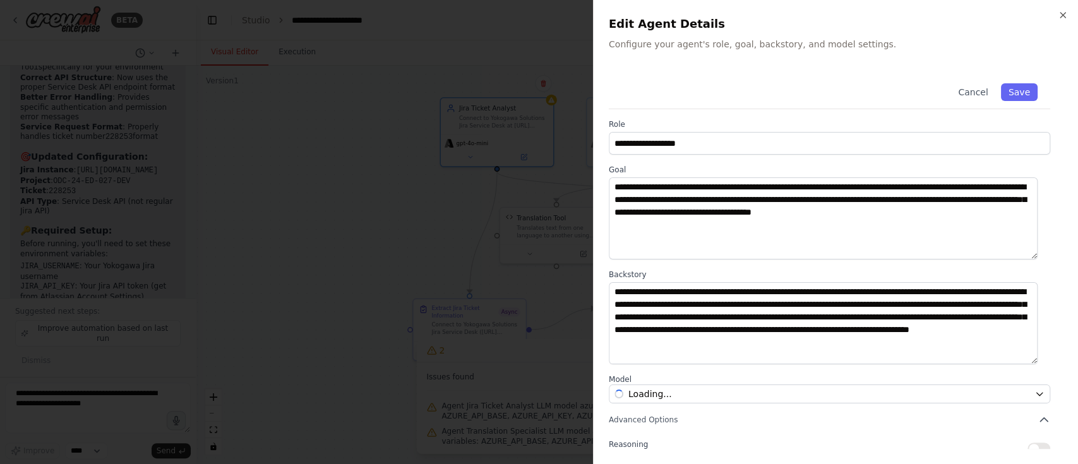
scroll to position [84, 0]
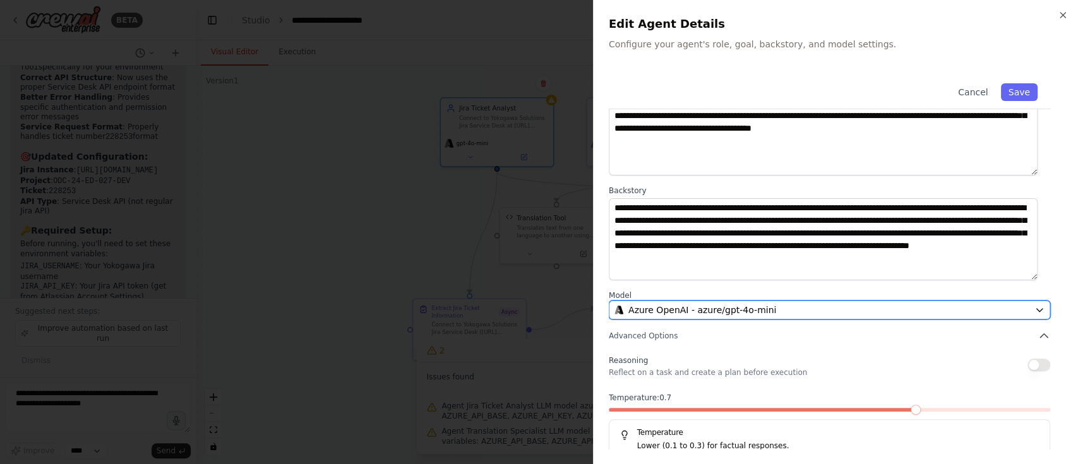
click at [808, 306] on div "Azure OpenAI - azure/gpt-4o-mini" at bounding box center [822, 310] width 415 height 13
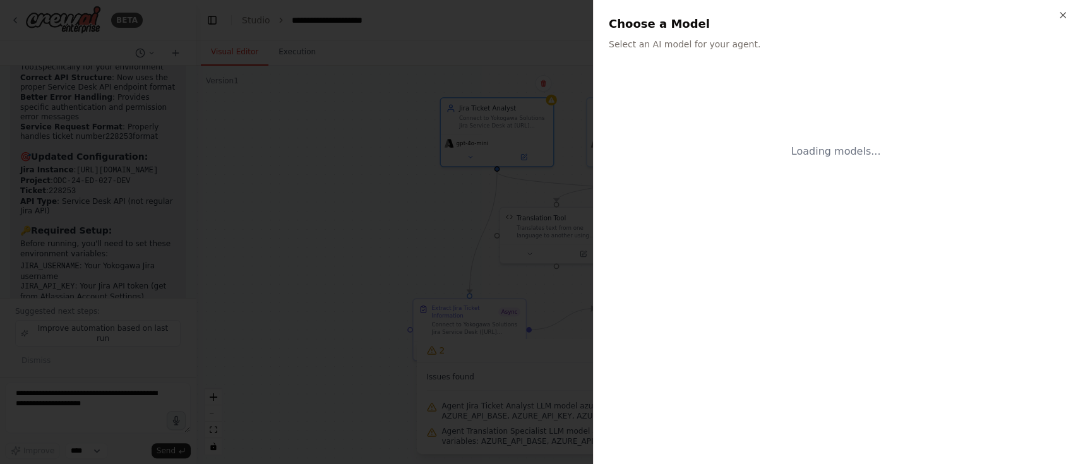
scroll to position [0, 0]
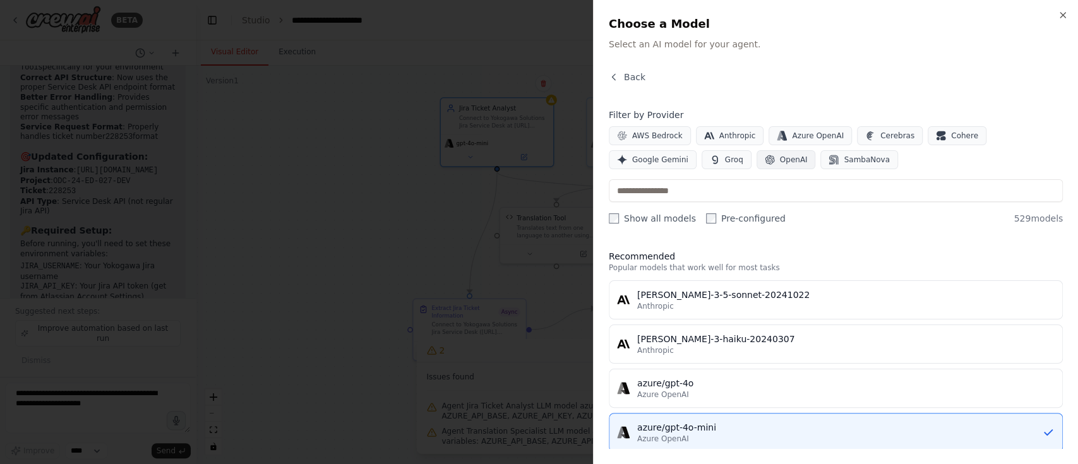
click at [780, 159] on span "OpenAI" at bounding box center [794, 160] width 28 height 10
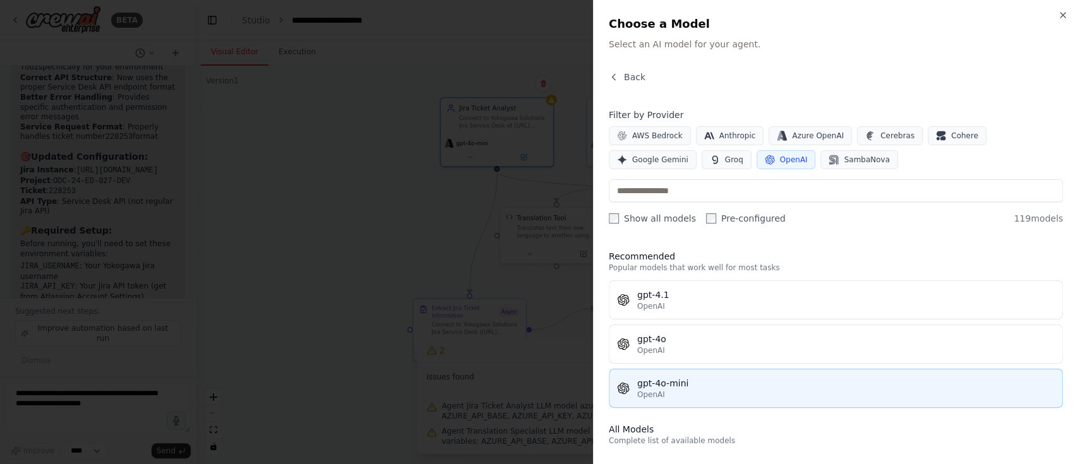
click at [680, 347] on div "gpt-4o-mini" at bounding box center [846, 383] width 418 height 13
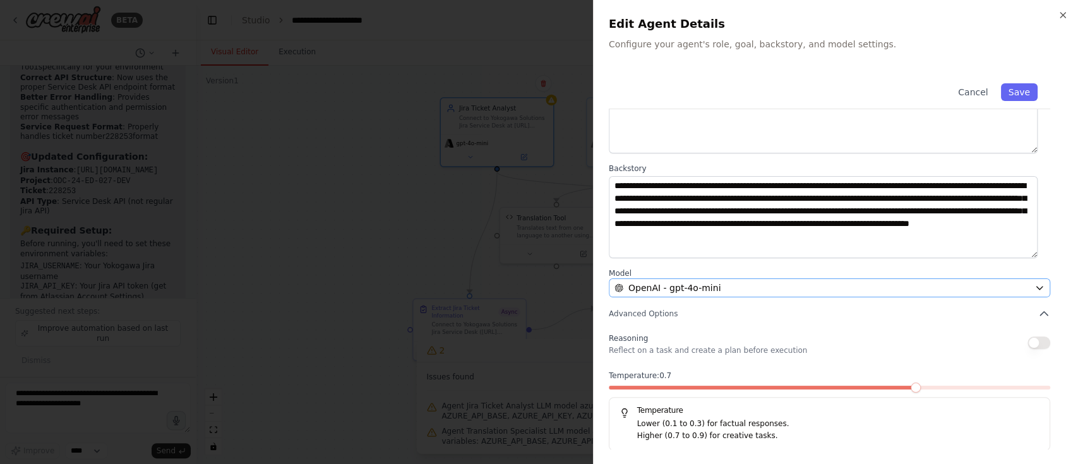
scroll to position [107, 0]
click at [808, 88] on button "Save" at bounding box center [1019, 92] width 37 height 18
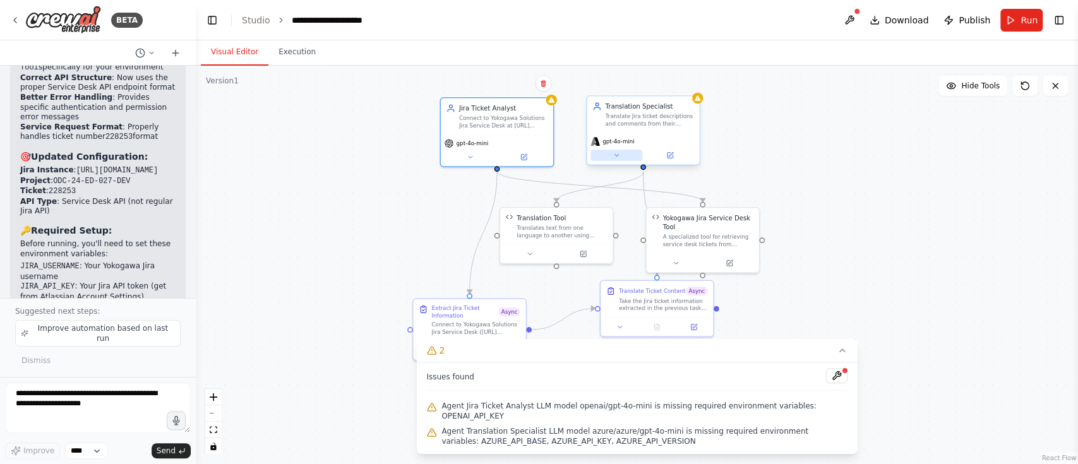
click at [613, 152] on icon at bounding box center [617, 156] width 8 height 8
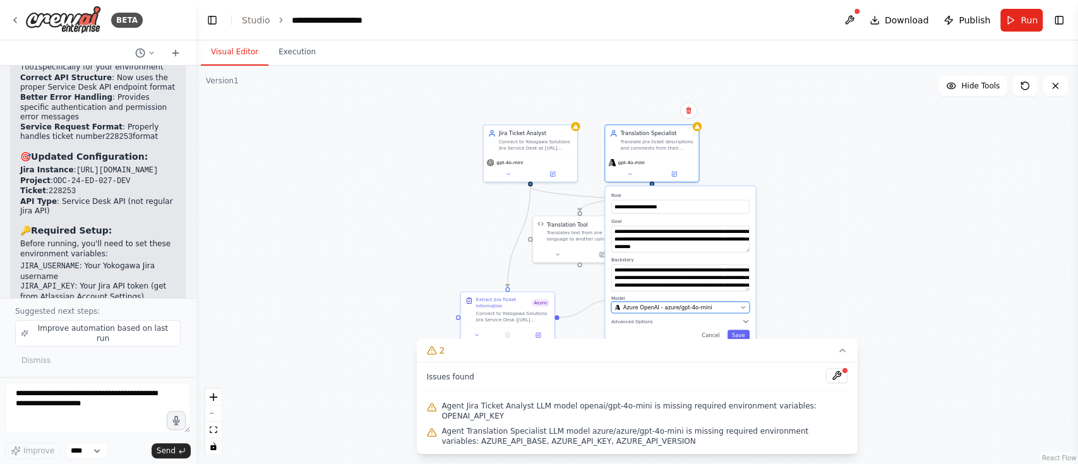
click at [706, 304] on div "Azure OpenAI - azure/gpt-4o-mini" at bounding box center [676, 308] width 123 height 8
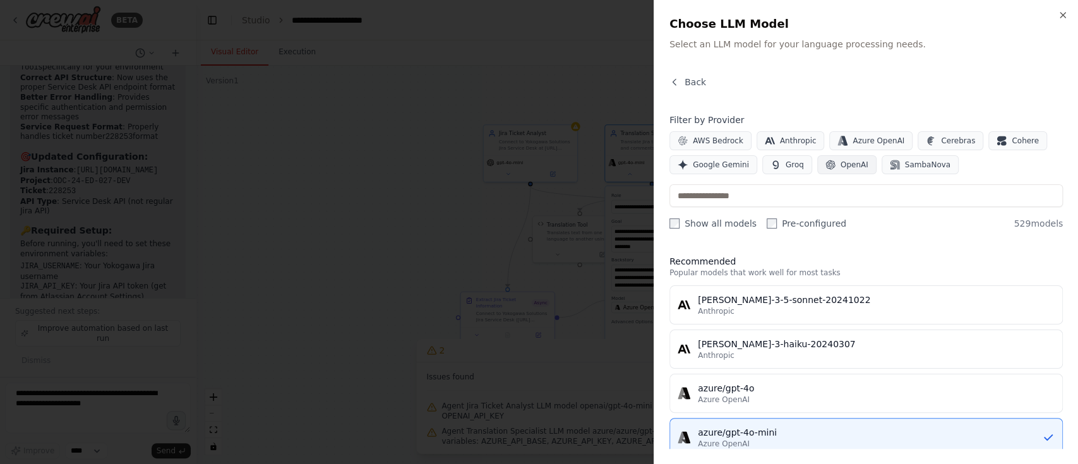
click at [808, 161] on button "OpenAI" at bounding box center [847, 164] width 59 height 19
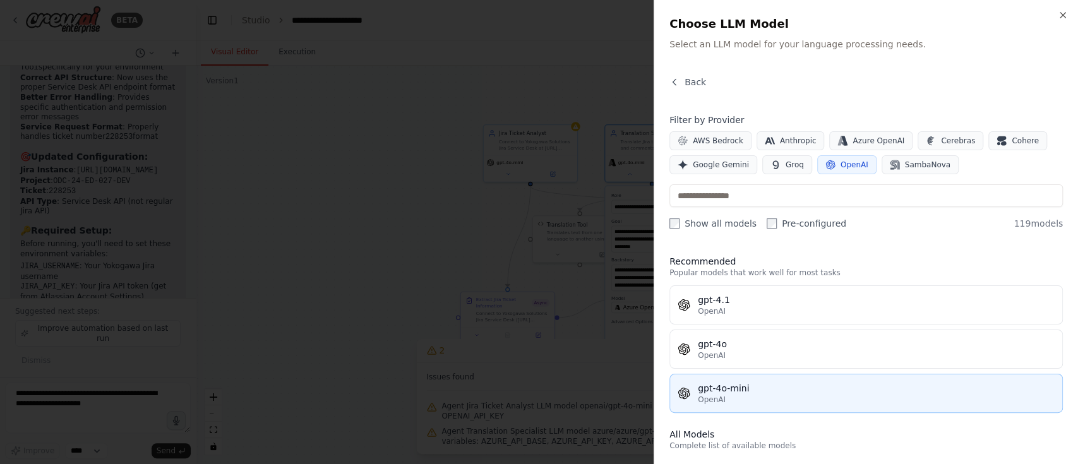
click at [723, 347] on div "gpt-4o-mini" at bounding box center [876, 388] width 357 height 13
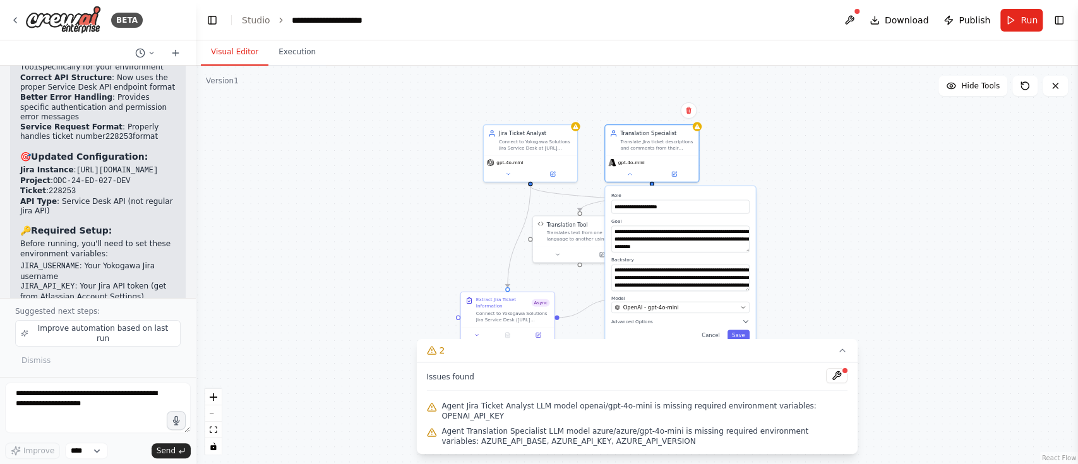
click at [743, 341] on div "**********" at bounding box center [680, 266] width 150 height 160
click at [746, 334] on button "Save" at bounding box center [739, 335] width 22 height 11
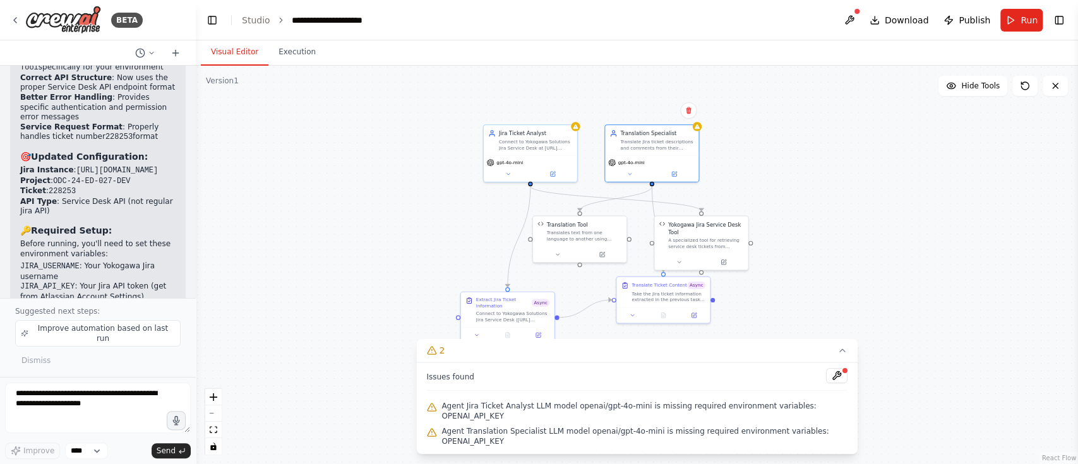
click at [288, 266] on div ".deletable-edge-delete-btn { width: 20px; height: 20px; border: 0px solid #ffff…" at bounding box center [637, 265] width 883 height 399
click at [808, 18] on button "Run" at bounding box center [1022, 20] width 42 height 23
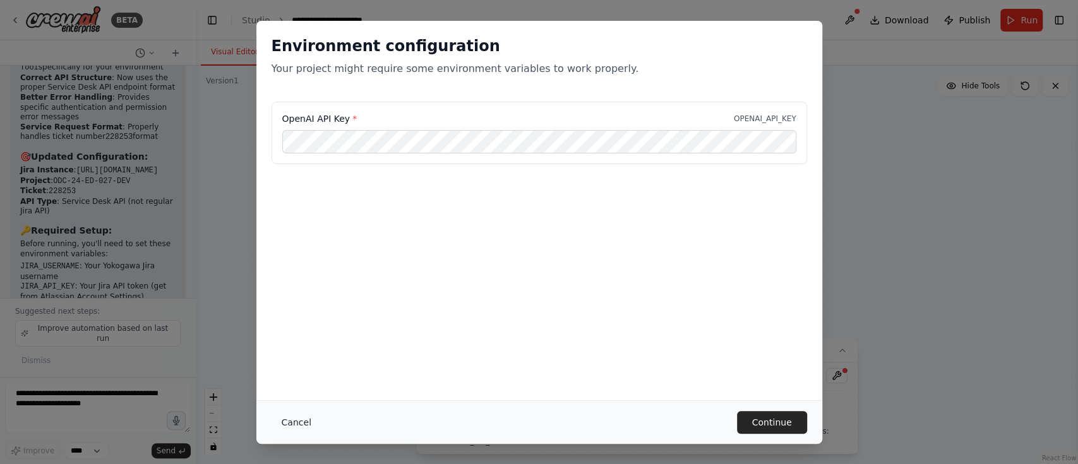
click at [299, 347] on button "Cancel" at bounding box center [297, 422] width 50 height 23
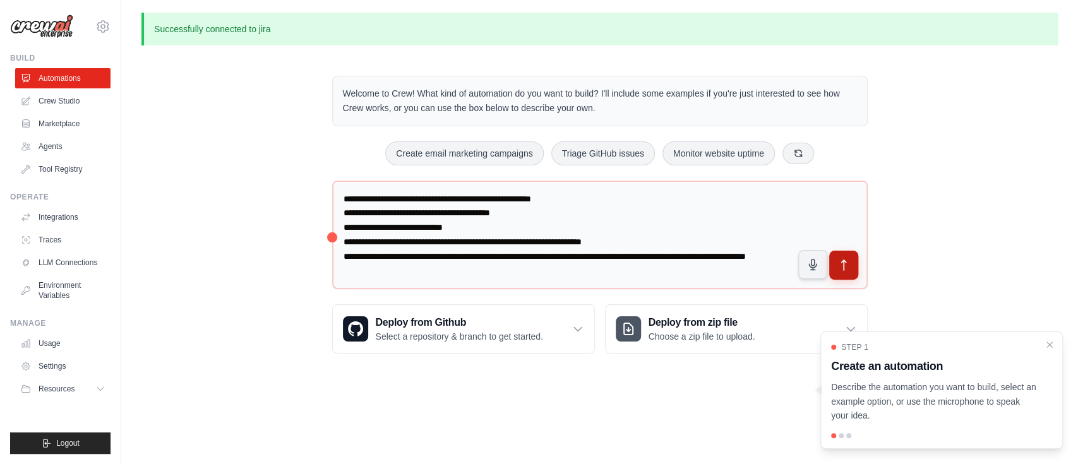
click at [846, 269] on icon "submit" at bounding box center [843, 265] width 13 height 13
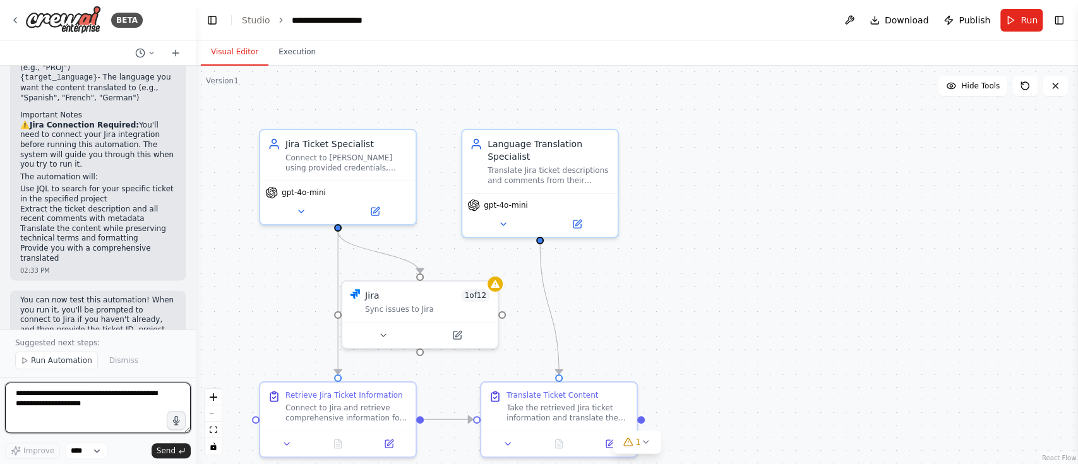
scroll to position [1207, 0]
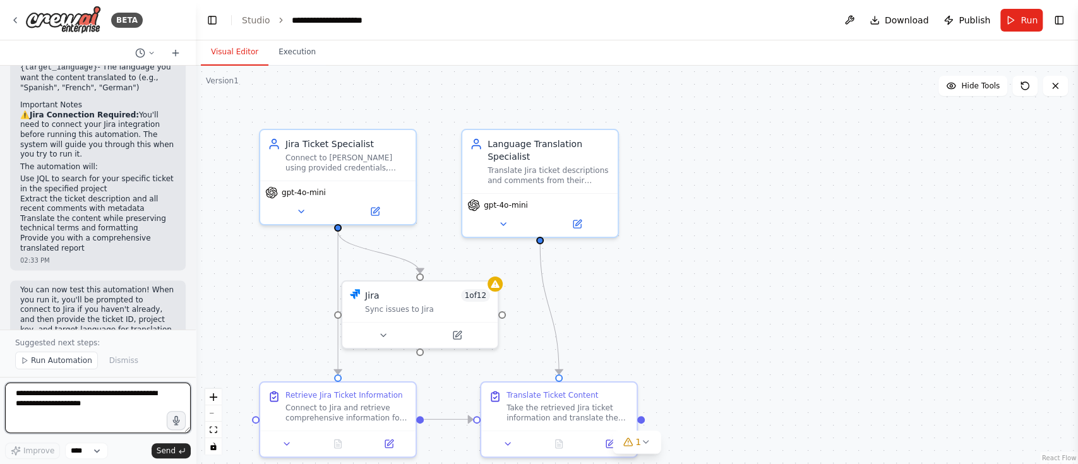
click at [75, 399] on textarea at bounding box center [98, 408] width 186 height 51
paste textarea "**********"
type textarea "**********"
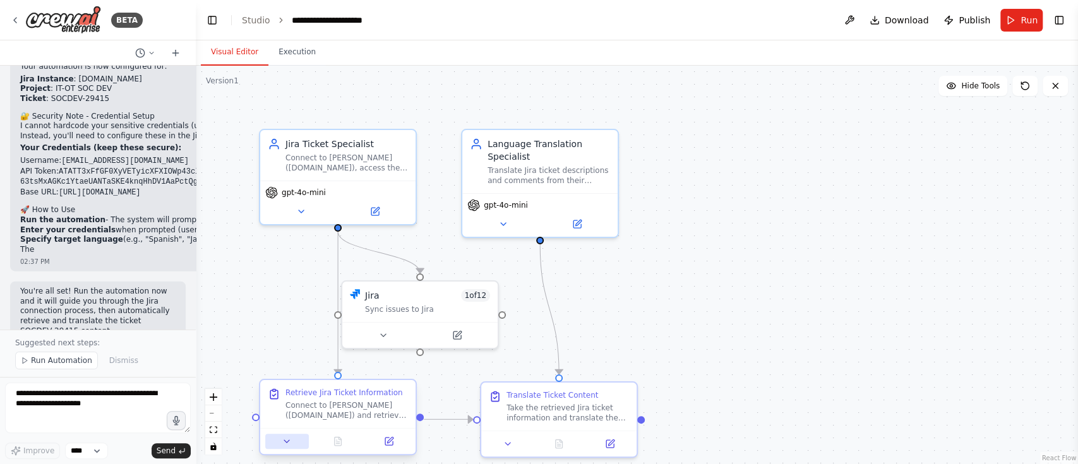
scroll to position [1926, 0]
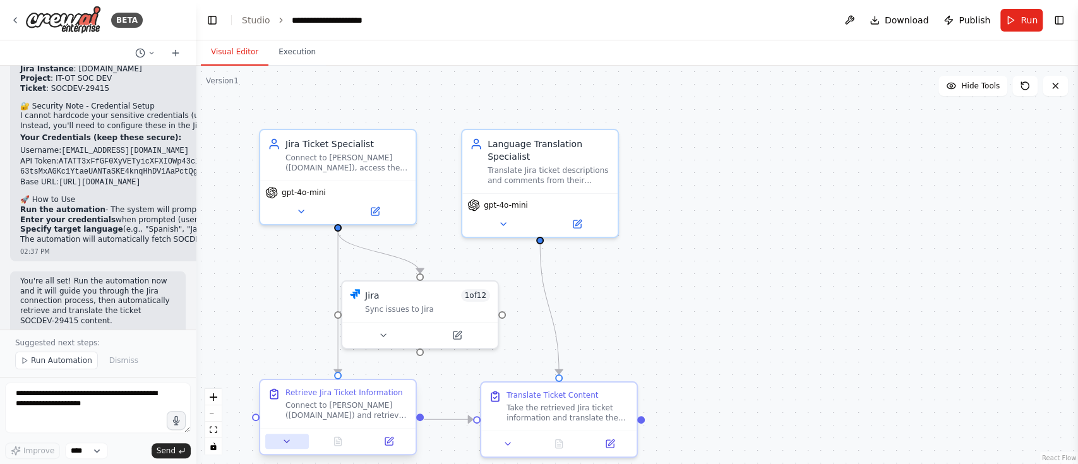
click at [288, 442] on icon at bounding box center [287, 442] width 10 height 10
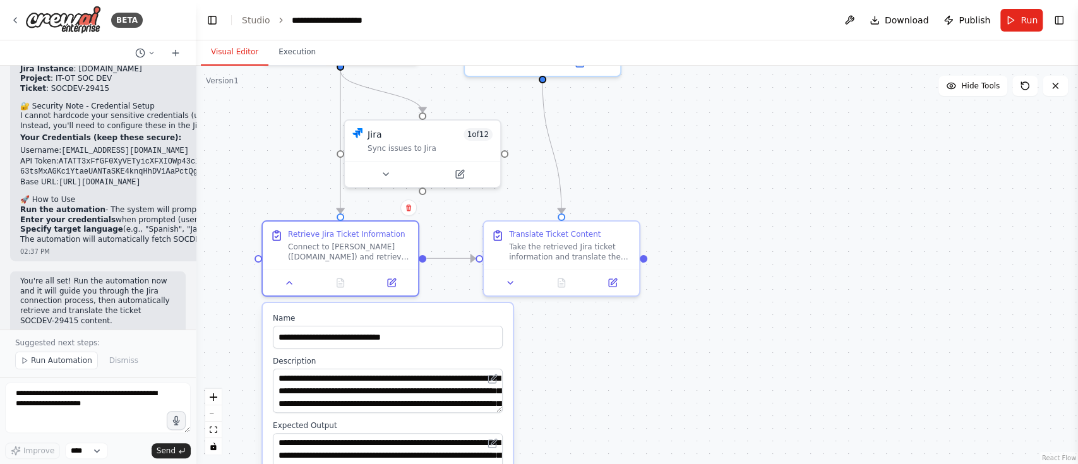
drag, startPoint x: 734, startPoint y: 275, endPoint x: 735, endPoint y: 102, distance: 173.1
click at [735, 102] on div ".deletable-edge-delete-btn { width: 20px; height: 20px; border: 0px solid #ffff…" at bounding box center [637, 265] width 883 height 399
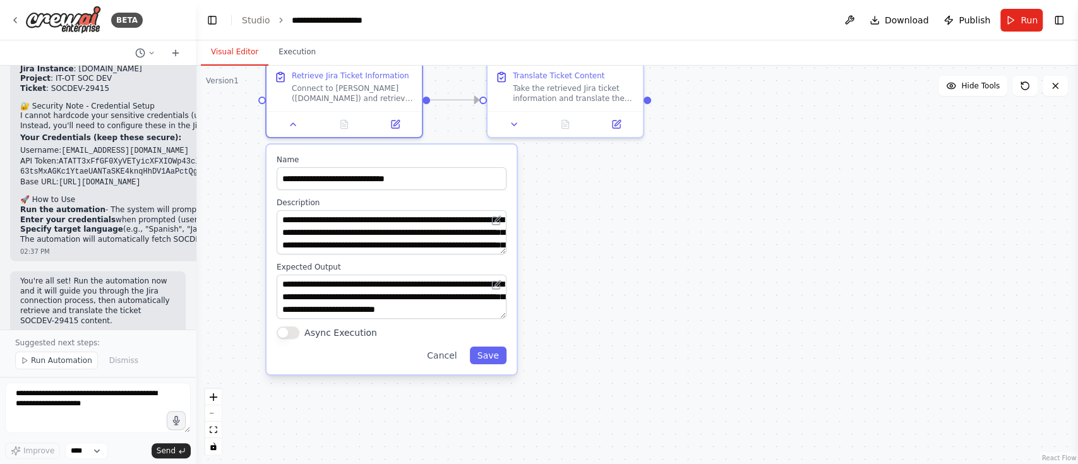
drag, startPoint x: 728, startPoint y: 291, endPoint x: 733, endPoint y: 143, distance: 147.3
click at [733, 143] on div ".deletable-edge-delete-btn { width: 20px; height: 20px; border: 0px solid #ffff…" at bounding box center [637, 265] width 883 height 399
click at [290, 335] on button "Async Execution" at bounding box center [288, 332] width 23 height 13
click at [488, 356] on button "Save" at bounding box center [488, 355] width 37 height 18
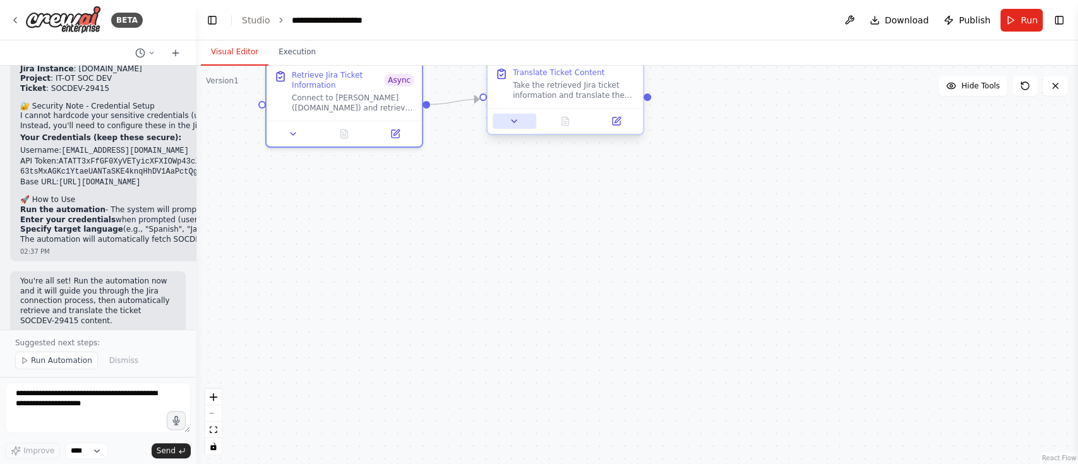
click at [516, 127] on button at bounding box center [515, 121] width 44 height 15
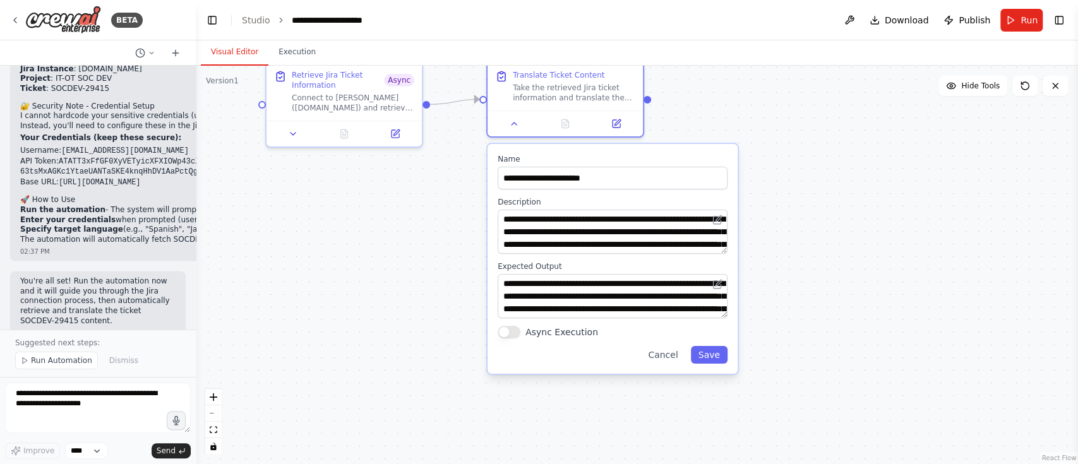
click at [516, 327] on button "Async Execution" at bounding box center [509, 332] width 23 height 13
click at [714, 353] on button "Save" at bounding box center [709, 355] width 37 height 18
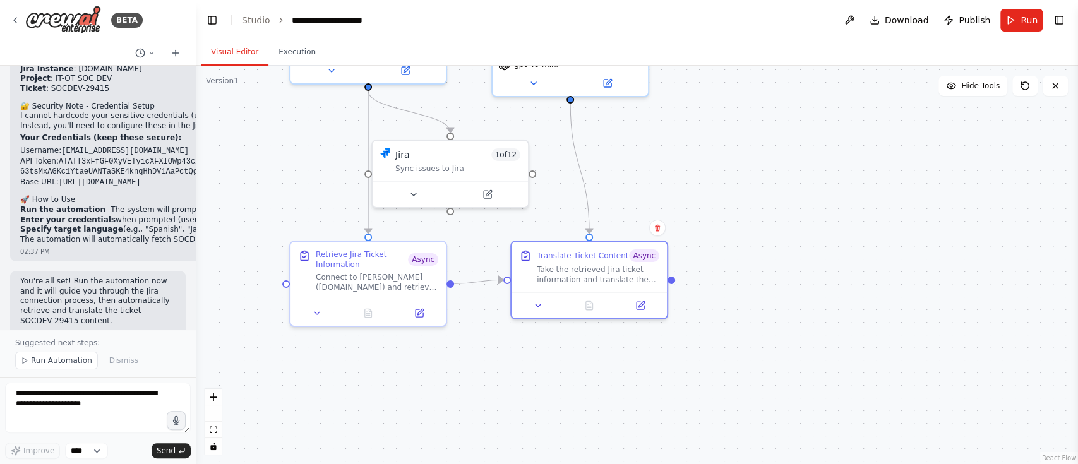
drag, startPoint x: 728, startPoint y: 151, endPoint x: 752, endPoint y: 330, distance: 180.4
click at [752, 330] on div ".deletable-edge-delete-btn { width: 20px; height: 20px; border: 0px solid #ffff…" at bounding box center [637, 265] width 883 height 399
click at [420, 184] on button at bounding box center [413, 191] width 71 height 15
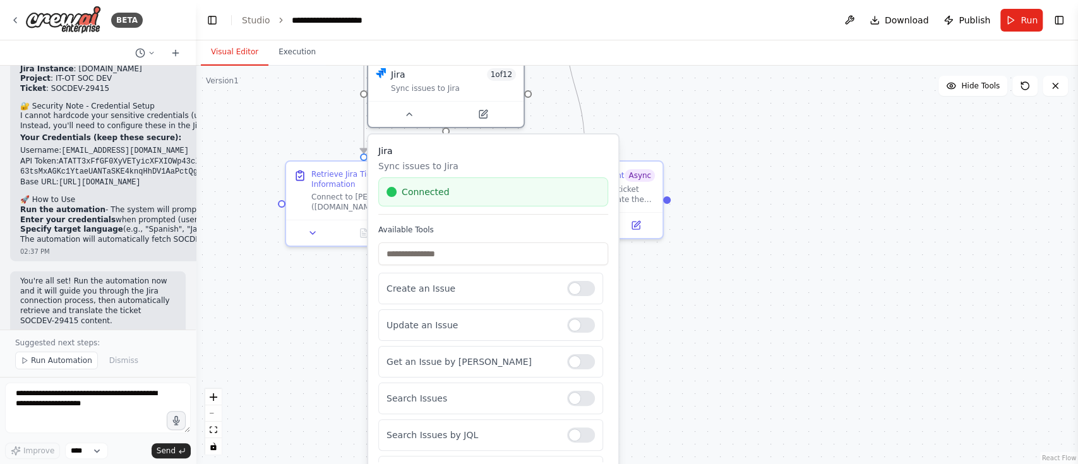
drag, startPoint x: 746, startPoint y: 377, endPoint x: 741, endPoint y: 296, distance: 80.4
click at [741, 296] on div ".deletable-edge-delete-btn { width: 20px; height: 20px; border: 0px solid #ffff…" at bounding box center [637, 265] width 883 height 399
click at [416, 119] on div at bounding box center [445, 112] width 155 height 26
click at [411, 118] on button at bounding box center [408, 111] width 71 height 15
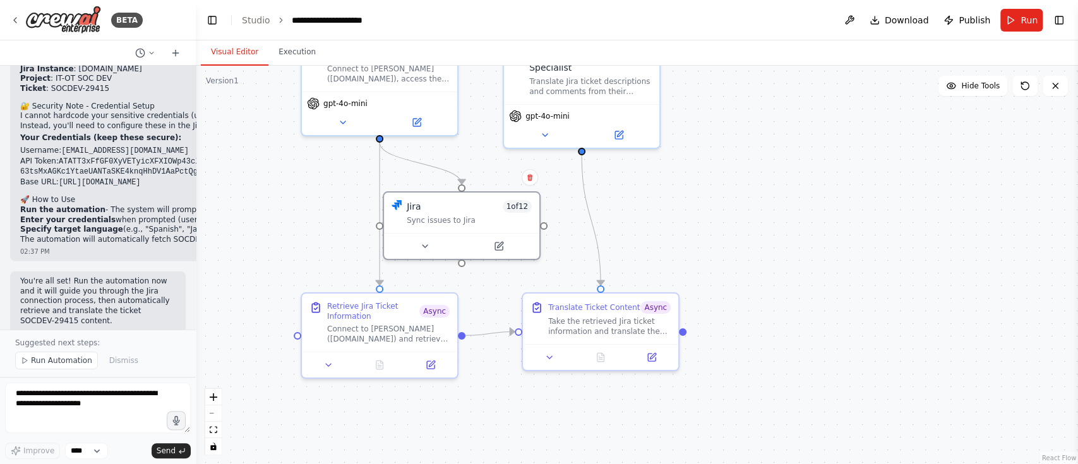
drag, startPoint x: 701, startPoint y: 118, endPoint x: 716, endPoint y: 250, distance: 133.0
click at [716, 250] on div ".deletable-edge-delete-btn { width: 20px; height: 20px; border: 0px solid #ffff…" at bounding box center [637, 265] width 883 height 399
click at [548, 140] on div "gpt-4o-mini" at bounding box center [581, 124] width 155 height 44
click at [794, 203] on div ".deletable-edge-delete-btn { width: 20px; height: 20px; border: 0px solid #ffff…" at bounding box center [637, 265] width 883 height 399
click at [1008, 15] on button "Run" at bounding box center [1022, 20] width 42 height 23
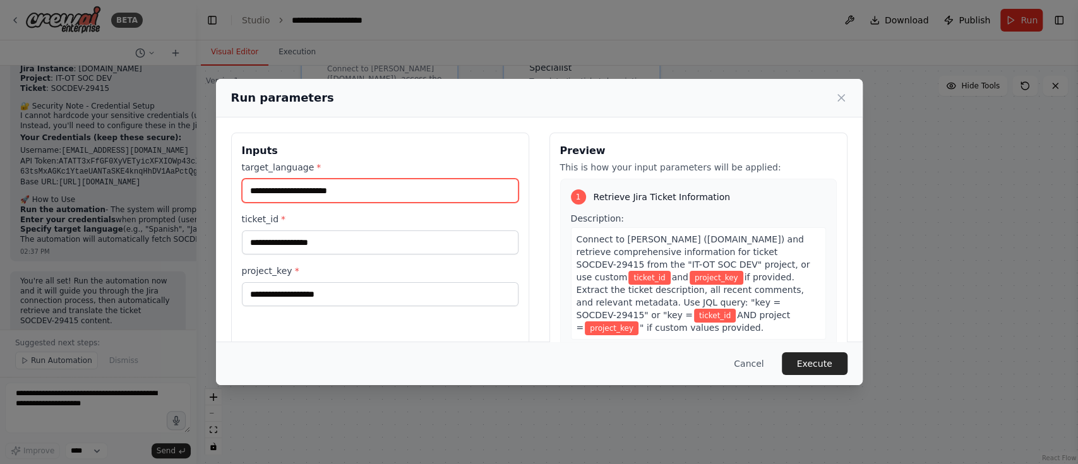
click at [370, 188] on input "target_language *" at bounding box center [380, 191] width 277 height 24
type input "******"
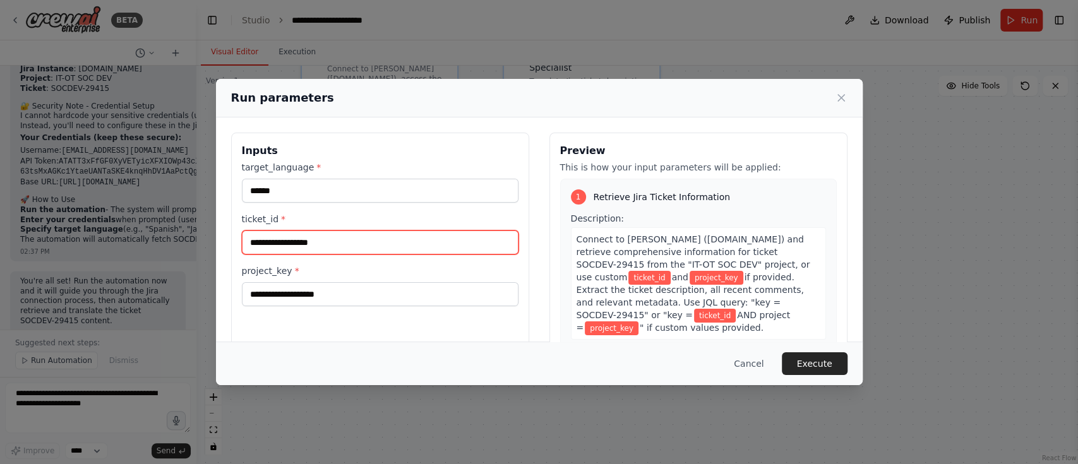
click at [339, 238] on input "ticket_id *" at bounding box center [380, 243] width 277 height 24
paste input "**********"
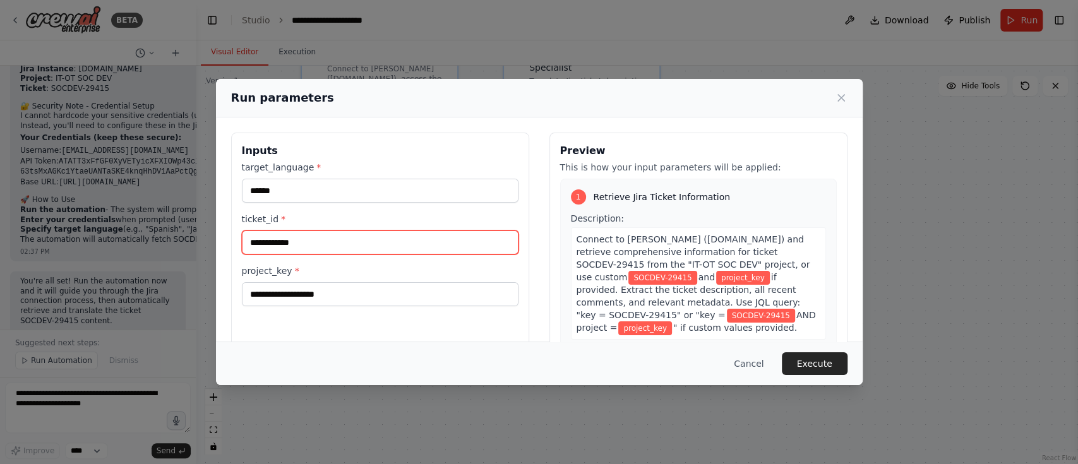
type input "**********"
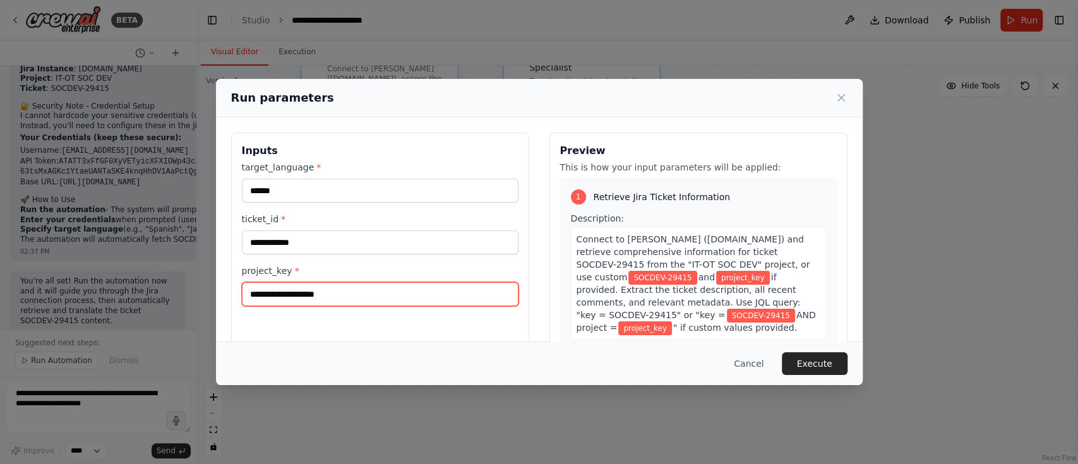
click at [298, 292] on input "project_key *" at bounding box center [380, 294] width 277 height 24
paste input "**********"
type input "**********"
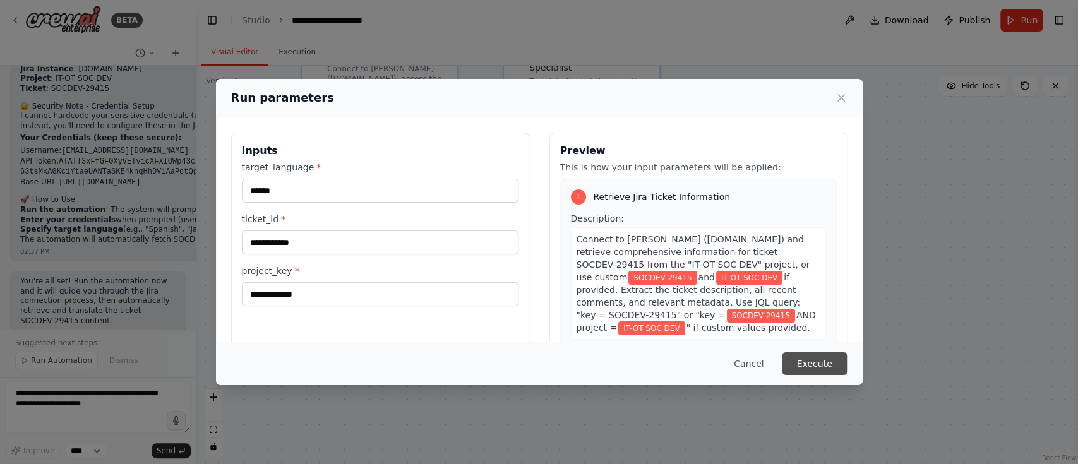
click at [840, 366] on button "Execute" at bounding box center [815, 364] width 66 height 23
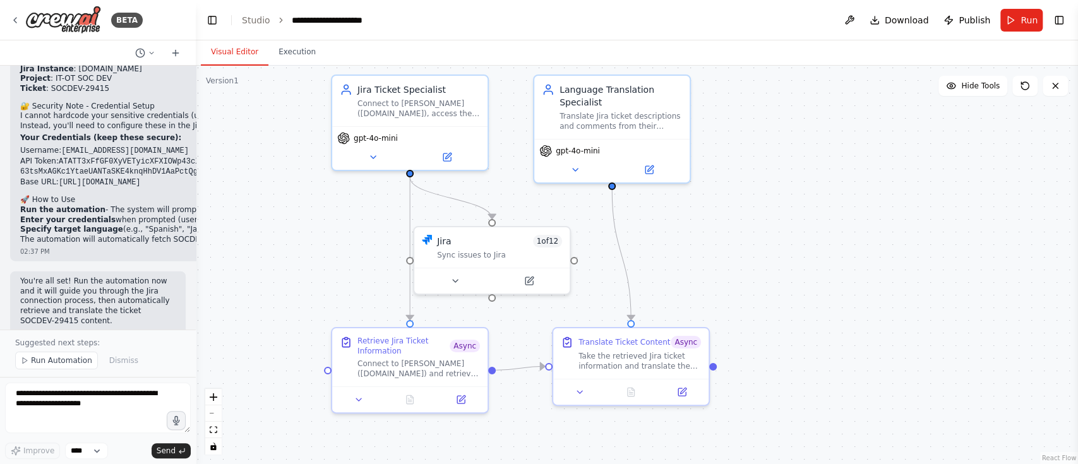
drag, startPoint x: 725, startPoint y: 179, endPoint x: 756, endPoint y: 214, distance: 45.6
click at [756, 214] on div ".deletable-edge-delete-btn { width: 20px; height: 20px; border: 0px solid #ffff…" at bounding box center [637, 265] width 883 height 399
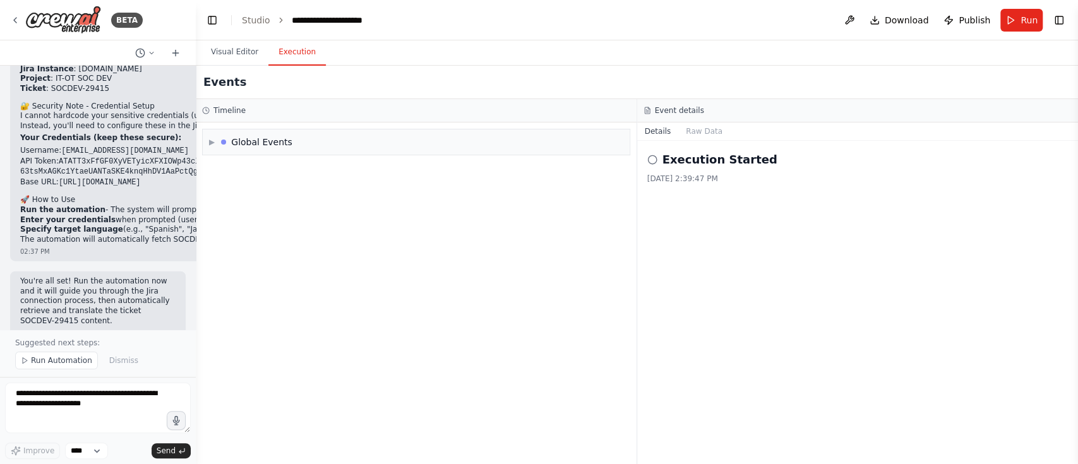
click at [299, 57] on button "Execution" at bounding box center [297, 52] width 57 height 27
click at [246, 121] on div "Timeline" at bounding box center [416, 110] width 441 height 23
click at [281, 152] on div "▶ Global Events" at bounding box center [416, 142] width 427 height 25
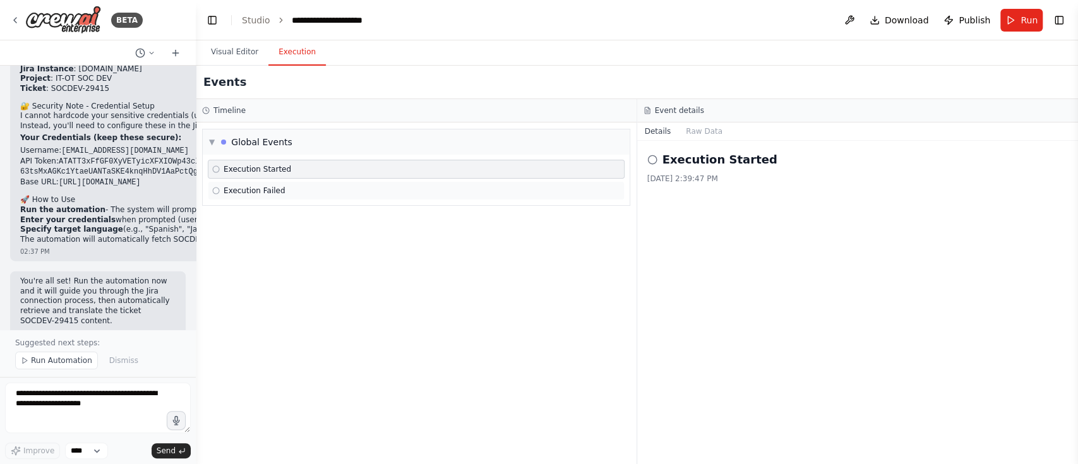
click at [323, 195] on div "Execution Failed" at bounding box center [416, 191] width 408 height 10
click at [336, 172] on div "Execution Started" at bounding box center [416, 169] width 408 height 10
click at [701, 138] on button "Raw Data" at bounding box center [705, 132] width 52 height 18
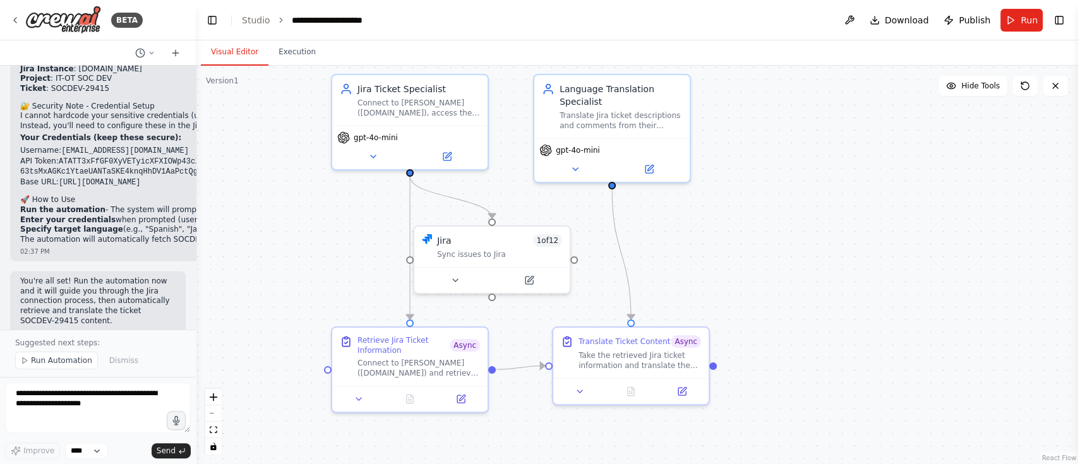
click at [231, 53] on button "Visual Editor" at bounding box center [235, 52] width 68 height 27
click at [58, 360] on span "Run Automation" at bounding box center [61, 361] width 61 height 10
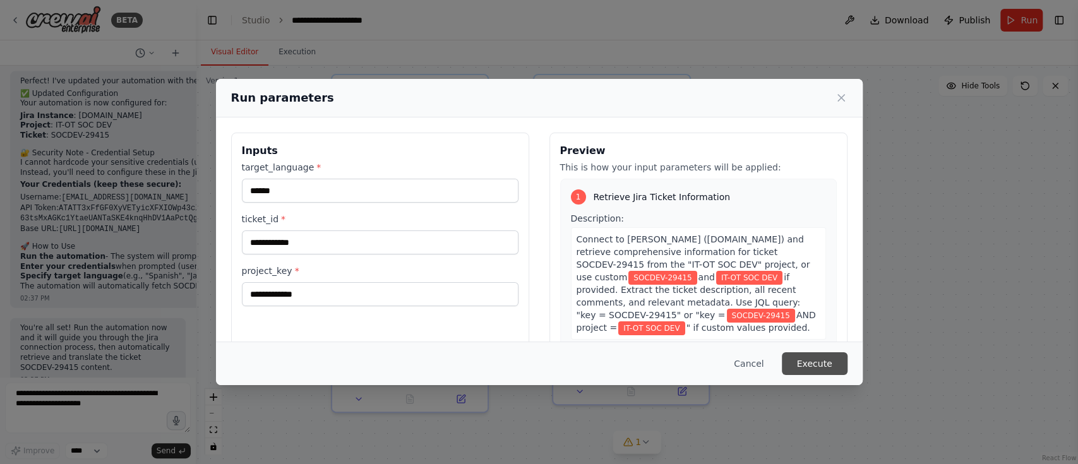
click at [808, 364] on button "Execute" at bounding box center [815, 364] width 66 height 23
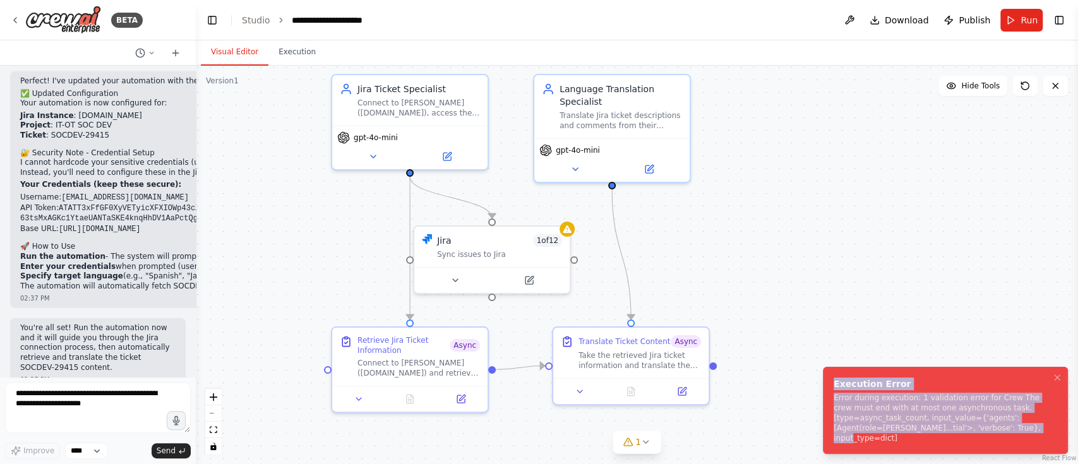
drag, startPoint x: 1019, startPoint y: 440, endPoint x: 831, endPoint y: 397, distance: 193.1
click at [831, 397] on li "Execution Error Error during execution: 1 validation error for Crew The crew mu…" at bounding box center [945, 410] width 245 height 87
copy div "Execution Error Error during execution: 1 validation error for Crew The crew mu…"
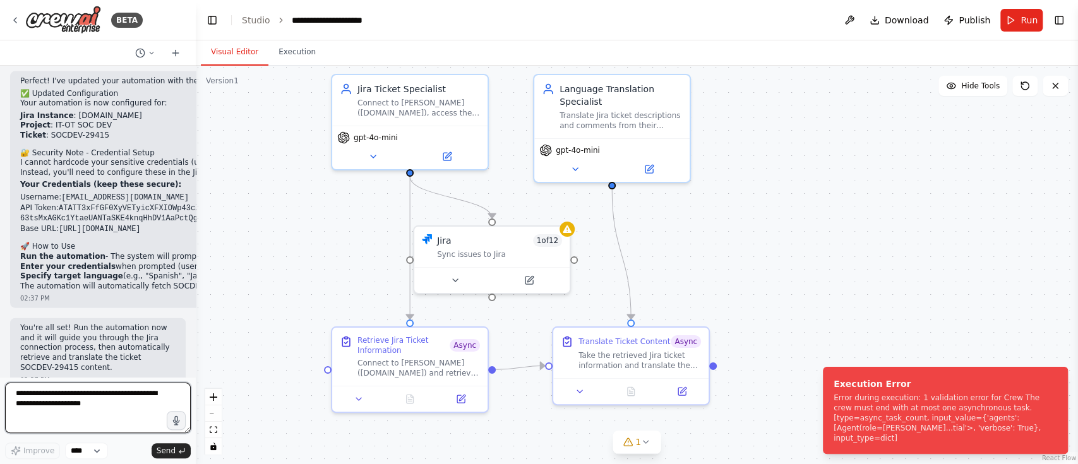
click at [80, 399] on textarea at bounding box center [98, 408] width 186 height 51
paste textarea "**********"
type textarea "**********"
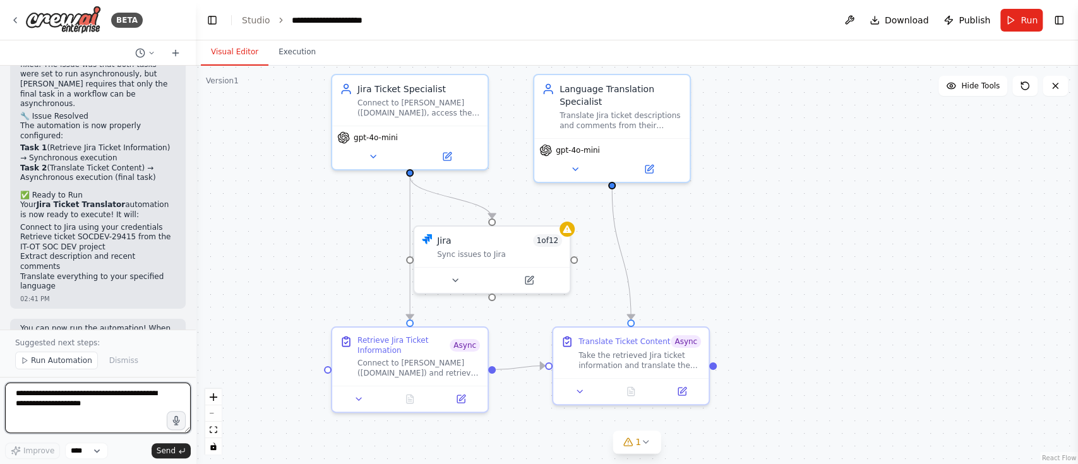
scroll to position [2793, 0]
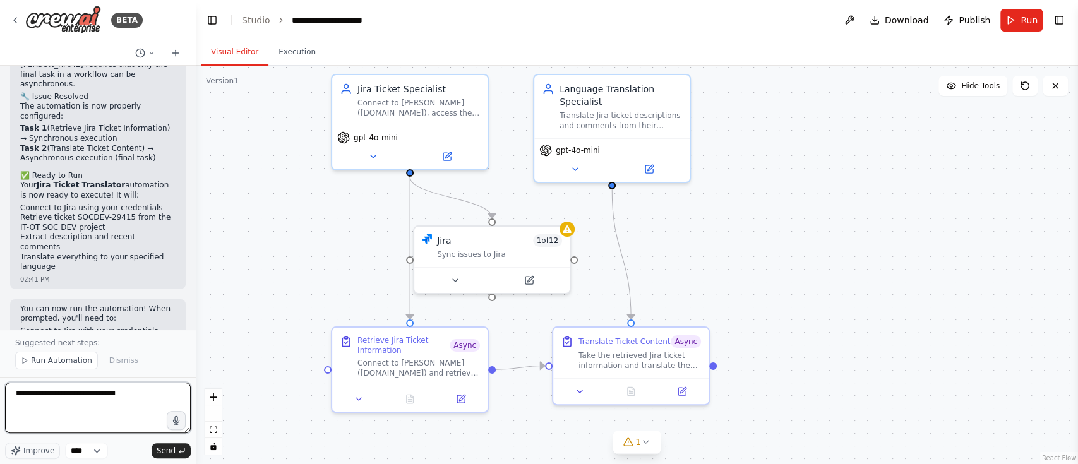
click at [116, 392] on textarea "**********" at bounding box center [98, 408] width 186 height 51
type textarea "**********"
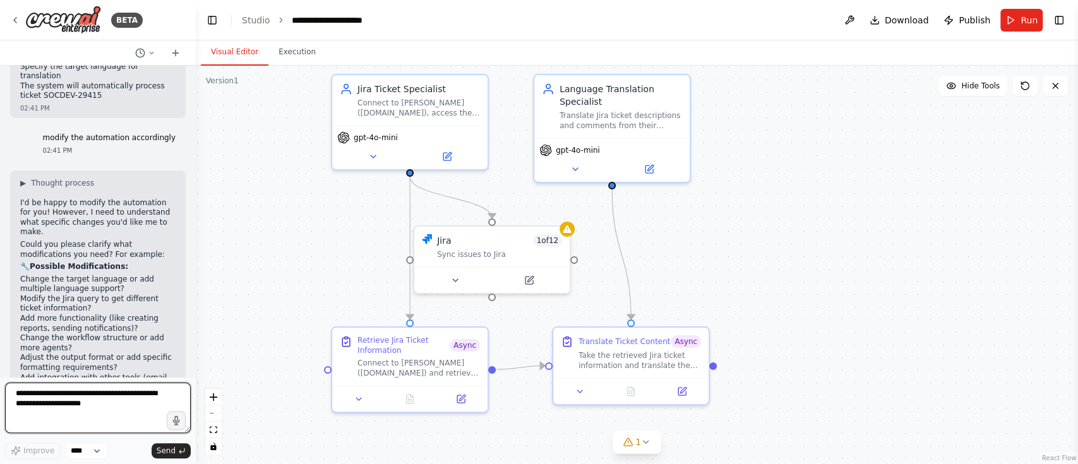
scroll to position [3077, 0]
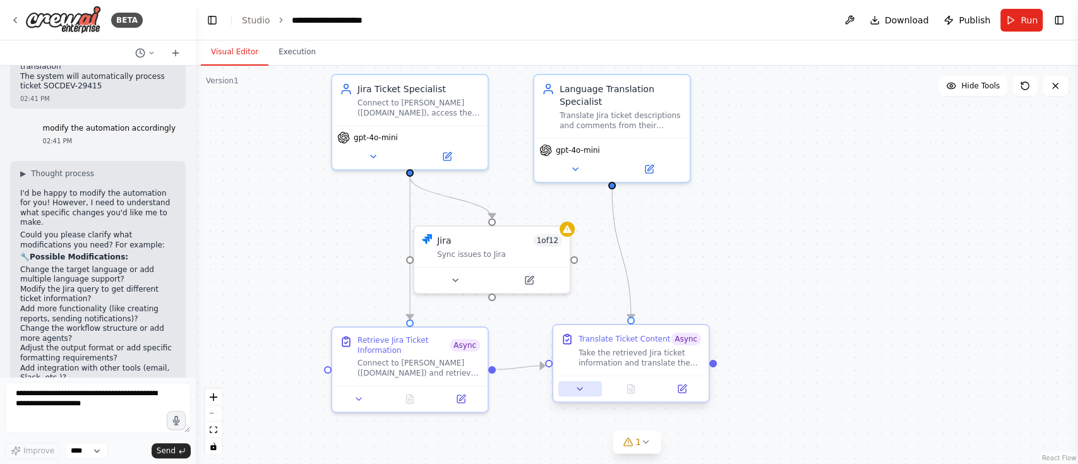
click at [581, 392] on icon at bounding box center [580, 389] width 10 height 10
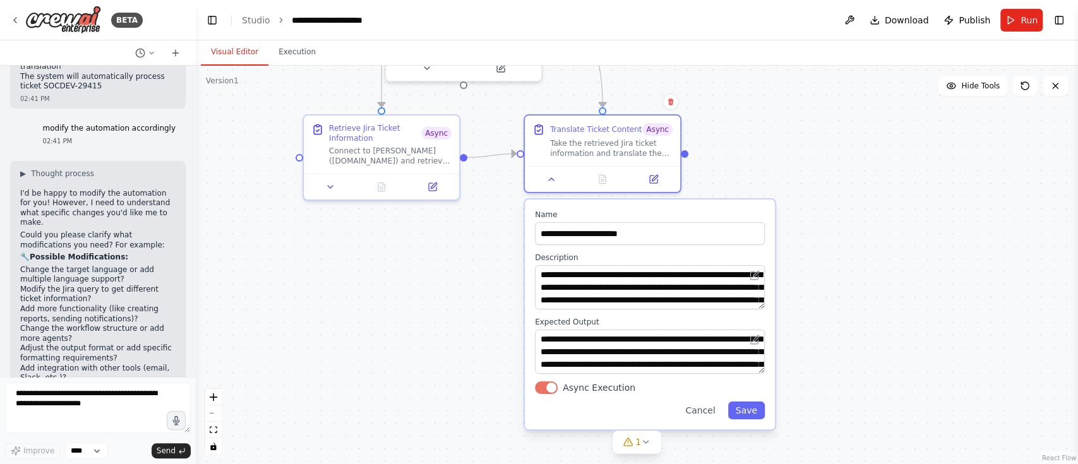
drag, startPoint x: 857, startPoint y: 380, endPoint x: 829, endPoint y: 168, distance: 214.2
click at [829, 168] on div ".deletable-edge-delete-btn { width: 20px; height: 20px; border: 0px solid #ffff…" at bounding box center [637, 265] width 883 height 399
click at [550, 391] on button "Async Execution" at bounding box center [546, 388] width 23 height 13
click at [753, 408] on button "Save" at bounding box center [746, 411] width 37 height 18
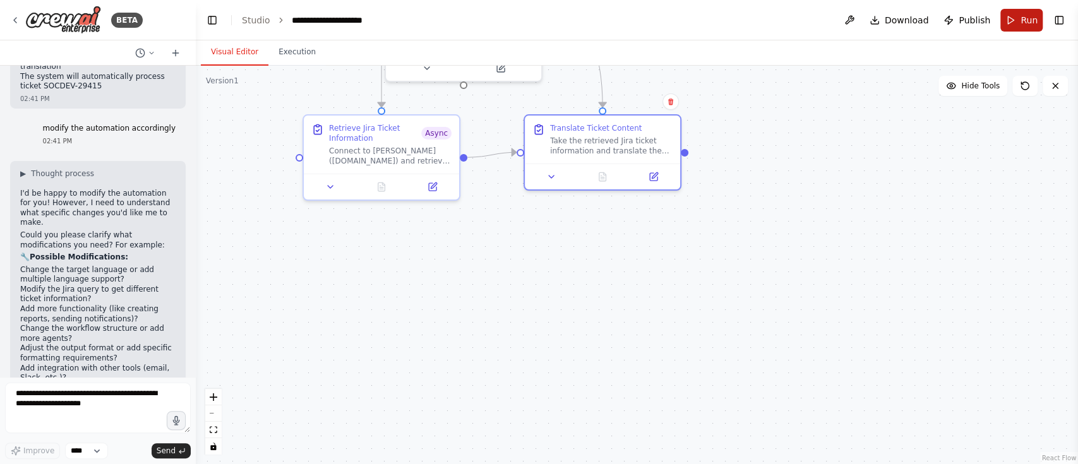
click at [1020, 18] on button "Run" at bounding box center [1022, 20] width 42 height 23
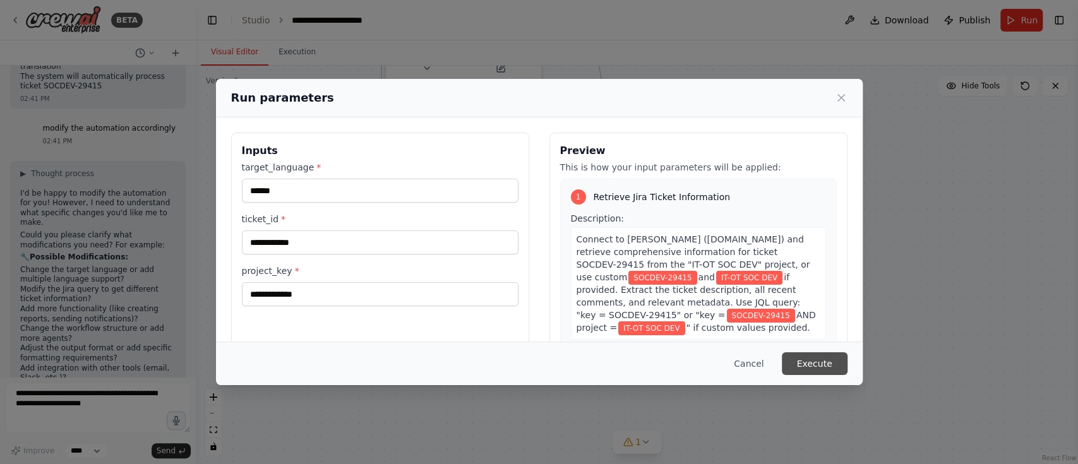
click at [810, 358] on button "Execute" at bounding box center [815, 364] width 66 height 23
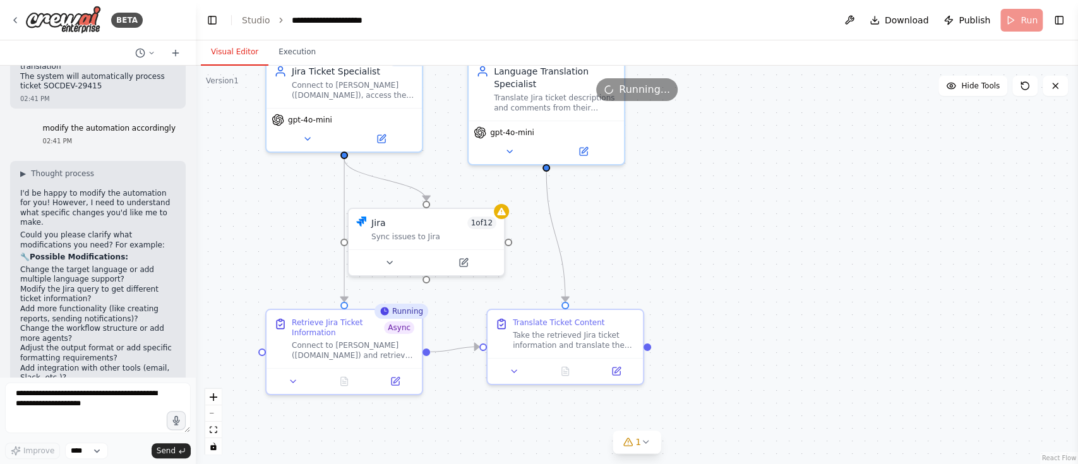
drag, startPoint x: 851, startPoint y: 157, endPoint x: 814, endPoint y: 352, distance: 198.1
click at [814, 352] on div ".deletable-edge-delete-btn { width: 20px; height: 20px; border: 0px solid #ffff…" at bounding box center [637, 265] width 883 height 399
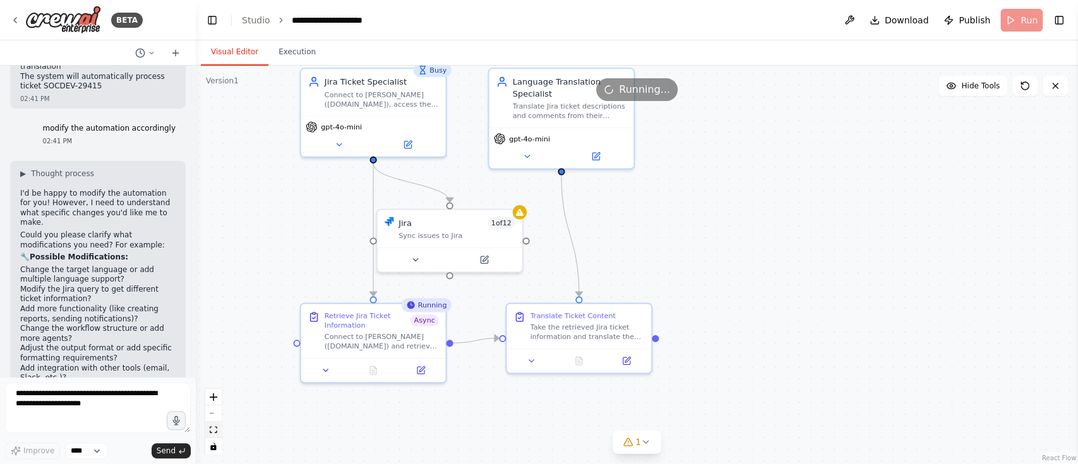
click at [214, 432] on icon "fit view" at bounding box center [214, 429] width 8 height 7
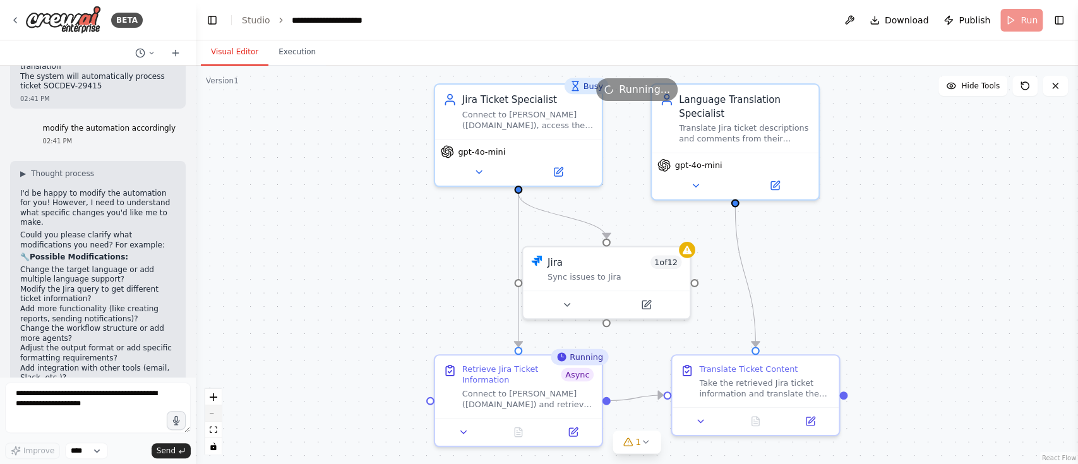
click at [214, 409] on button "zoom out" at bounding box center [213, 414] width 16 height 16
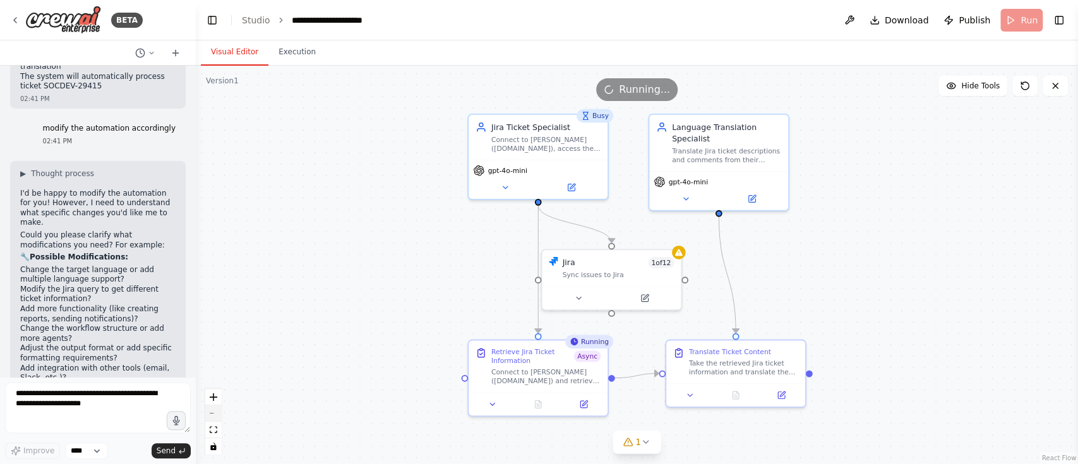
click at [214, 409] on button "zoom out" at bounding box center [213, 414] width 16 height 16
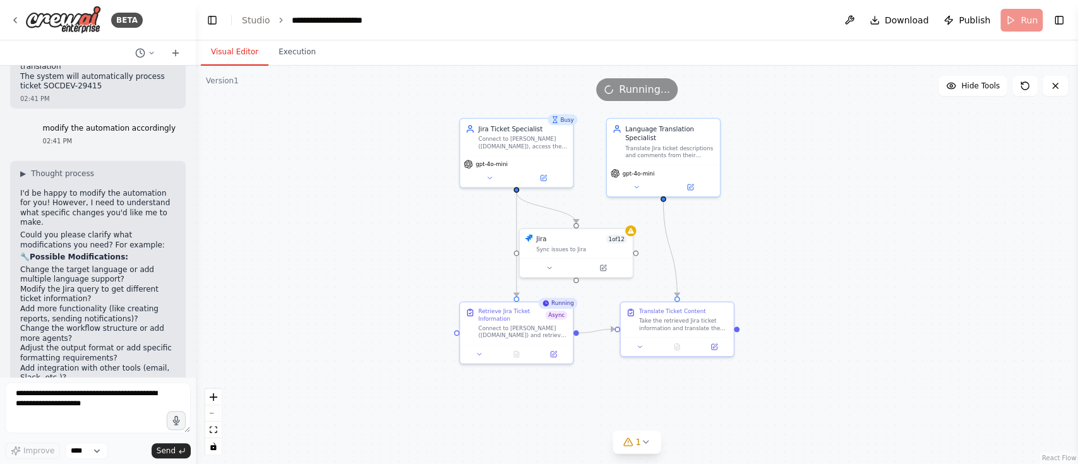
drag, startPoint x: 477, startPoint y: 288, endPoint x: 409, endPoint y: 270, distance: 69.9
click at [409, 270] on div ".deletable-edge-delete-btn { width: 20px; height: 20px; border: 0px solid #ffff…" at bounding box center [637, 265] width 883 height 399
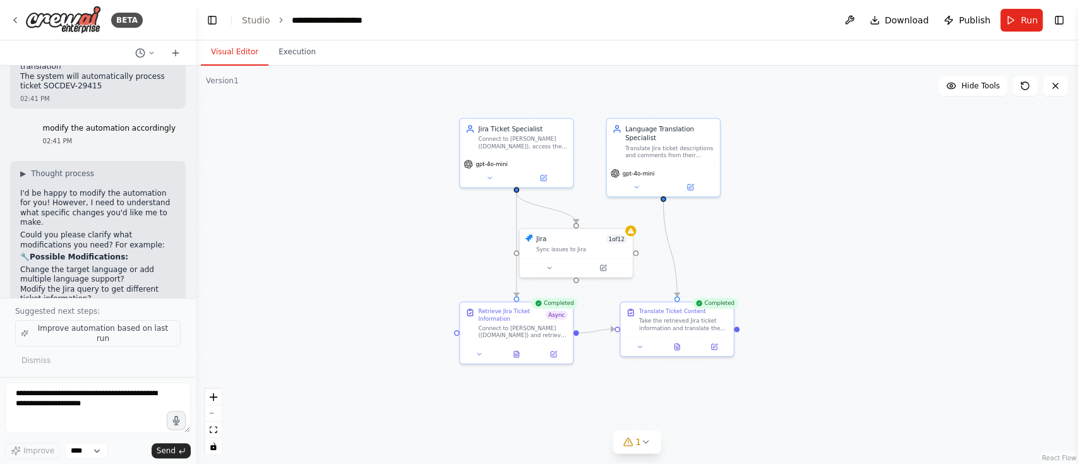
click at [131, 341] on span "Improve automation based on last run" at bounding box center [103, 333] width 144 height 20
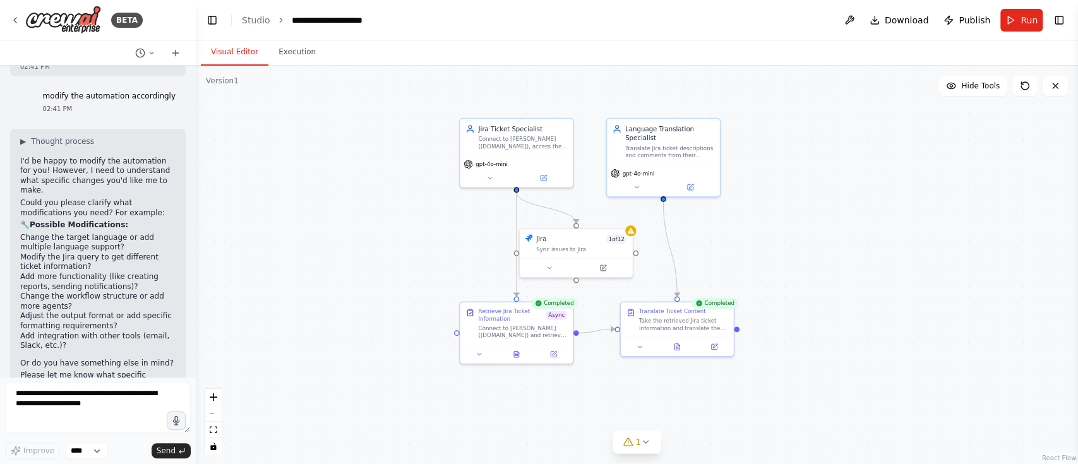
scroll to position [3181, 0]
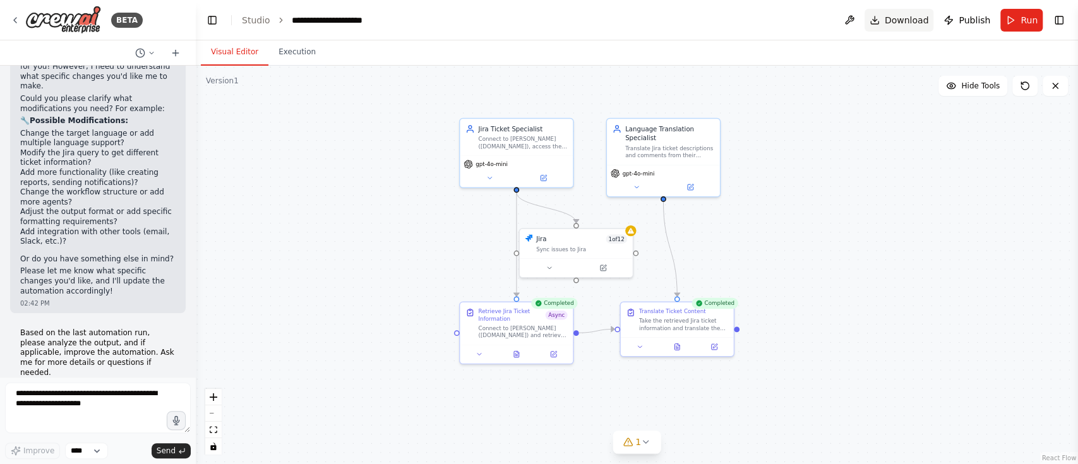
click at [916, 22] on span "Download" at bounding box center [907, 20] width 44 height 13
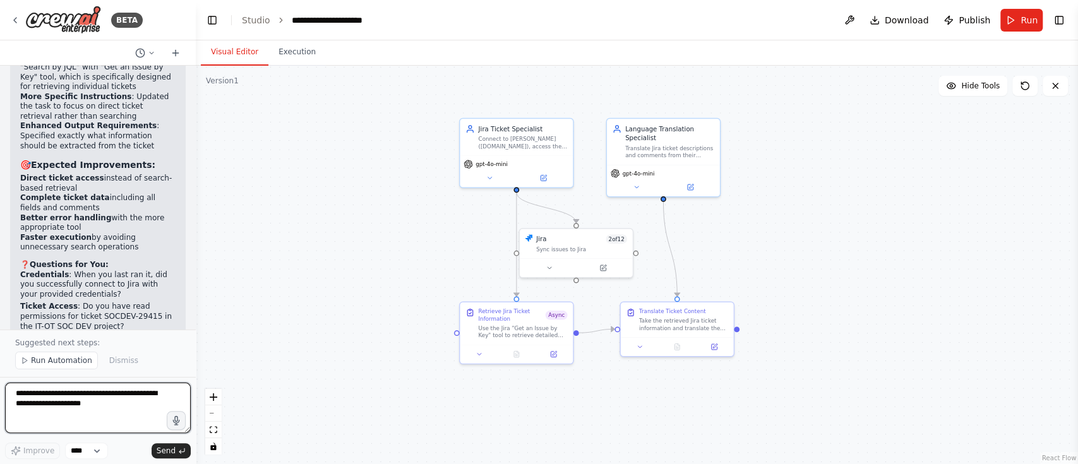
scroll to position [4352, 0]
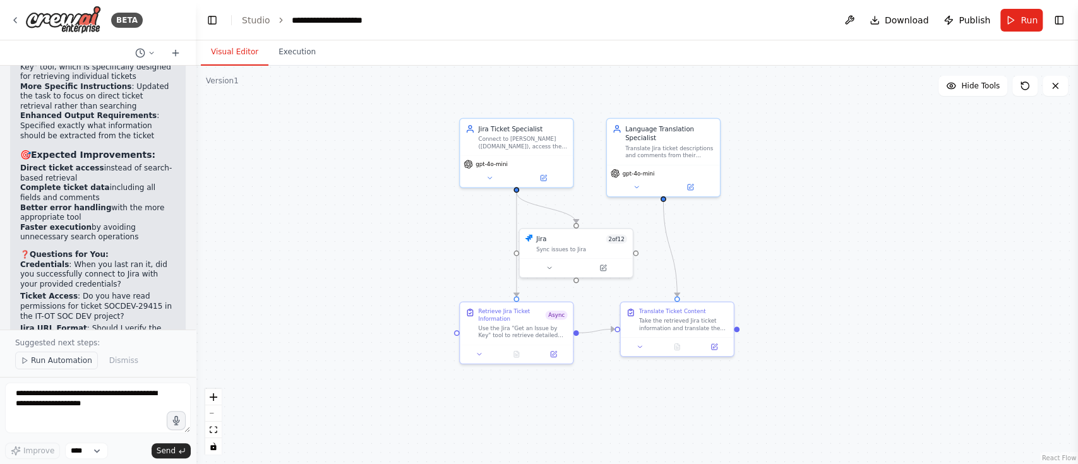
click at [68, 361] on span "Run Automation" at bounding box center [61, 361] width 61 height 10
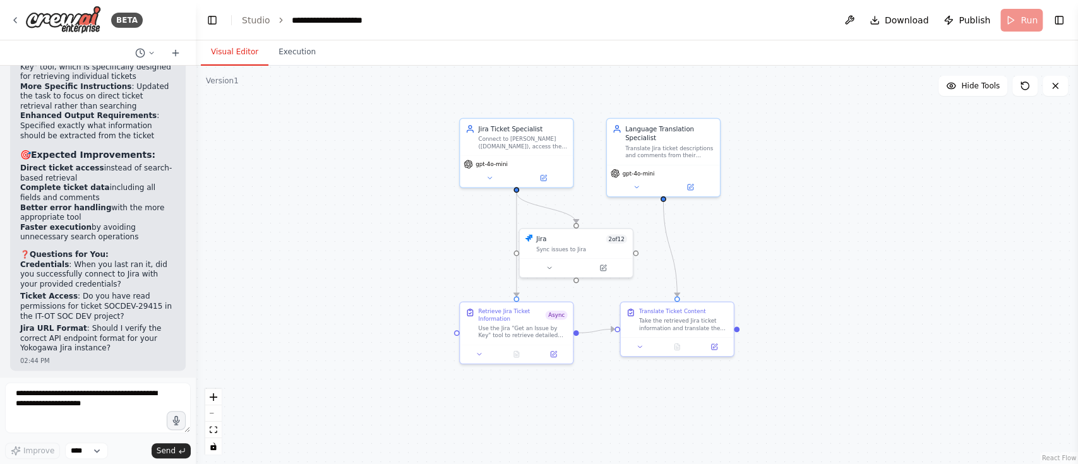
scroll to position [4304, 0]
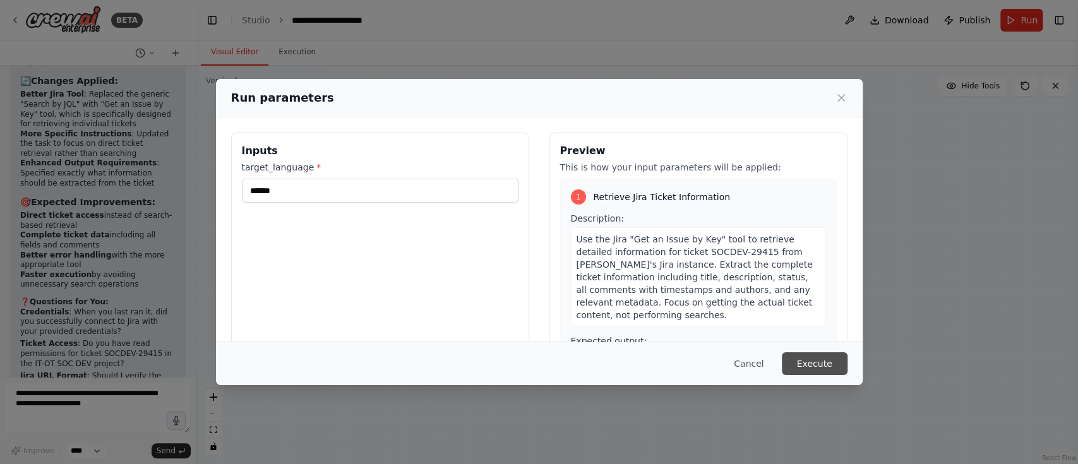
click at [814, 360] on button "Execute" at bounding box center [815, 364] width 66 height 23
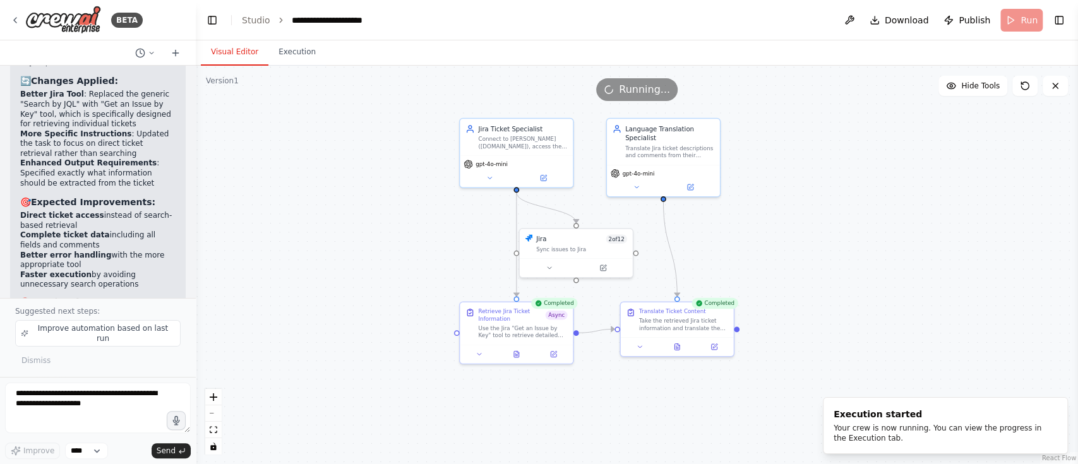
scroll to position [4352, 0]
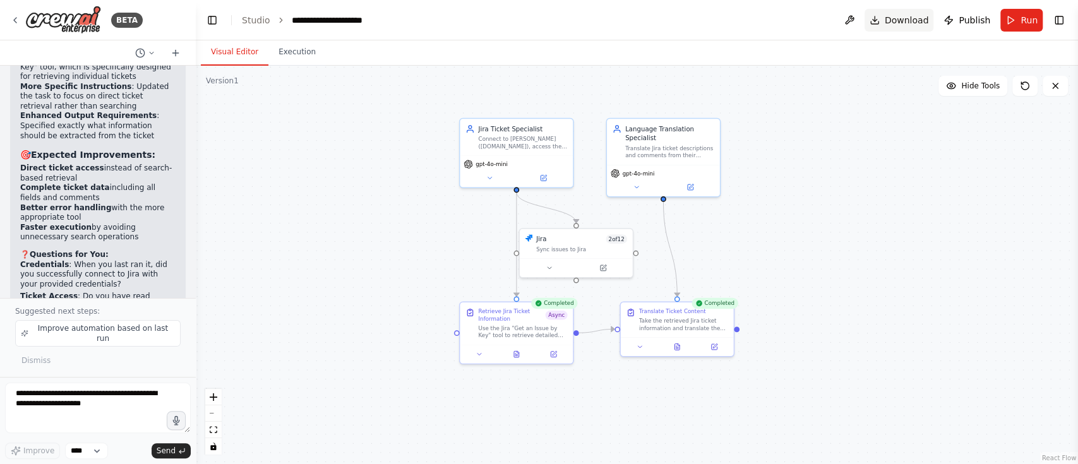
click at [920, 23] on span "Download" at bounding box center [907, 20] width 44 height 13
